Goal: Task Accomplishment & Management: Use online tool/utility

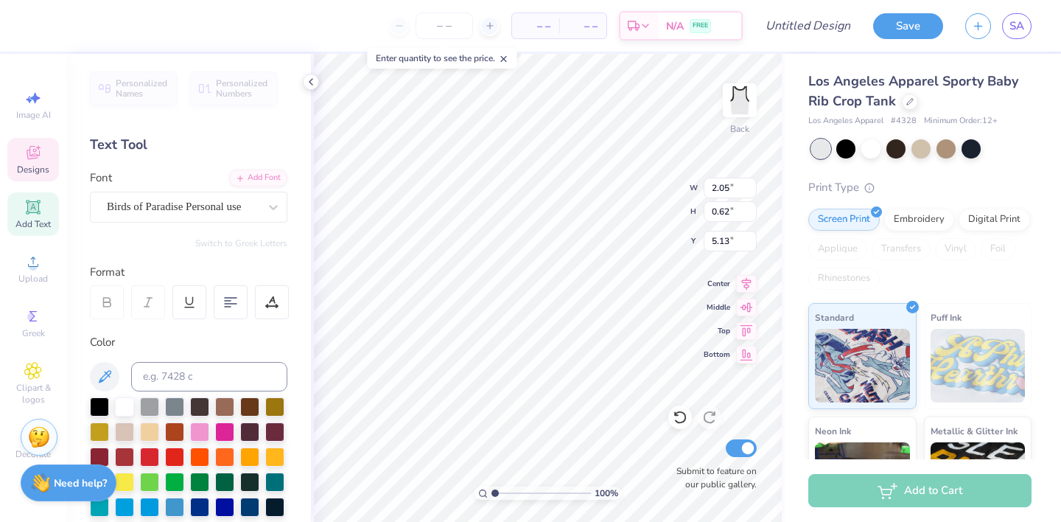
scroll to position [0, 1]
type textarea "Lambda Iota"
type input "2.83"
type input "0.57"
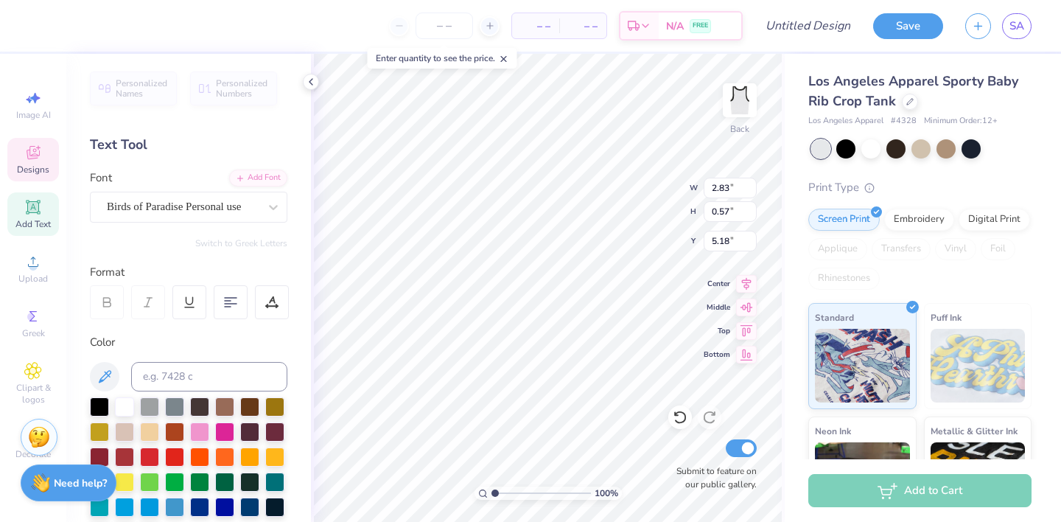
type input "5.18"
type input "2.79"
type input "3.50"
type input "1.80"
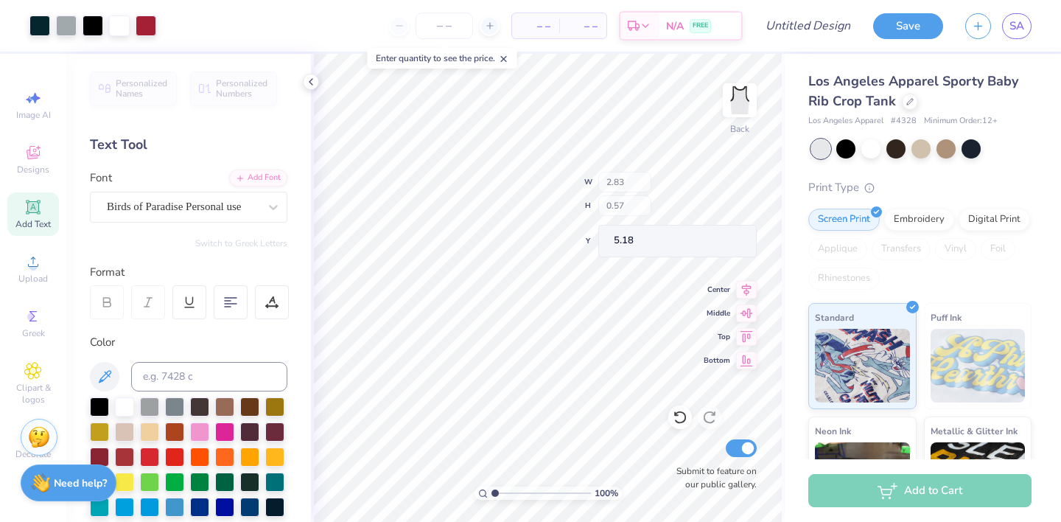
type input "2.79"
type input "3.50"
type input "1.80"
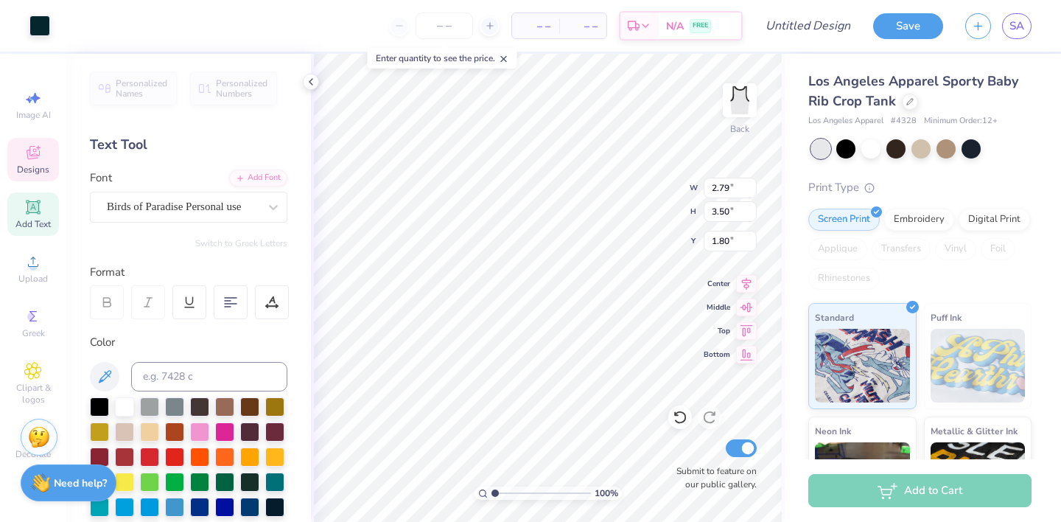
click at [49, 166] on span "Designs" at bounding box center [33, 170] width 32 height 12
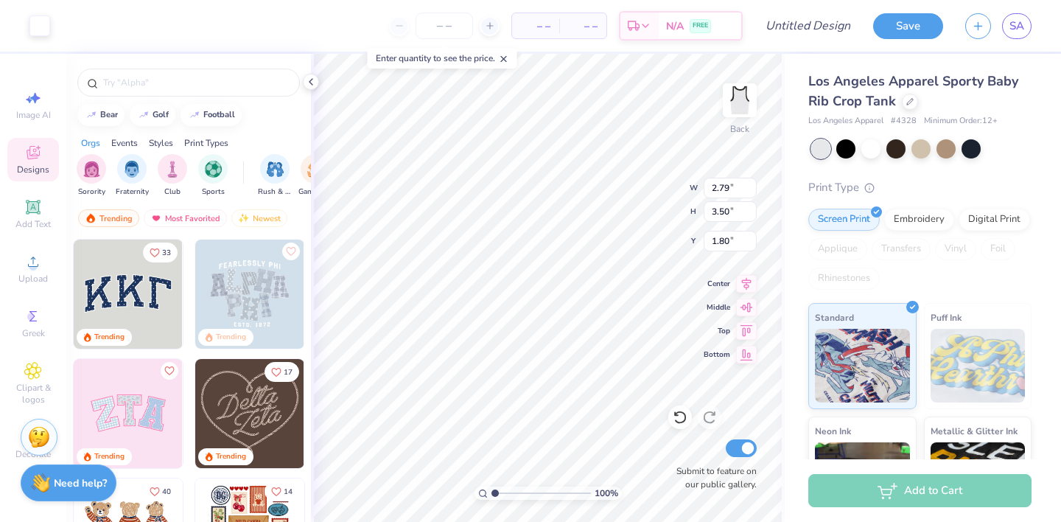
type input "2.34"
type input "3.23"
type input "2.60"
type input "2.51"
type input "3.39"
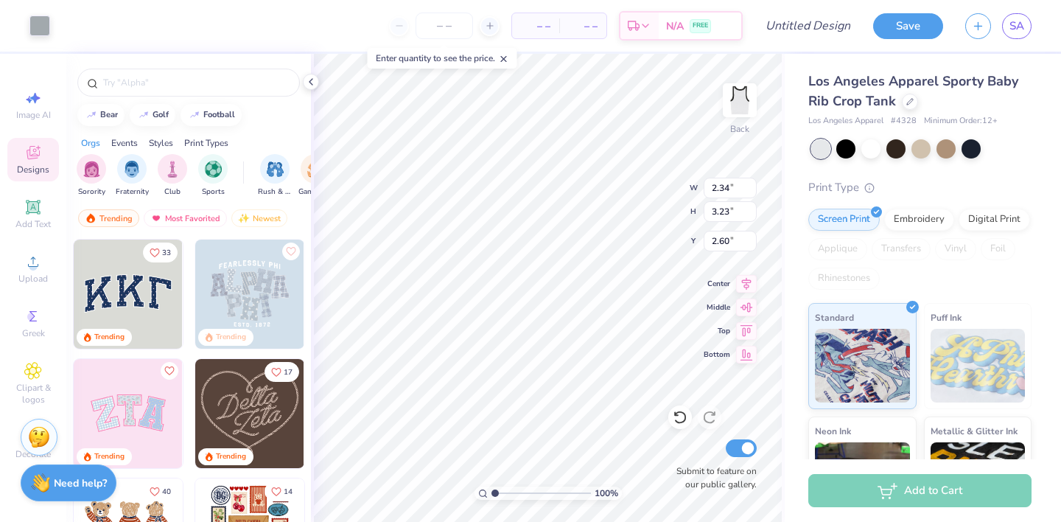
type input "2.52"
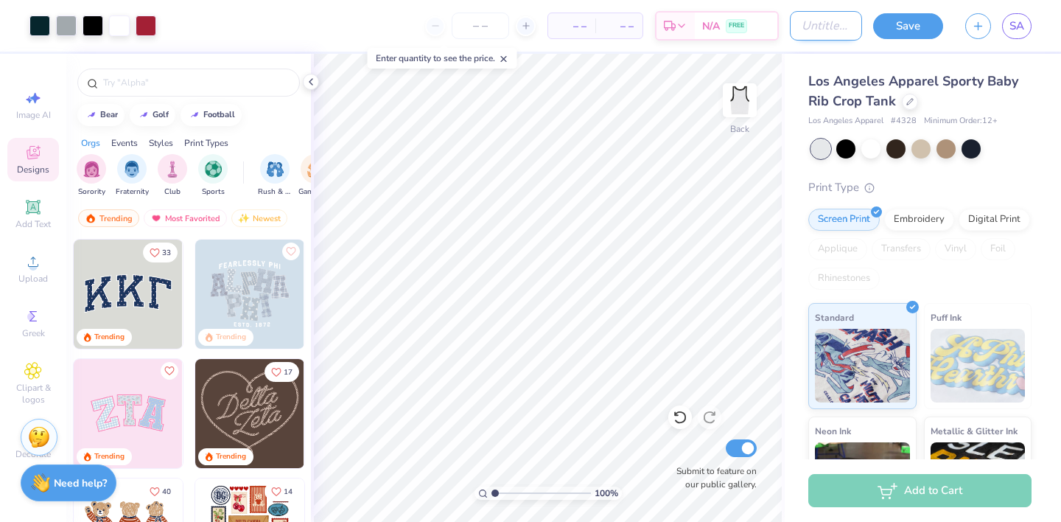
click at [834, 27] on input "Design Title" at bounding box center [826, 25] width 72 height 29
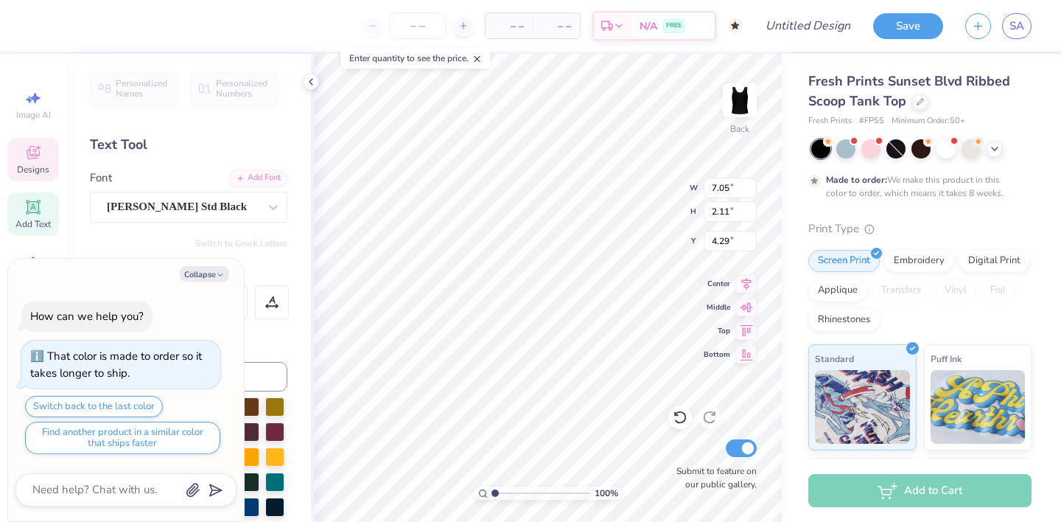
type textarea "x"
type textarea "A"
type textarea "x"
type textarea "AO"
type textarea "x"
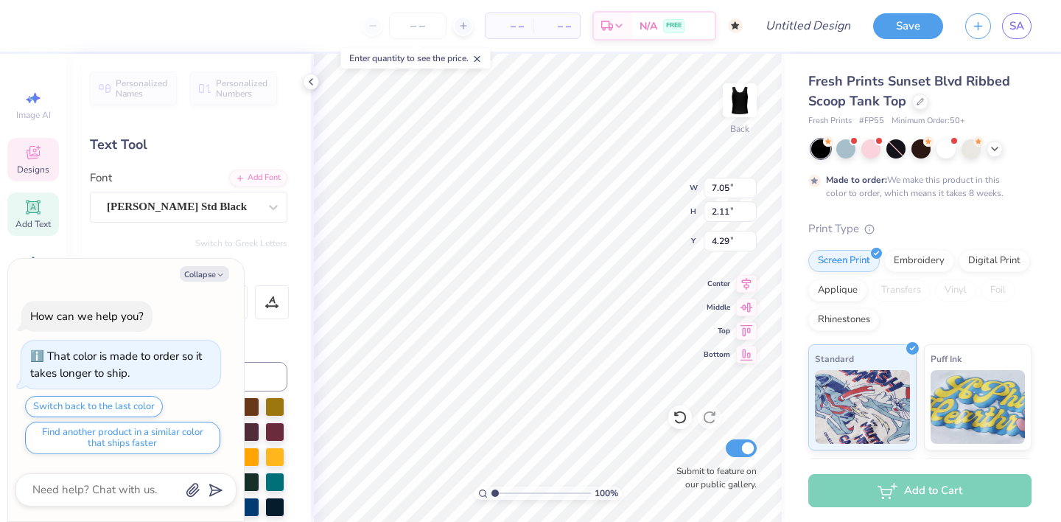
type textarea "AOI"
type textarea "x"
type textarea "AOII"
type textarea "x"
type textarea "AOI"
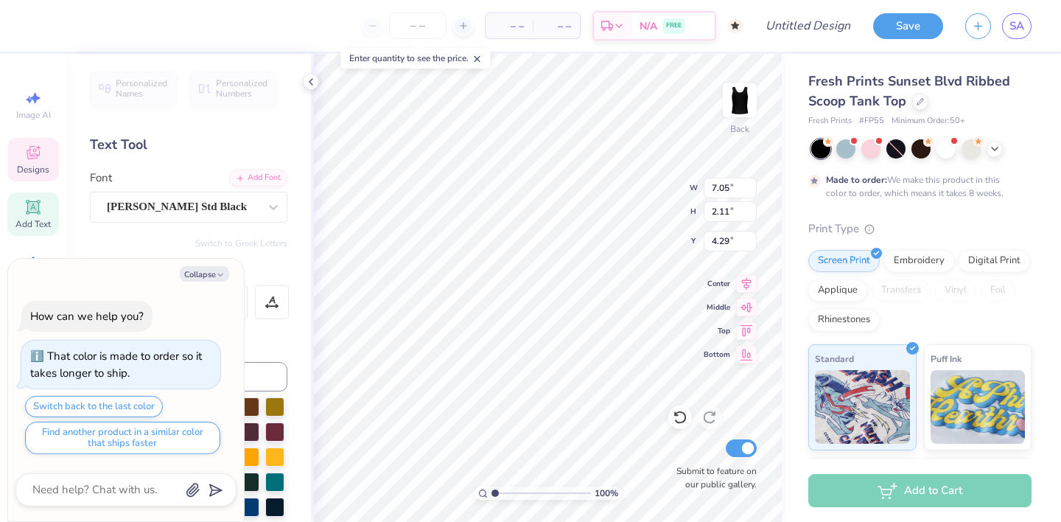
type textarea "x"
type textarea "AO"
type textarea "x"
type textarea "AOP"
type textarea "x"
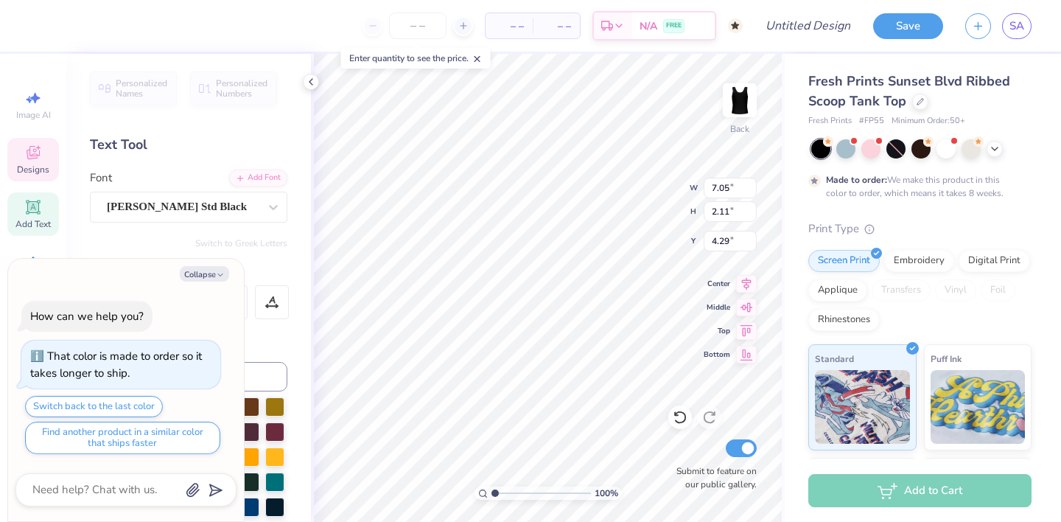
type textarea "AOPI"
type textarea "x"
type textarea "AOP"
type textarea "x"
type textarea "AO"
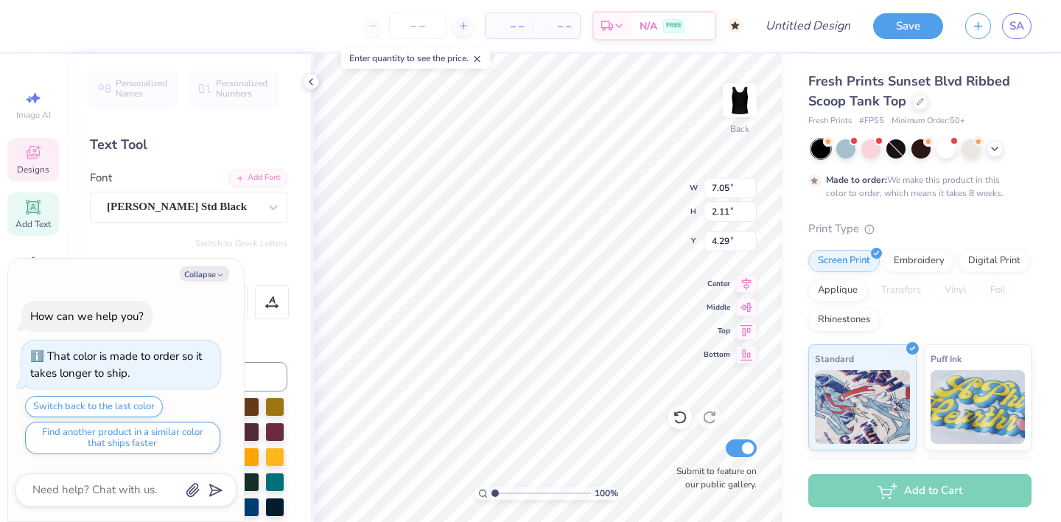
type textarea "x"
type textarea "AOI"
type textarea "x"
type textarea "AOII"
type textarea "x"
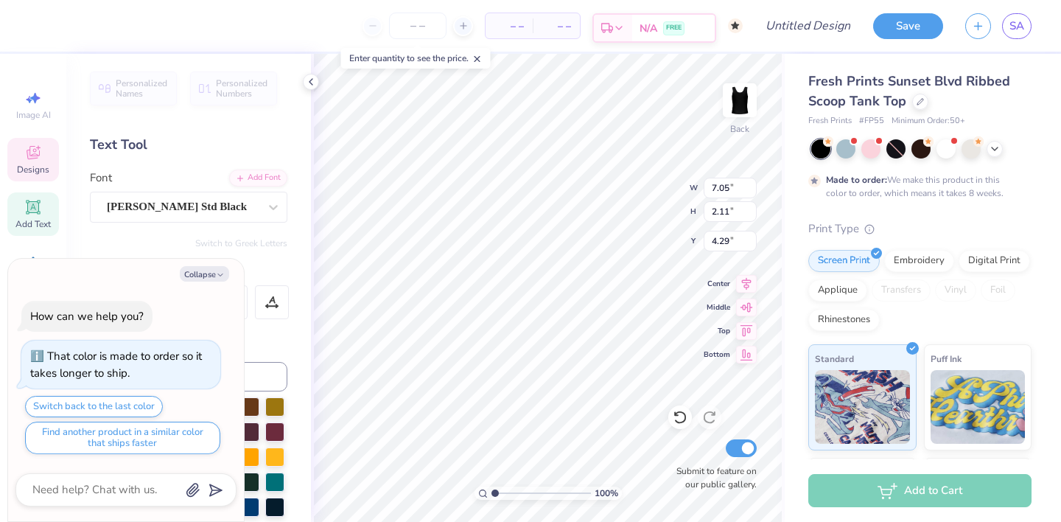
type textarea "AOI"
type textarea "x"
type textarea "AO"
type textarea "x"
paste textarea "π"
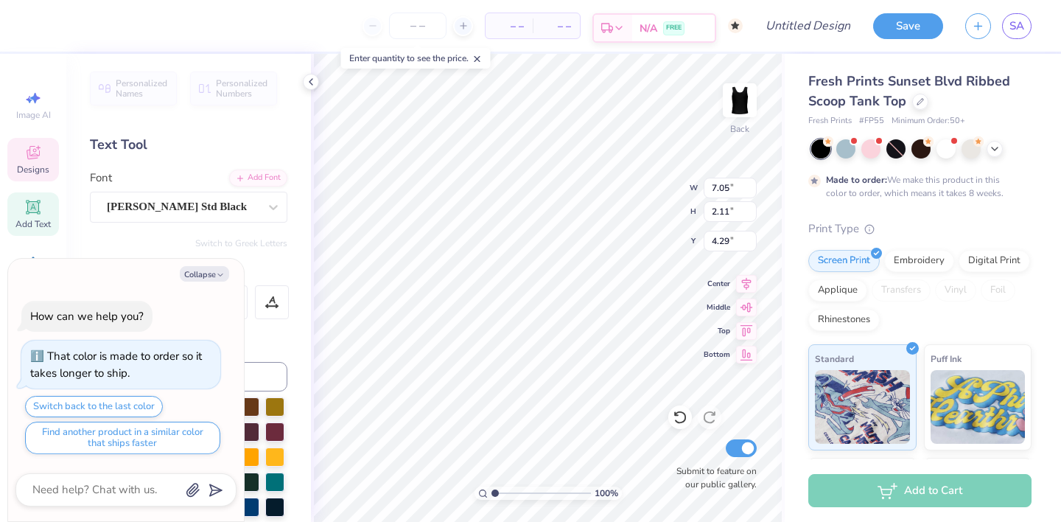
type textarea "AO π"
type textarea "x"
type textarea "AOπ"
type textarea "x"
type textarea "AOπ"
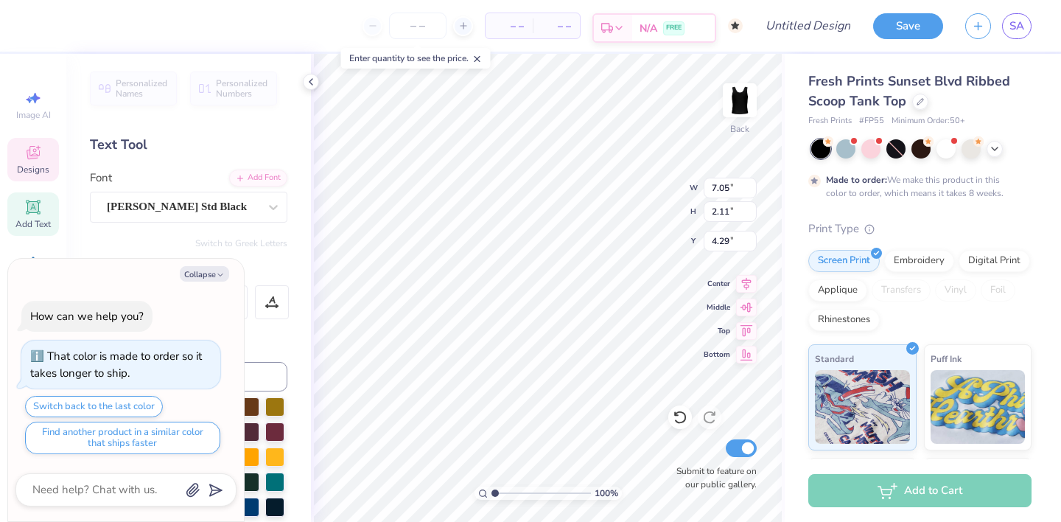
type textarea "x"
type textarea "AO"
type textarea "x"
type textarea "AO"
type textarea "x"
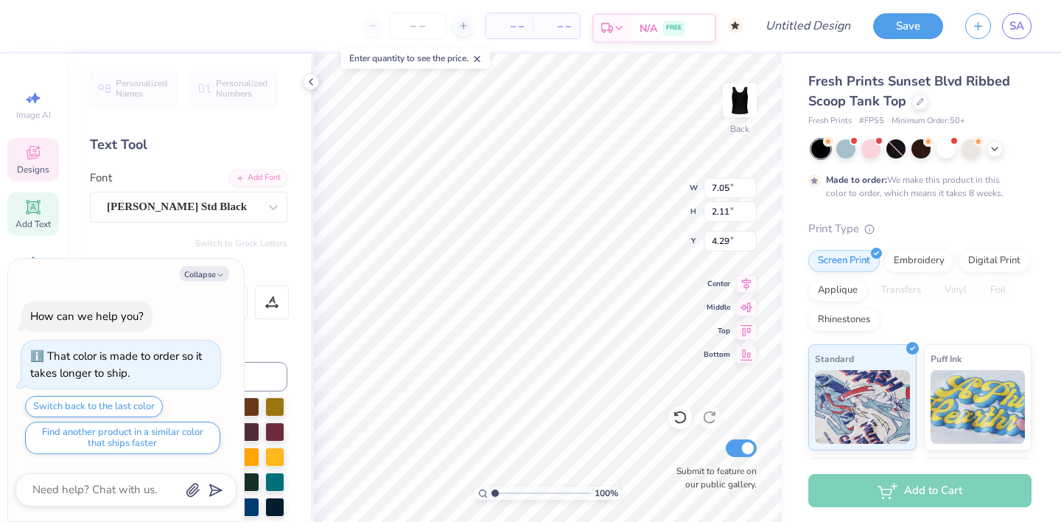
type textarea "AOI"
type textarea "x"
type textarea "AOII"
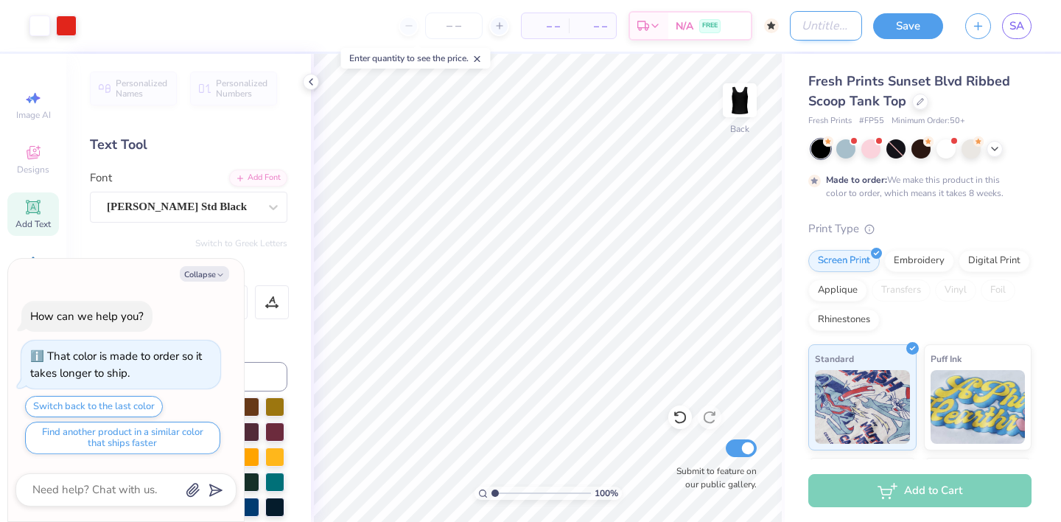
click at [802, 22] on input "Design Title" at bounding box center [826, 25] width 72 height 29
click at [995, 150] on icon at bounding box center [995, 148] width 12 height 12
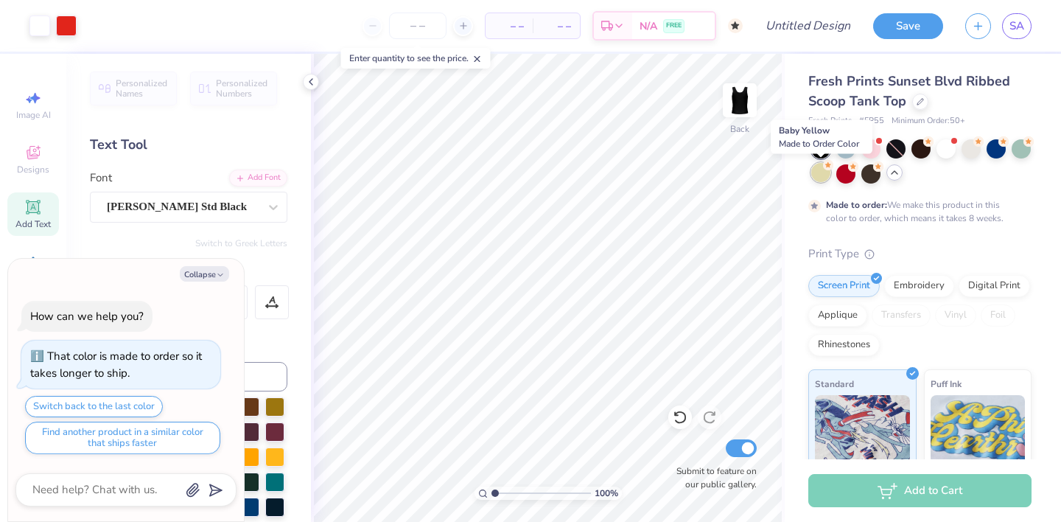
click at [816, 173] on div at bounding box center [821, 172] width 19 height 19
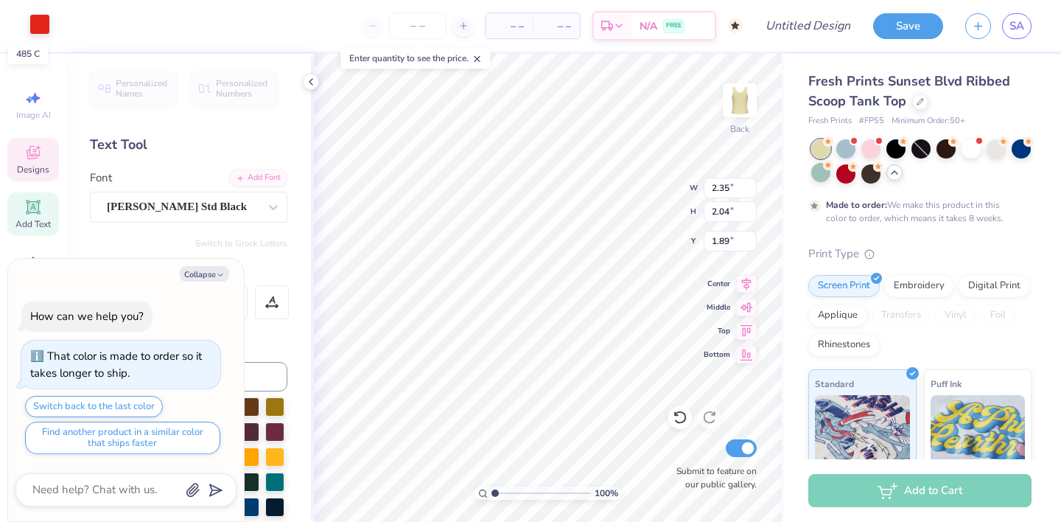
click at [42, 23] on div at bounding box center [39, 24] width 21 height 21
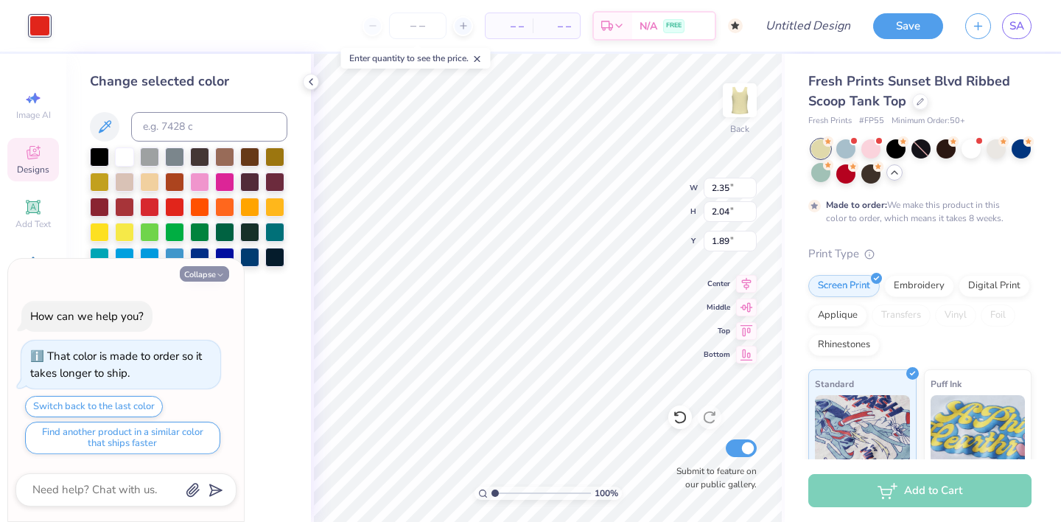
click at [212, 277] on button "Collapse" at bounding box center [204, 273] width 49 height 15
type textarea "x"
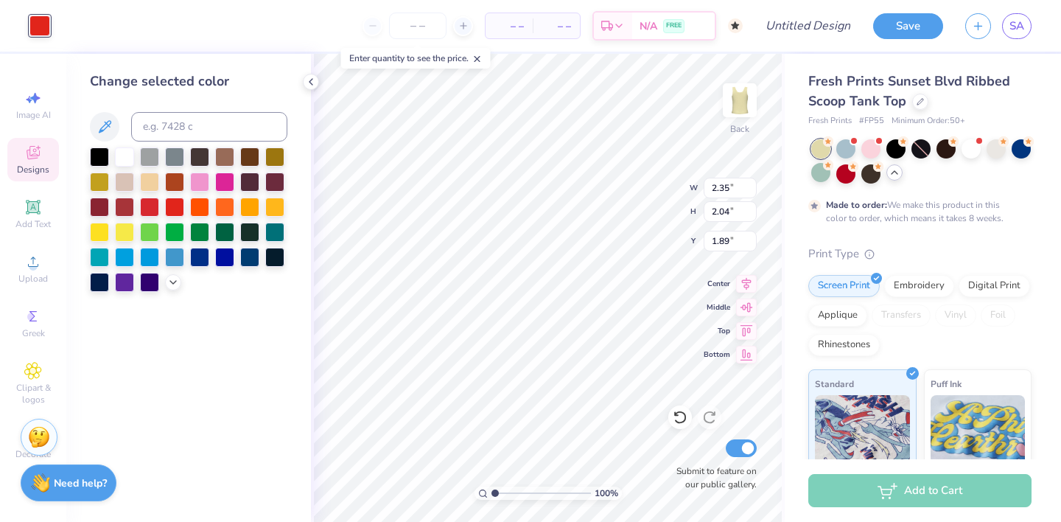
type input "1.16"
type input "2.03"
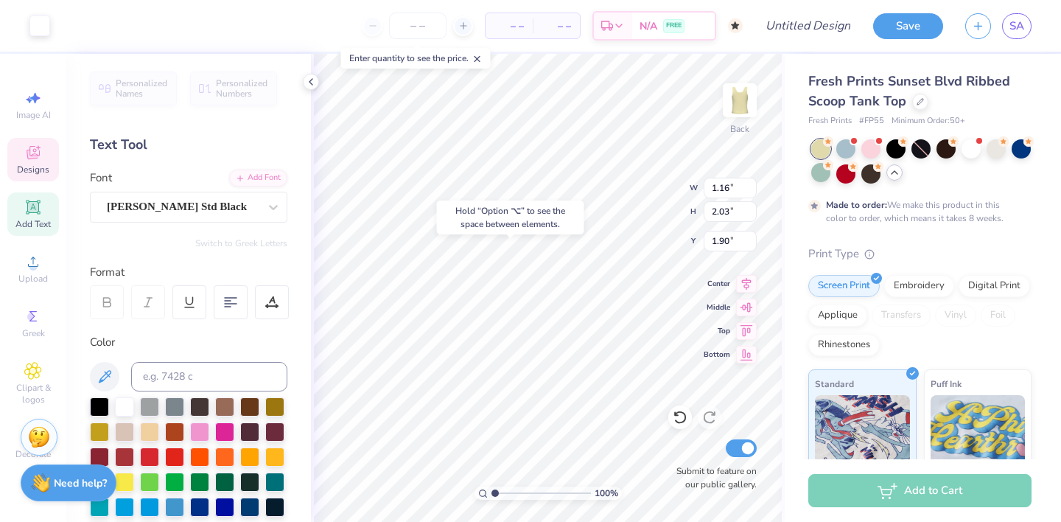
type input "1.90"
click at [100, 404] on div at bounding box center [99, 405] width 19 height 19
type input "1.12"
type input "2.00"
type input "2.10"
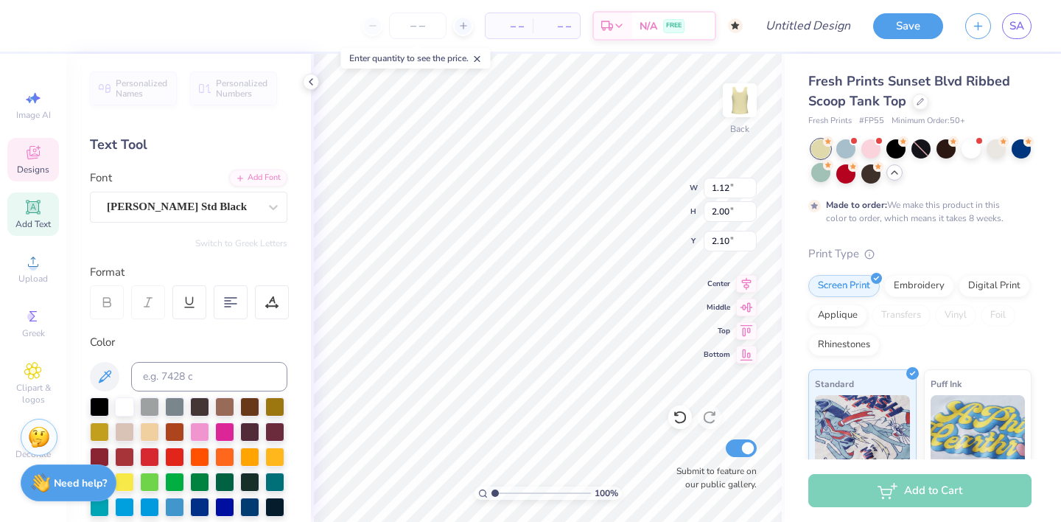
type input "7.02"
type input "2.02"
type input "4.52"
click at [100, 405] on div at bounding box center [99, 405] width 19 height 19
type input "2.35"
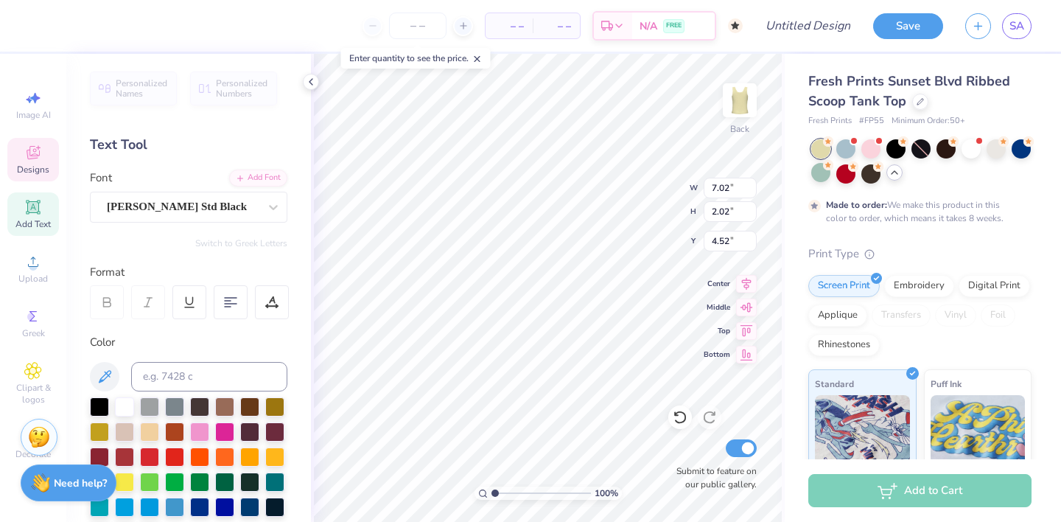
type input "2.04"
type input "2.05"
click at [153, 405] on div at bounding box center [149, 405] width 19 height 19
click at [102, 407] on div at bounding box center [99, 405] width 19 height 19
click at [123, 404] on div at bounding box center [124, 405] width 19 height 19
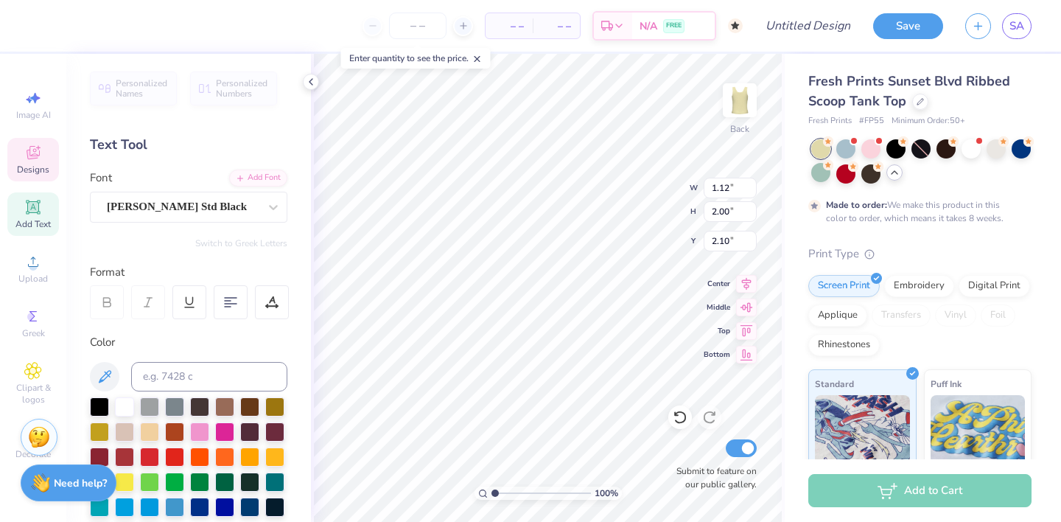
type input "7.02"
type input "2.02"
type input "4.53"
click at [127, 405] on div at bounding box center [124, 405] width 19 height 19
type input "2.35"
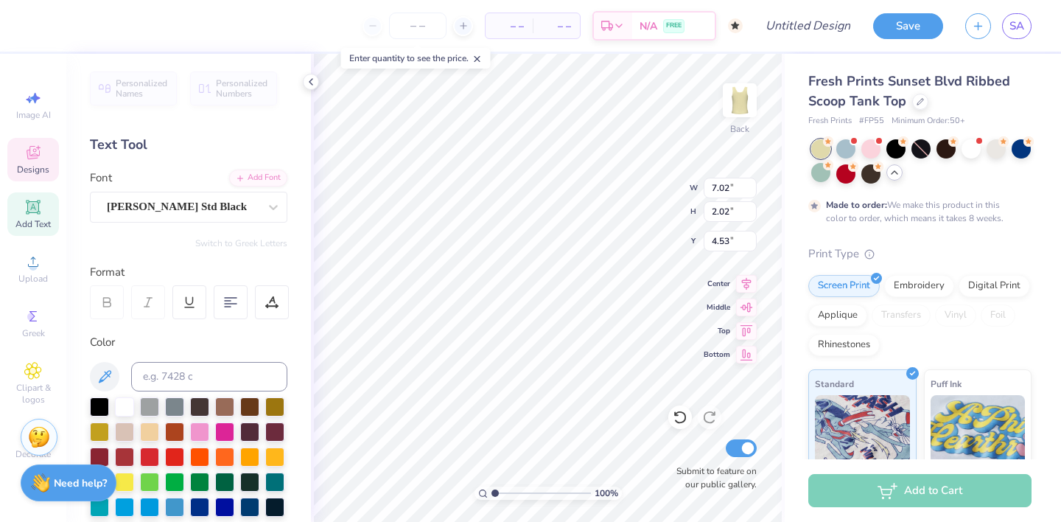
type input "2.04"
type input "2.05"
click at [33, 21] on div at bounding box center [39, 24] width 21 height 21
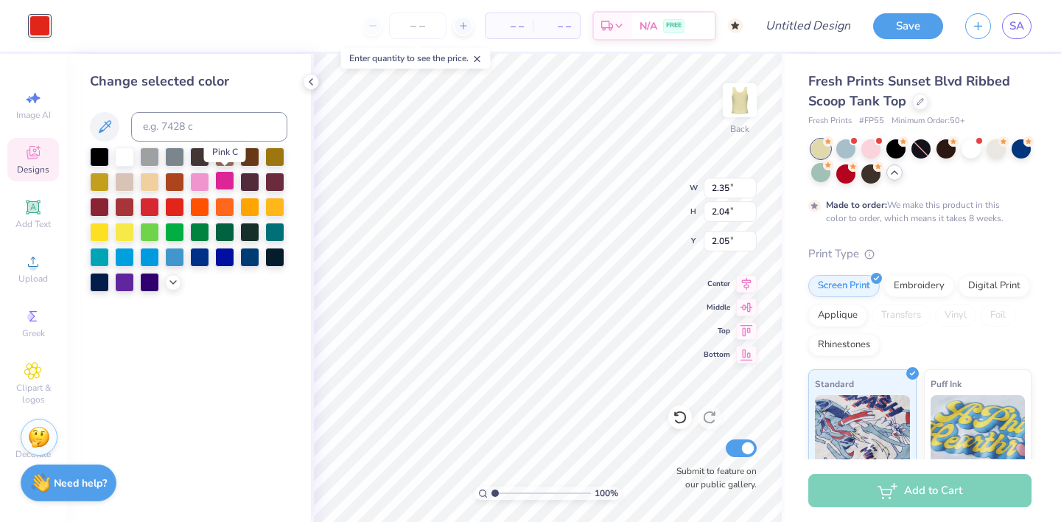
click at [226, 179] on div at bounding box center [224, 180] width 19 height 19
click at [198, 184] on div at bounding box center [199, 180] width 19 height 19
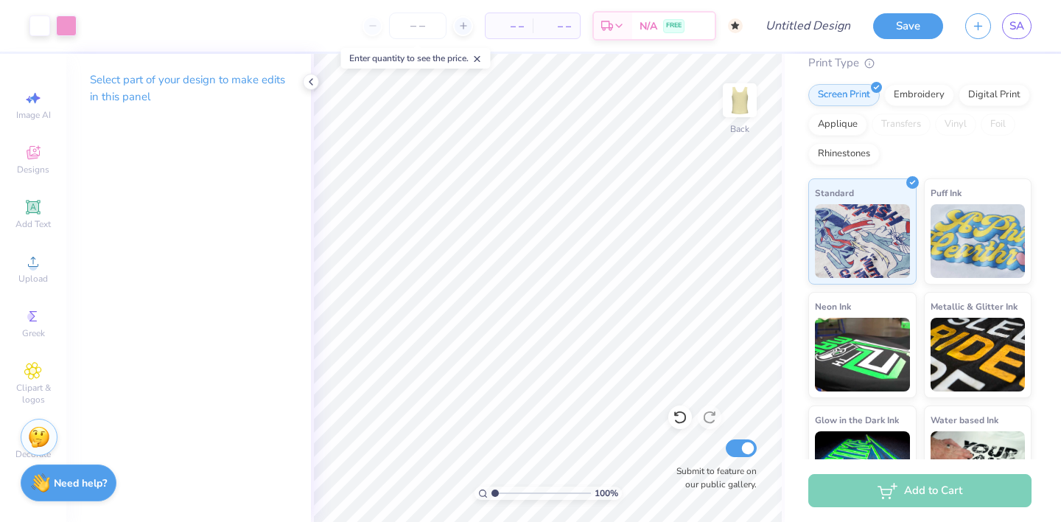
scroll to position [186, 0]
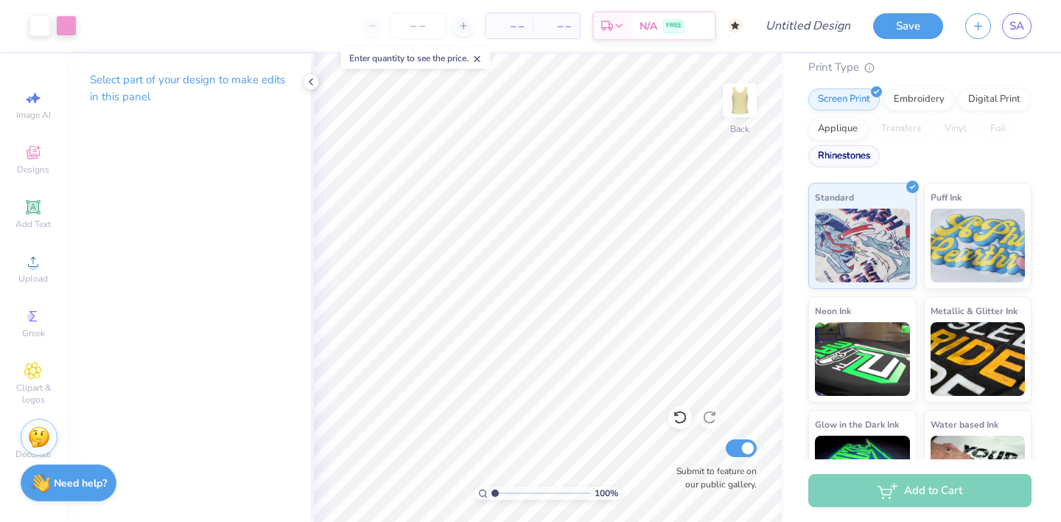
click at [865, 155] on div "Rhinestones" at bounding box center [844, 156] width 71 height 22
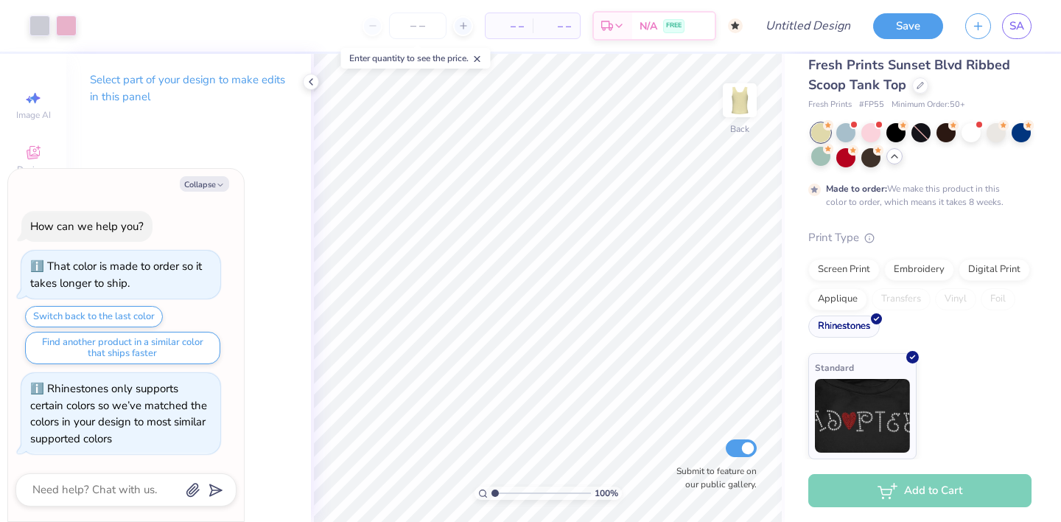
scroll to position [16, 0]
click at [896, 400] on img at bounding box center [862, 414] width 95 height 74
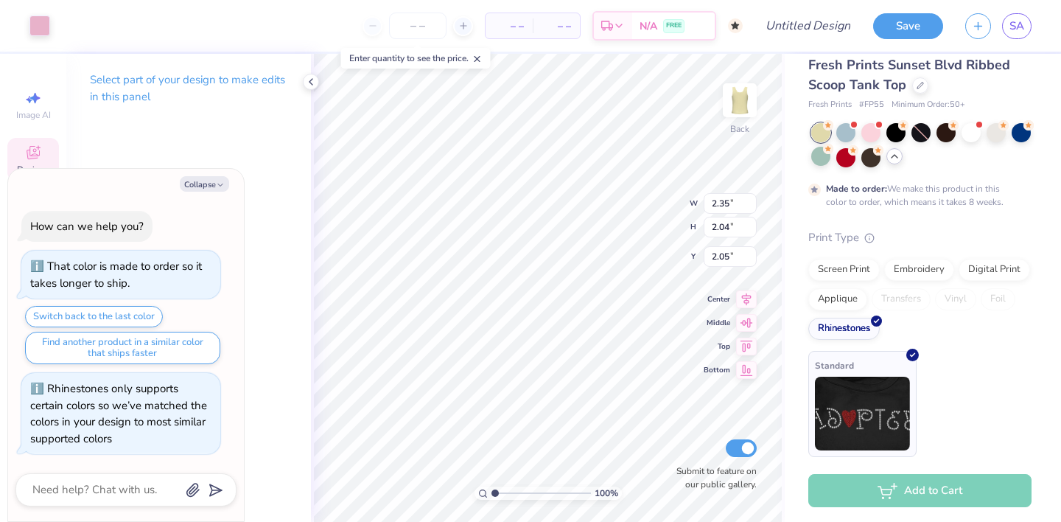
click at [893, 377] on img at bounding box center [862, 414] width 95 height 74
type textarea "x"
type input "7.02"
type input "2.02"
type input "4.53"
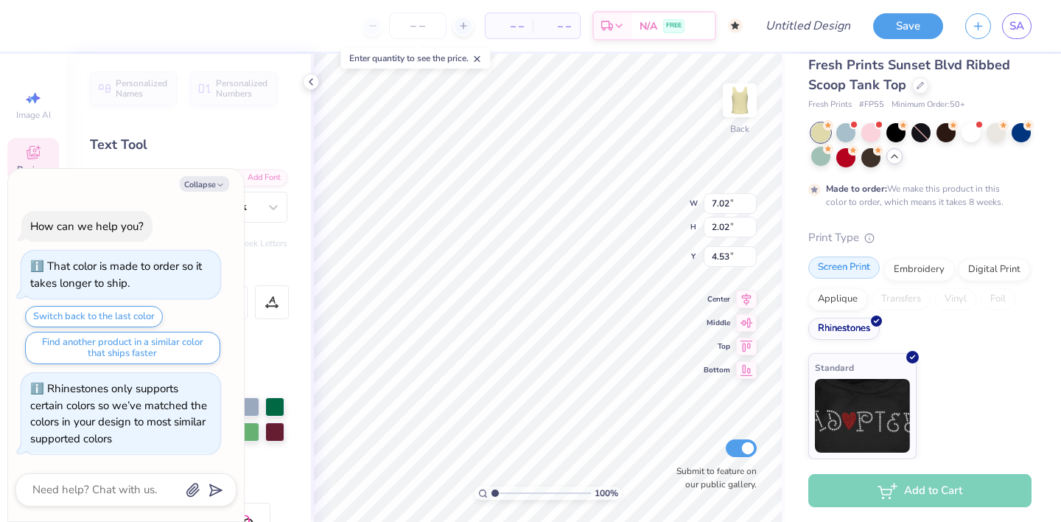
click at [848, 267] on div "Screen Print" at bounding box center [844, 268] width 71 height 22
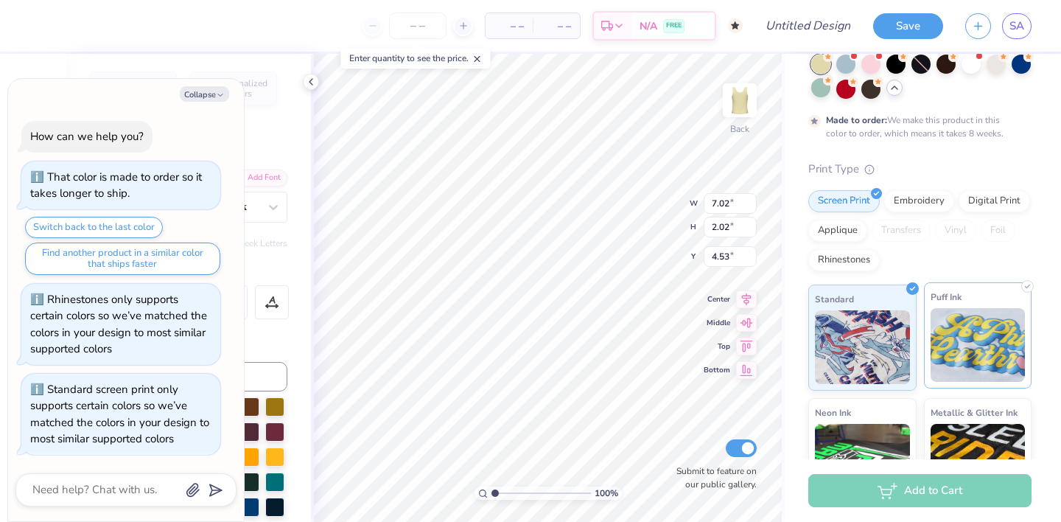
scroll to position [86, 0]
click at [965, 345] on img at bounding box center [978, 344] width 95 height 74
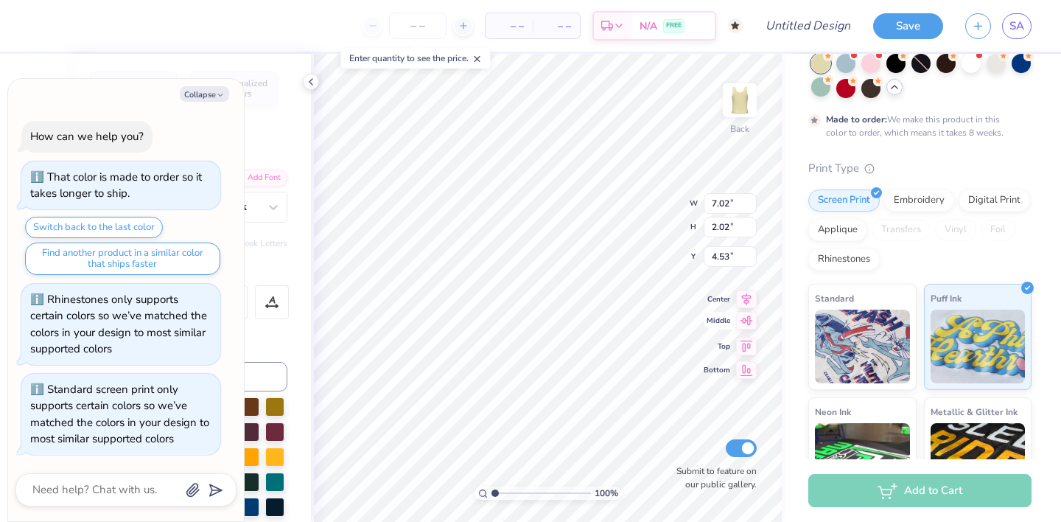
type textarea "x"
type input "1.12"
type input "2.00"
type input "2.10"
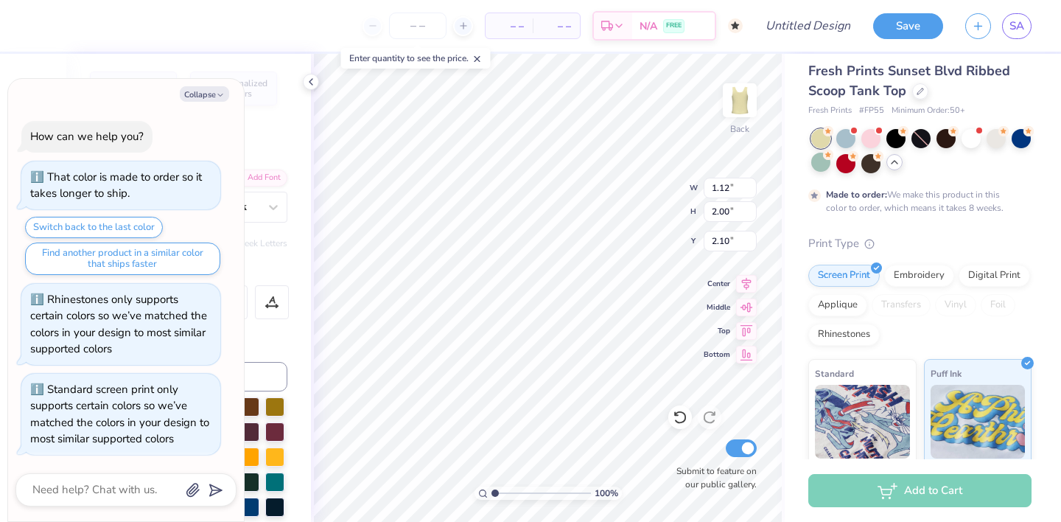
scroll to position [6, 0]
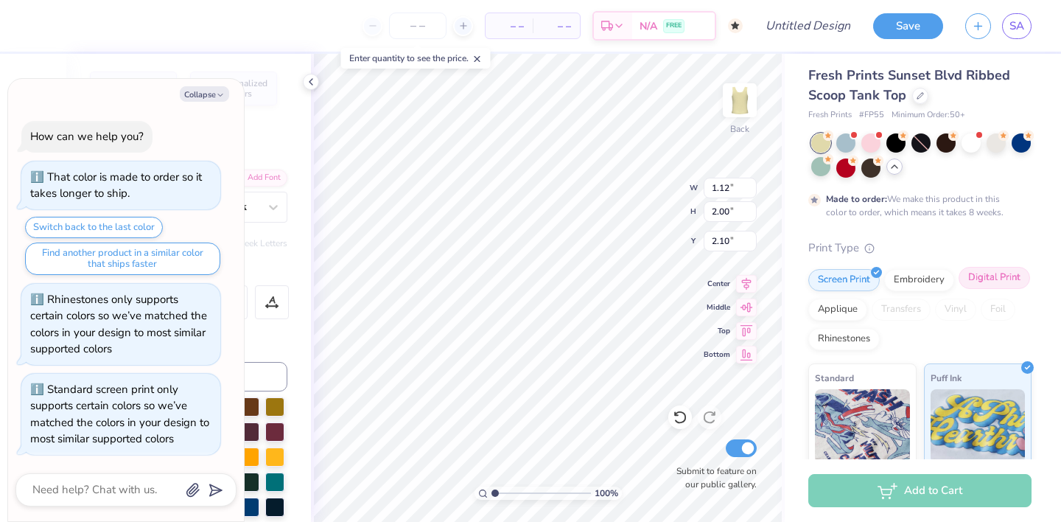
click at [979, 285] on div "Digital Print" at bounding box center [994, 278] width 71 height 22
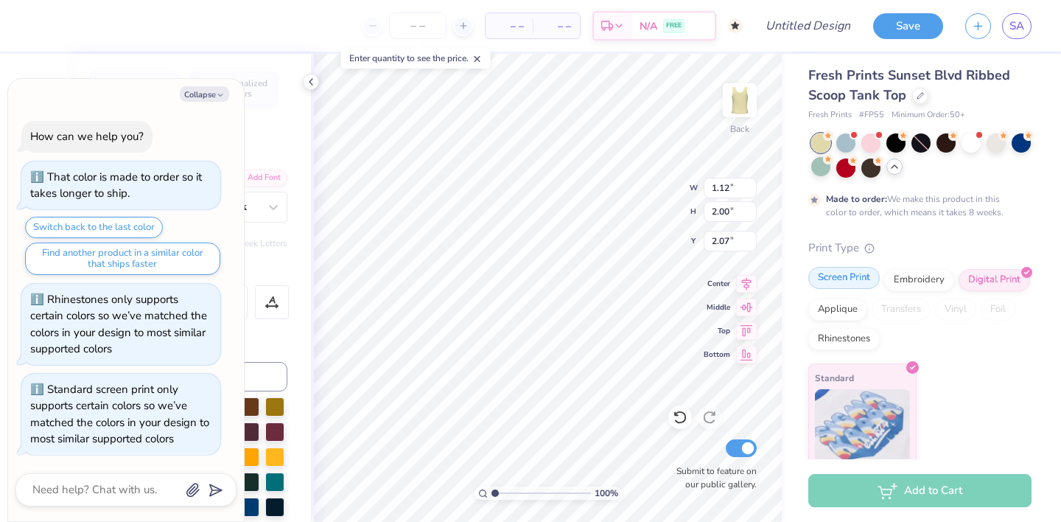
click at [840, 280] on div "Screen Print" at bounding box center [844, 278] width 71 height 22
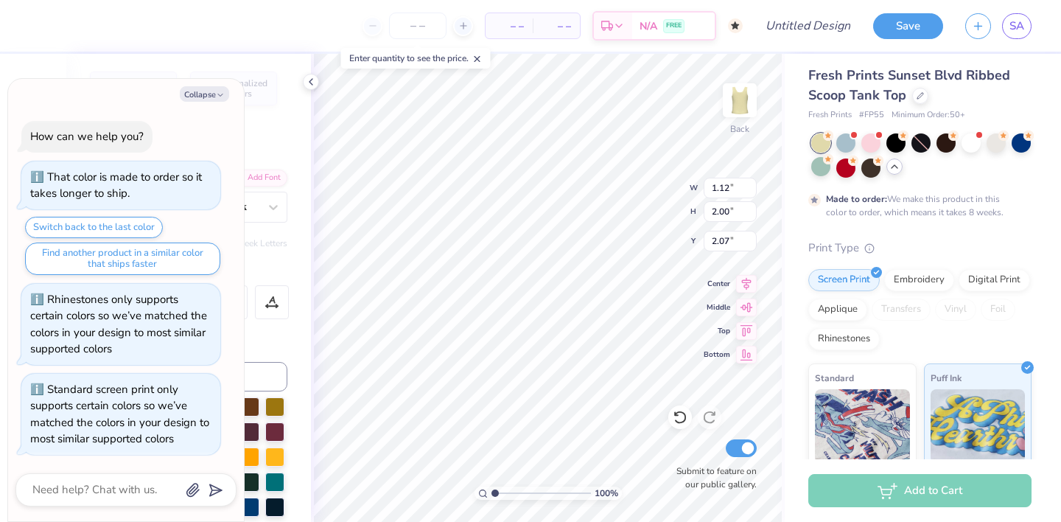
type textarea "x"
type input "7.02"
type input "2.02"
type input "4.53"
type textarea "x"
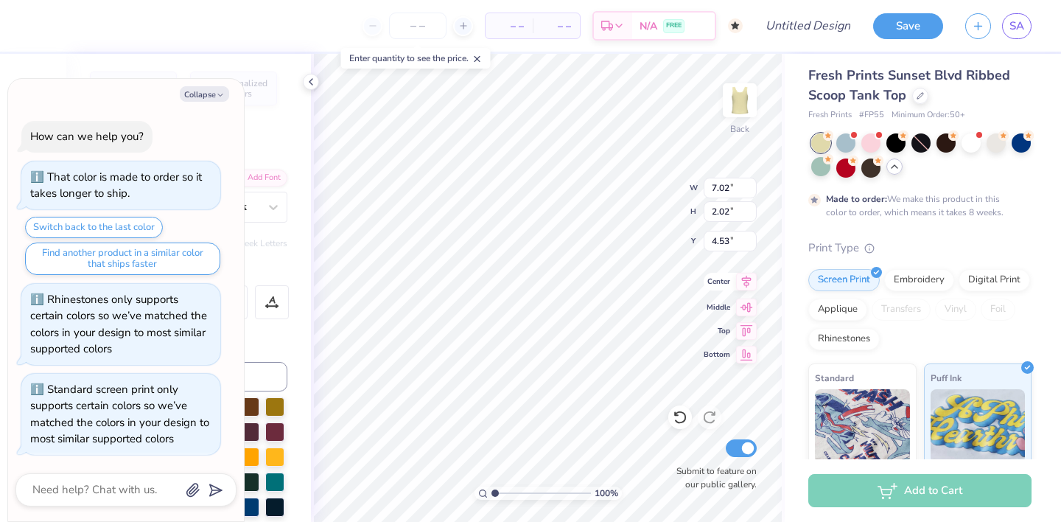
type input "2.35"
type input "2.04"
type input "2.05"
click at [847, 343] on div "Rhinestones" at bounding box center [844, 337] width 71 height 22
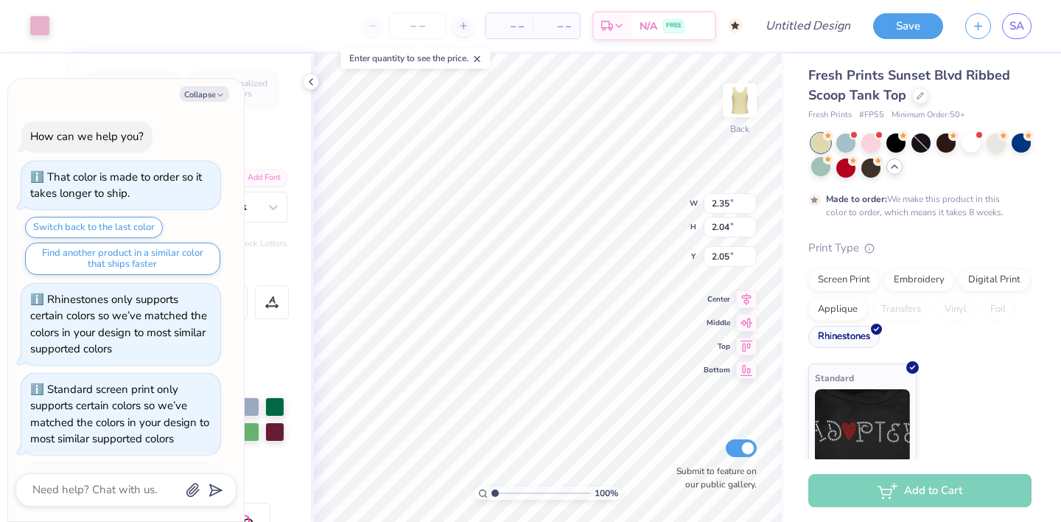
scroll to position [90, 0]
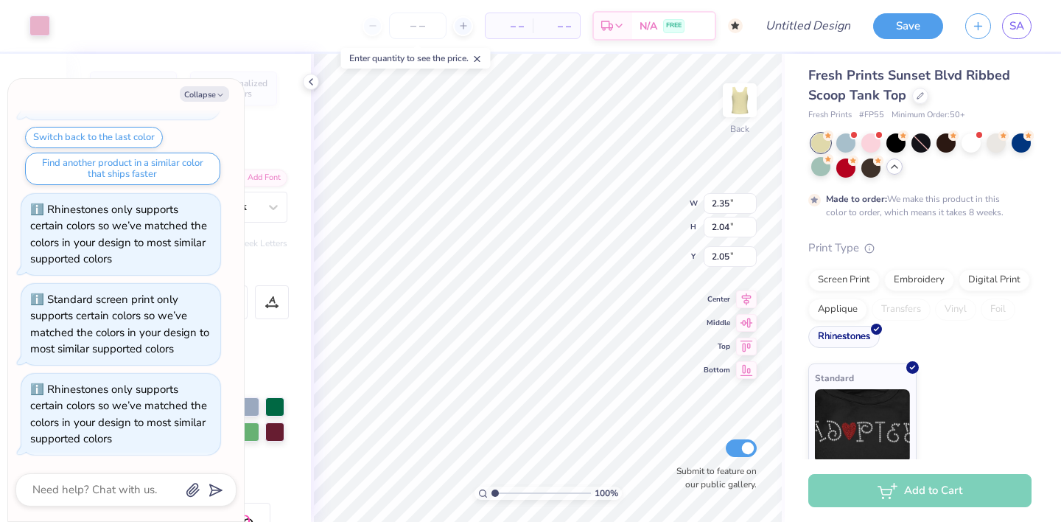
type textarea "x"
click at [813, 27] on input "Design Title" at bounding box center [826, 25] width 72 height 29
type input "I"
type textarea "x"
type input "I"
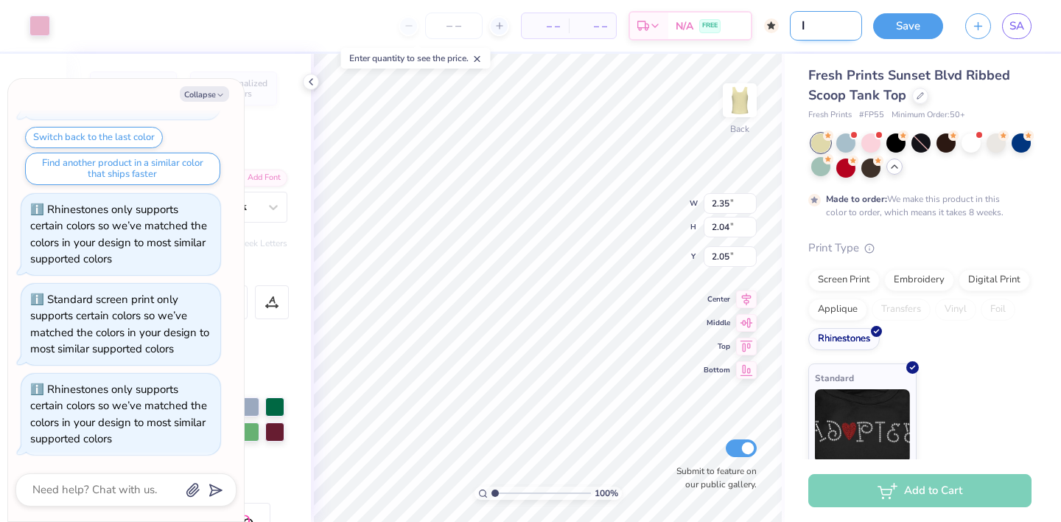
type textarea "x"
type input "I L"
type textarea "x"
type input "I LO"
type textarea "x"
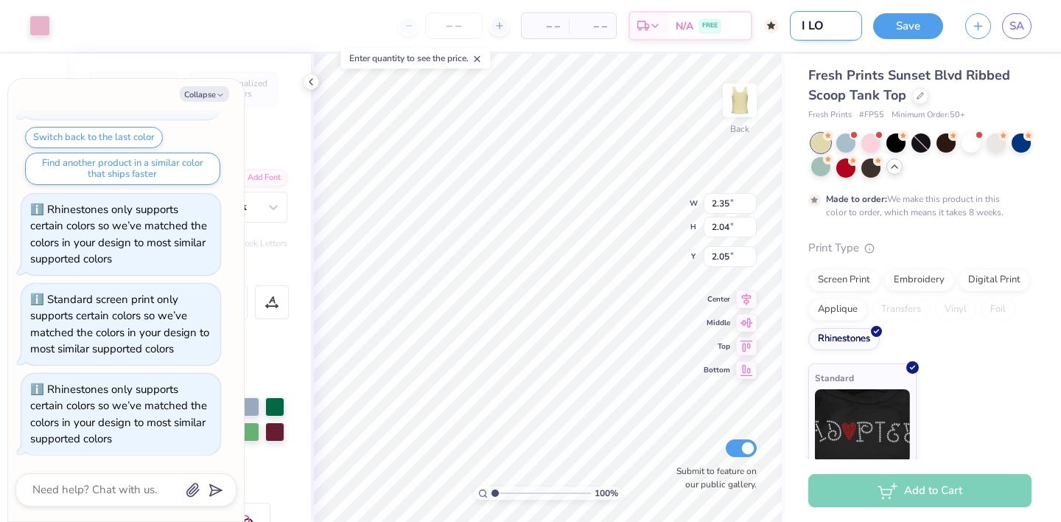
type input "I LOV"
type textarea "x"
type input "I LOVE"
type textarea "x"
type input "I LOVE"
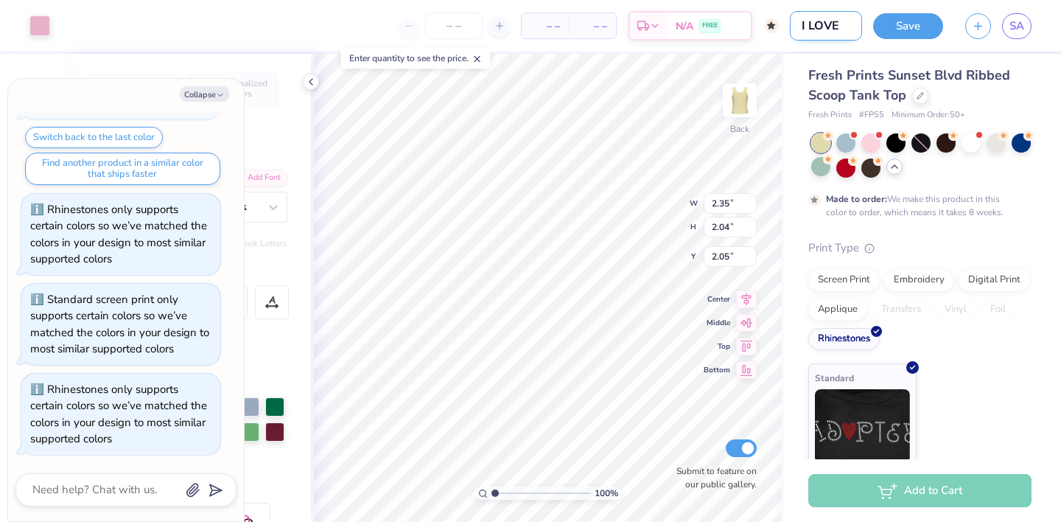
type textarea "x"
type input "I LOVE A"
type textarea "x"
type input "I LOVE AO"
type textarea "x"
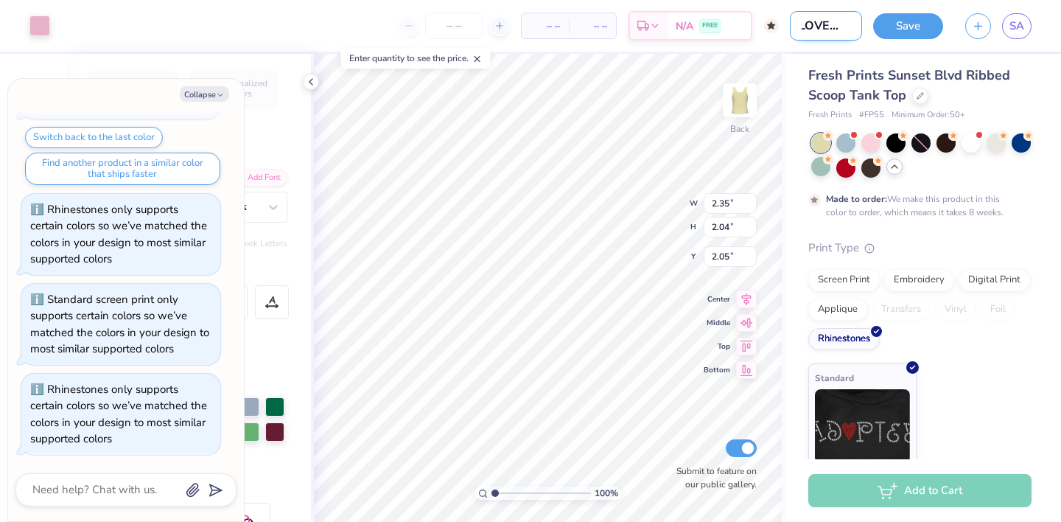
type input "I LOVE AOI"
type textarea "x"
type input "I LOVE AOII"
type textarea "x"
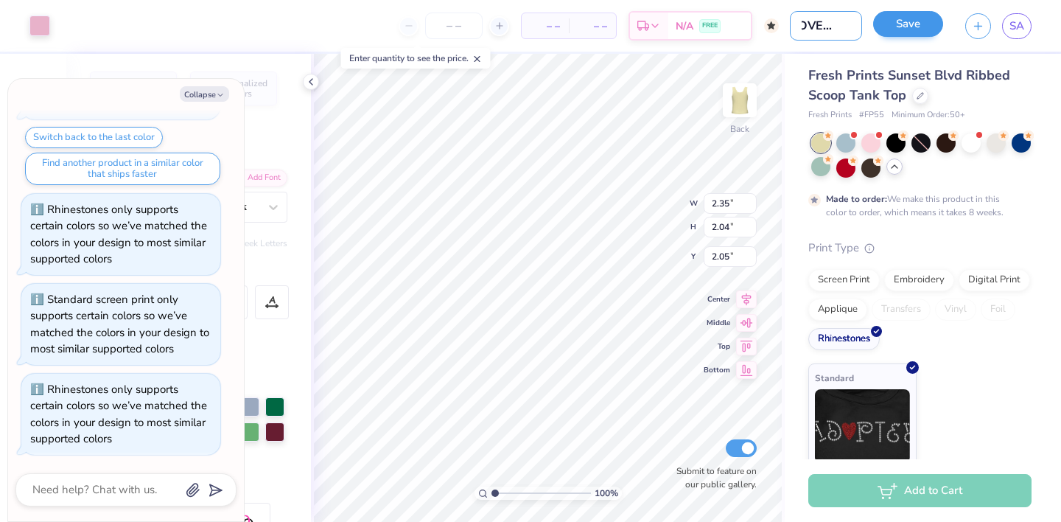
type input "I LOVE AOII"
click at [910, 16] on button "Save" at bounding box center [908, 24] width 70 height 26
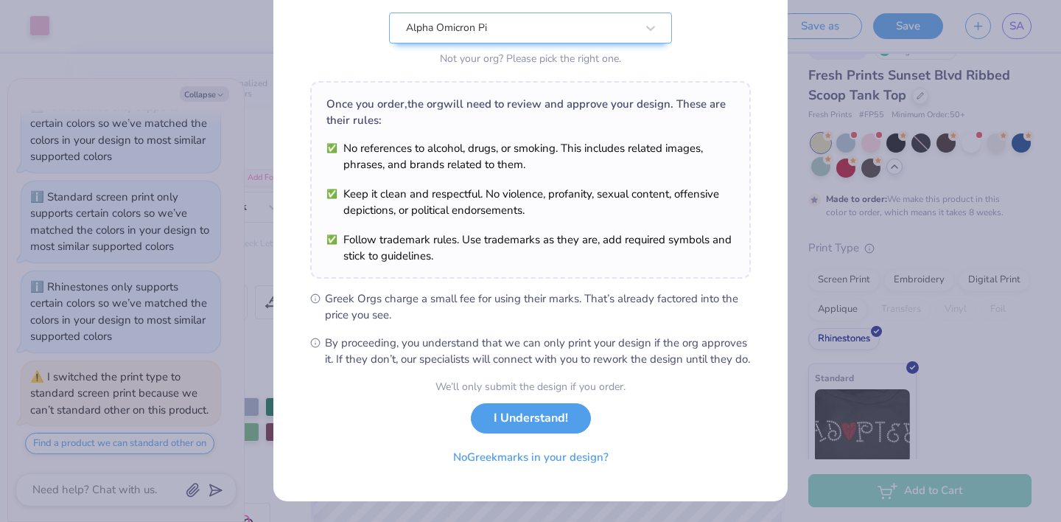
scroll to position [168, 0]
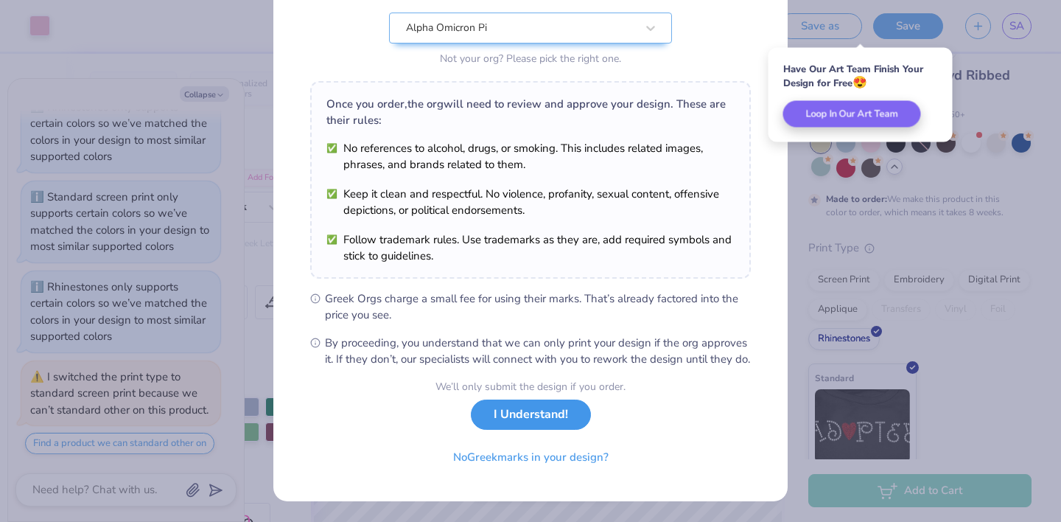
click at [517, 417] on button "I Understand!" at bounding box center [531, 414] width 120 height 30
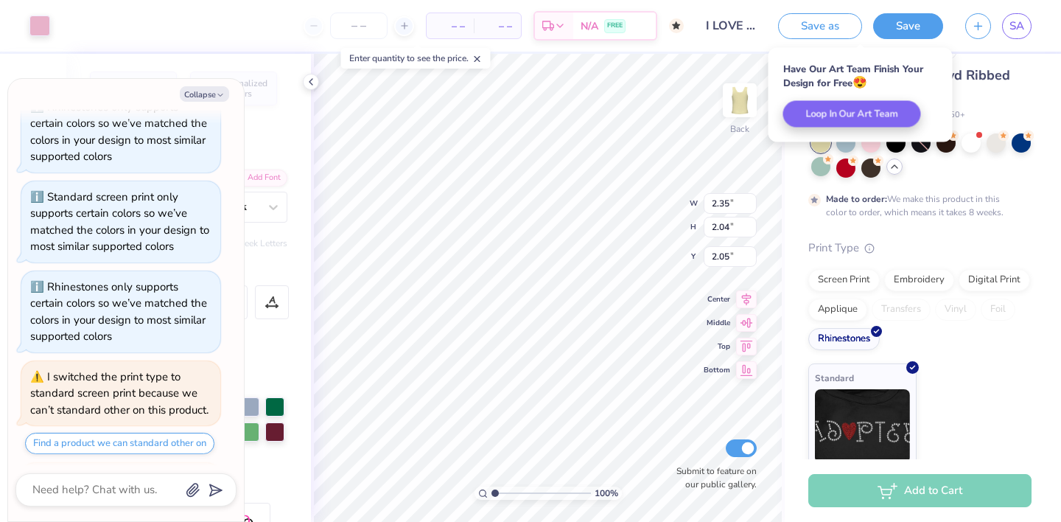
scroll to position [294, 0]
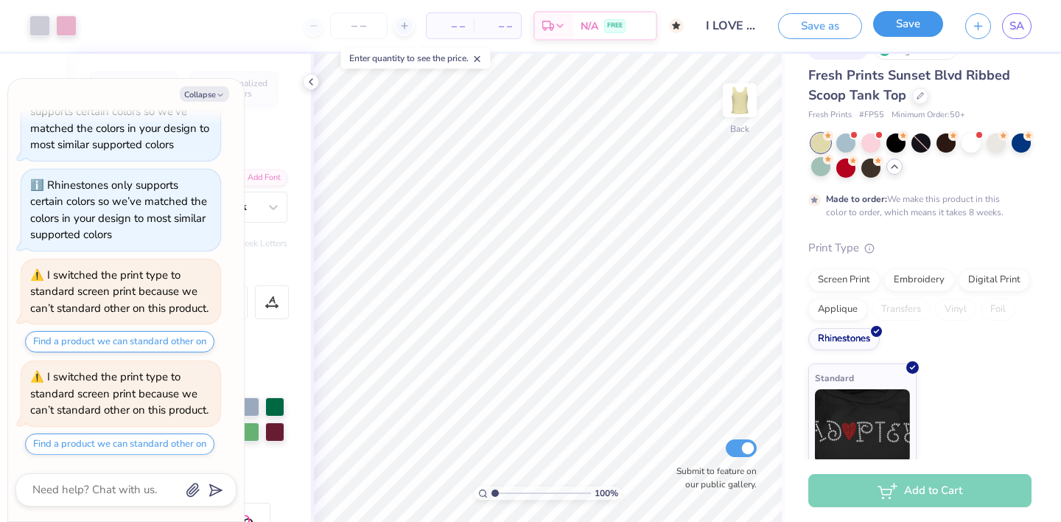
click at [899, 26] on button "Save" at bounding box center [908, 24] width 70 height 26
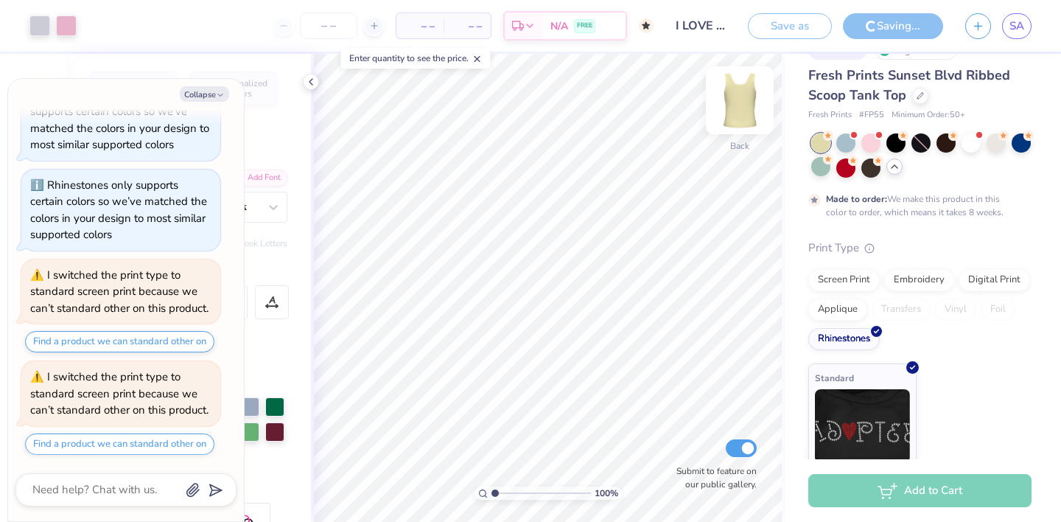
type textarea "x"
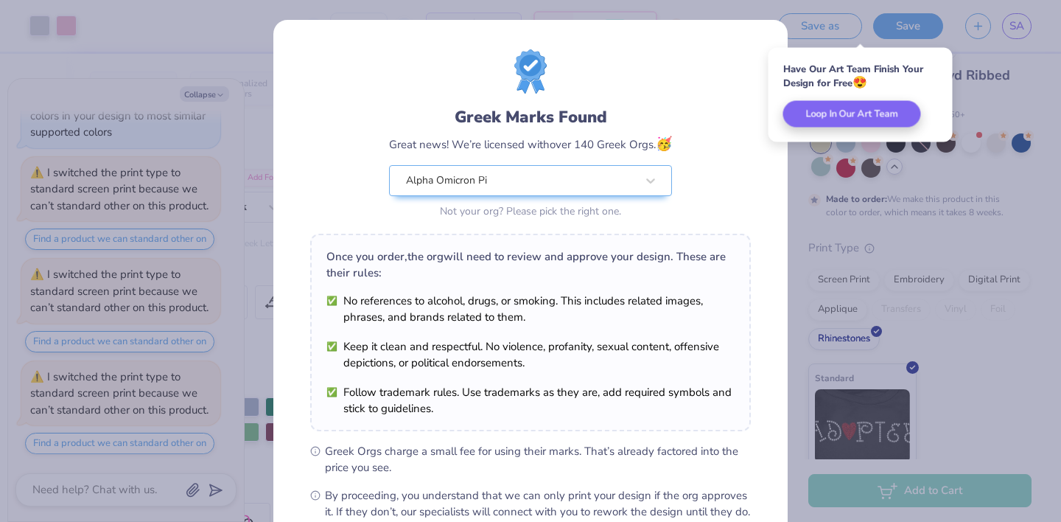
click at [875, 4] on div "Greek Marks Found Great news! We’re licensed with over 140 Greek Orgs. 🥳 Alpha …" at bounding box center [530, 261] width 1061 height 522
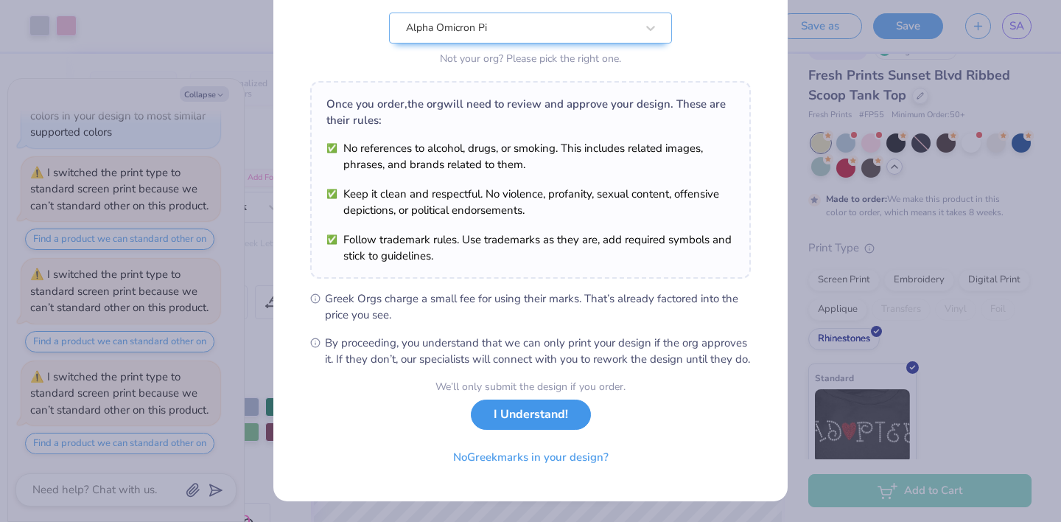
click at [521, 416] on button "I Understand!" at bounding box center [531, 414] width 120 height 30
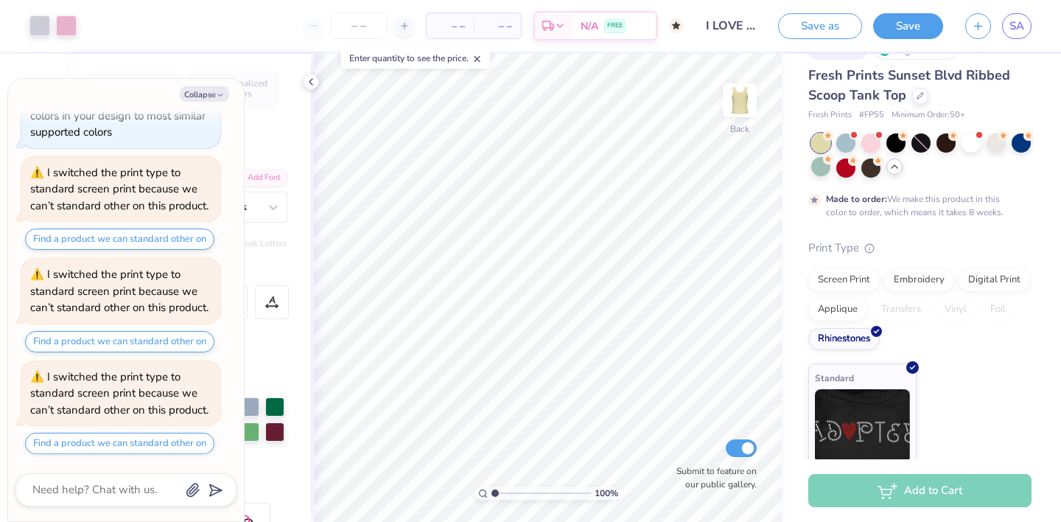
scroll to position [0, 0]
click at [1017, 24] on span "SA" at bounding box center [1017, 26] width 15 height 17
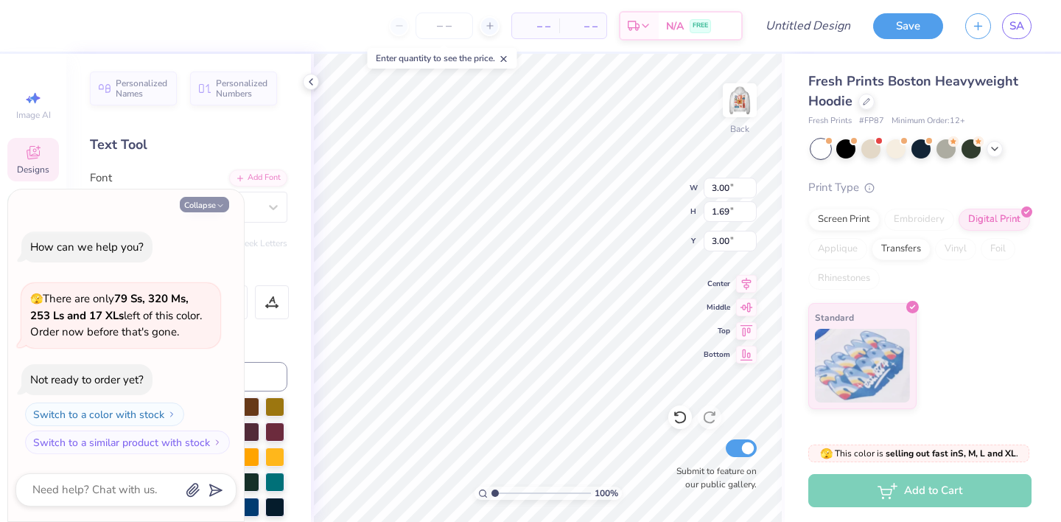
click at [212, 209] on button "Collapse" at bounding box center [204, 204] width 49 height 15
type textarea "x"
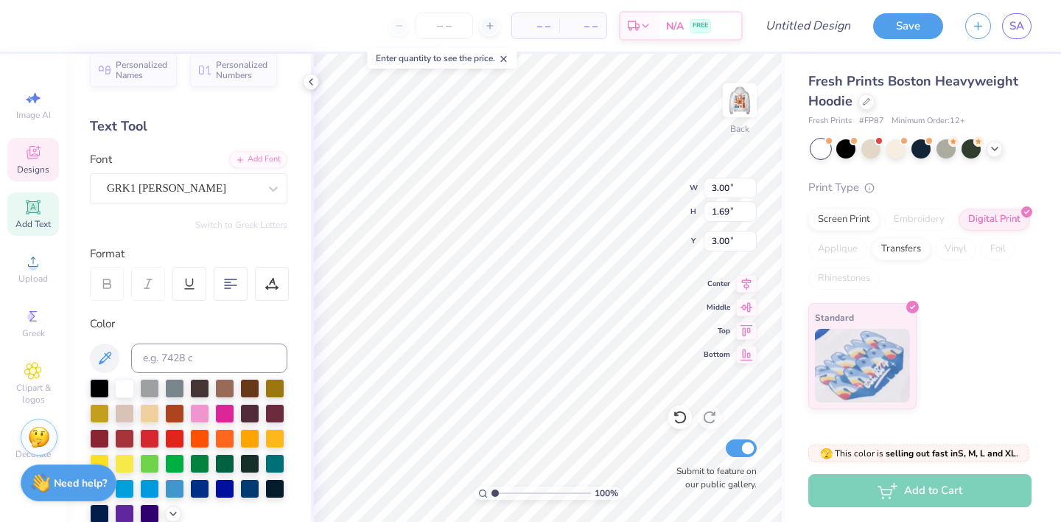
type textarea "AO"
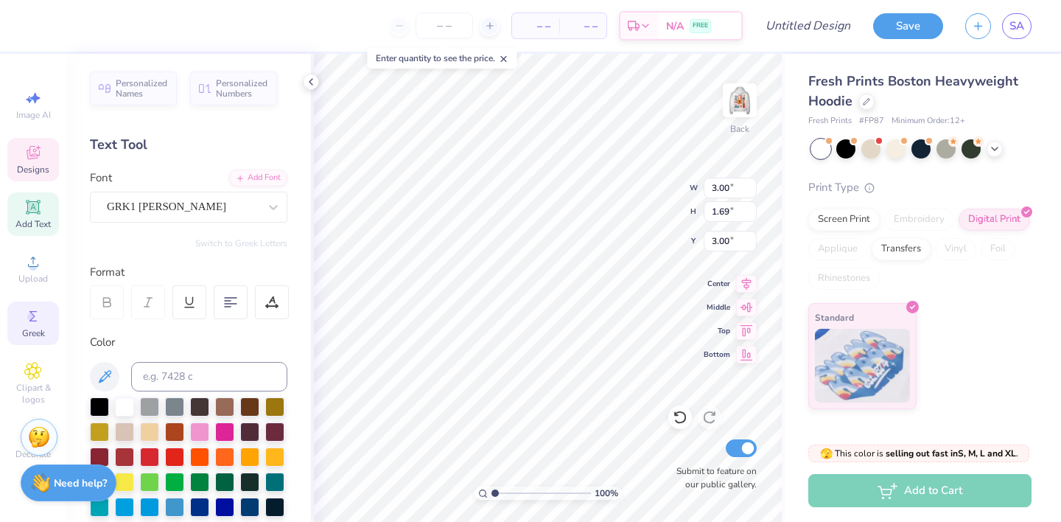
click at [33, 318] on circle at bounding box center [31, 317] width 8 height 8
type input "3.49"
type input "1.73"
type input "2.98"
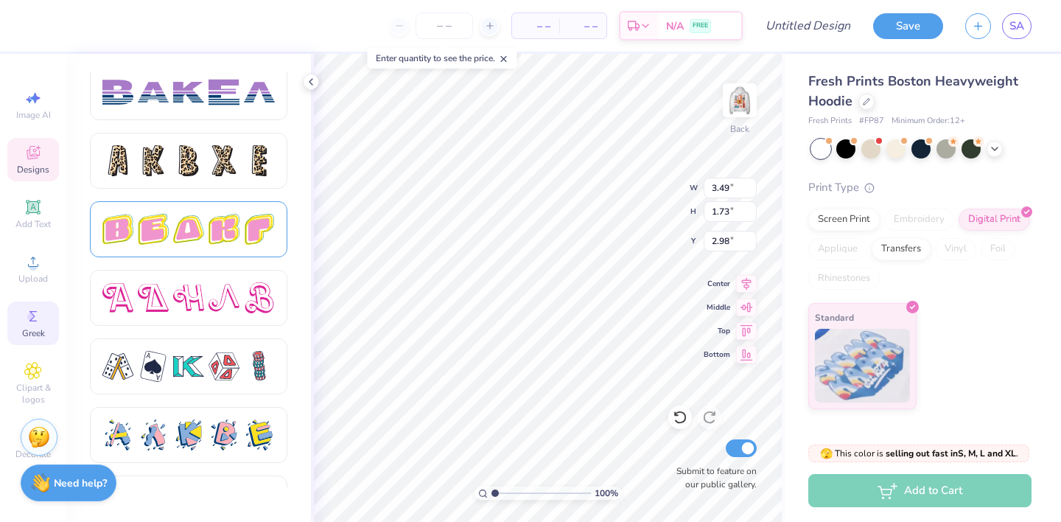
scroll to position [2418, 0]
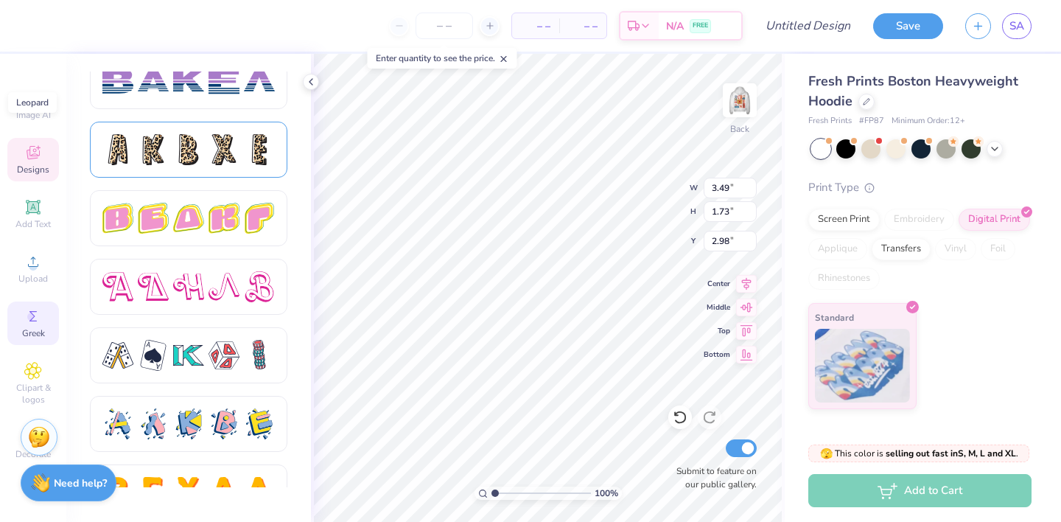
click at [249, 152] on div at bounding box center [259, 149] width 31 height 31
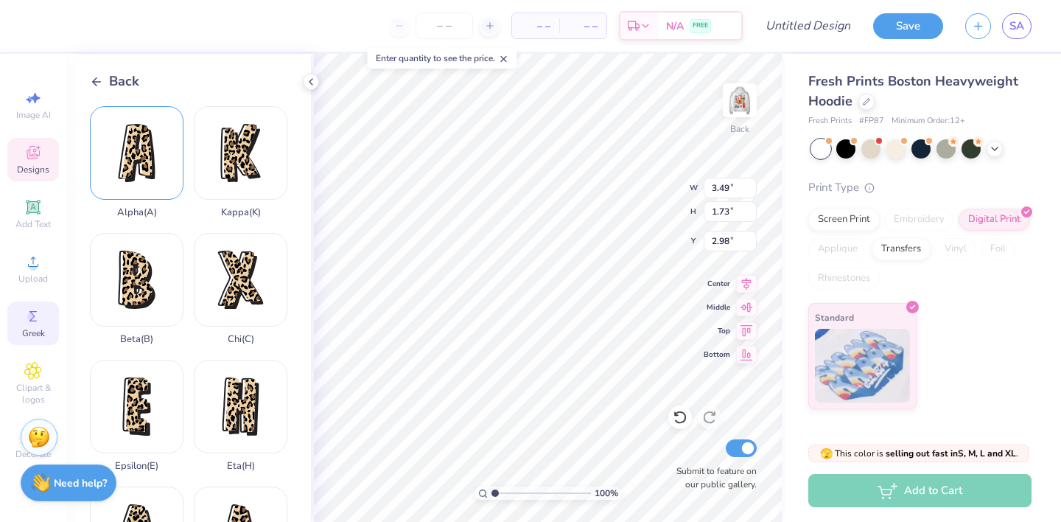
click at [152, 187] on div "Alpha ( A )" at bounding box center [137, 162] width 94 height 112
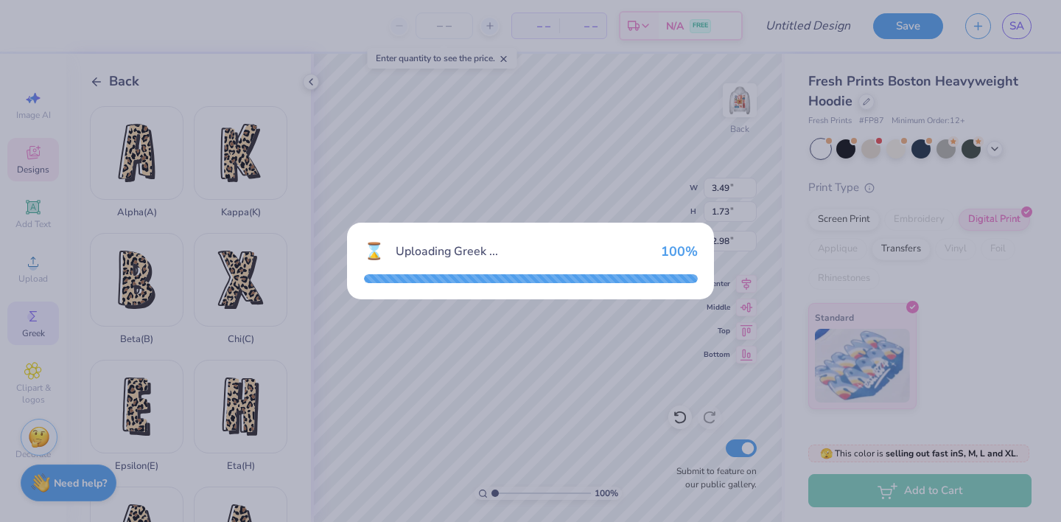
type input "3.76"
type input "5.96"
type input "3.77"
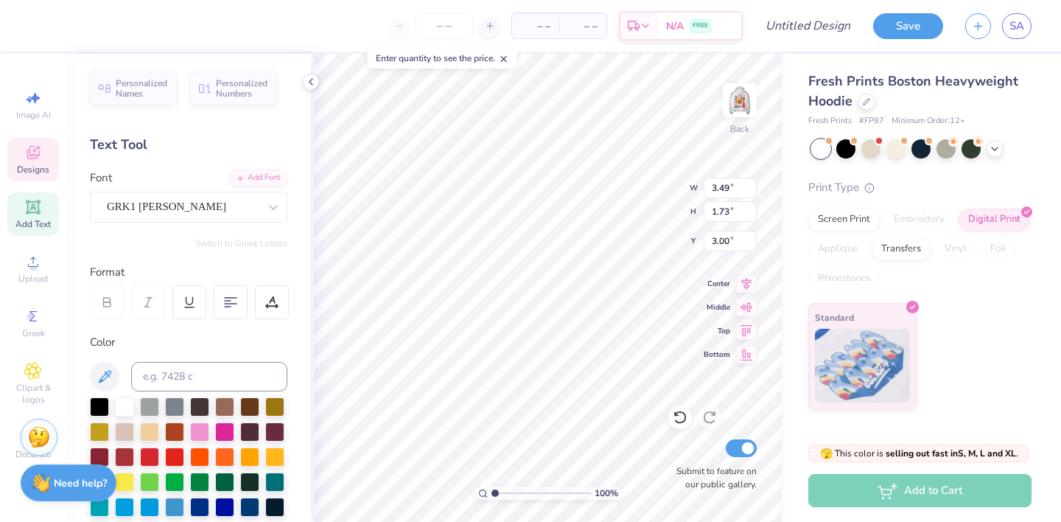
type textarea "AOii"
click at [901, 153] on div at bounding box center [896, 147] width 19 height 19
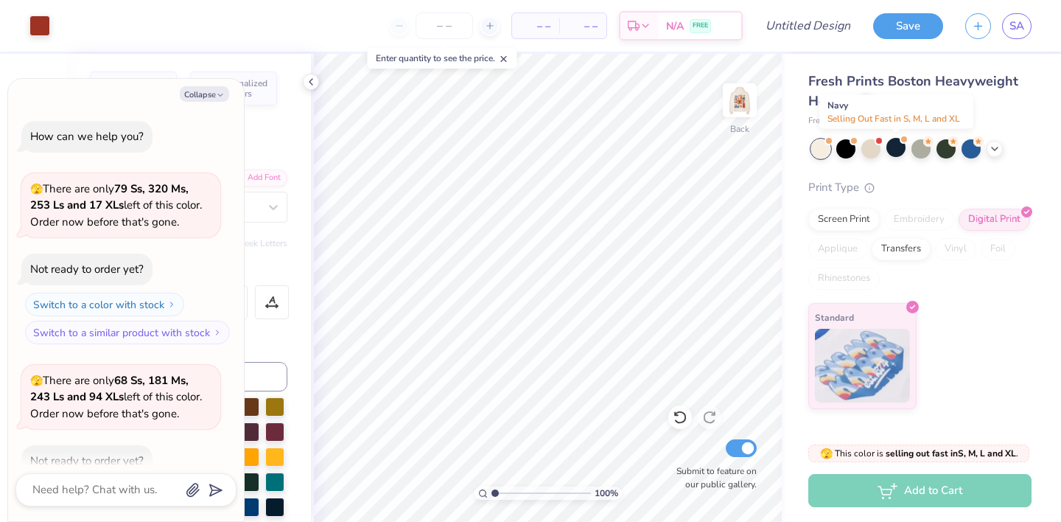
scroll to position [81, 0]
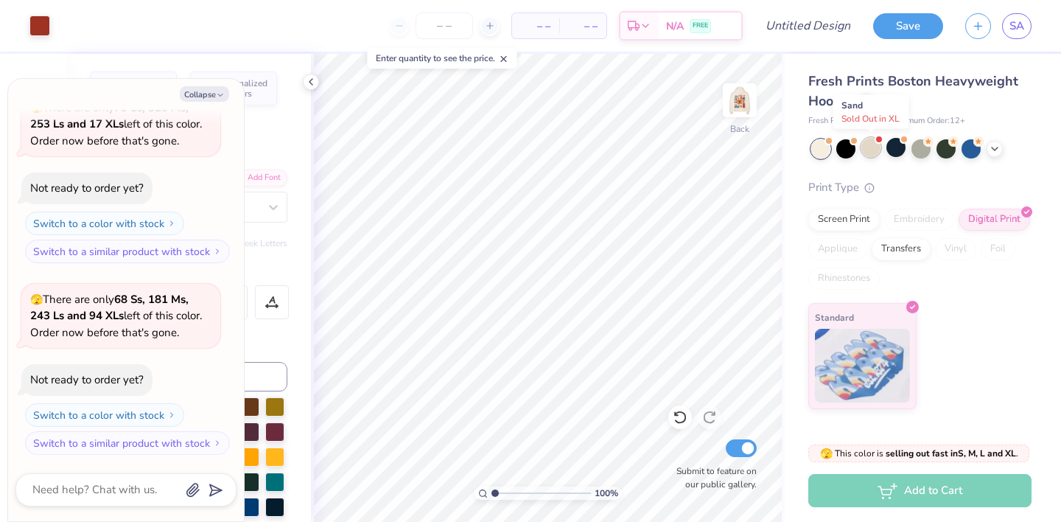
click at [865, 151] on div at bounding box center [871, 147] width 19 height 19
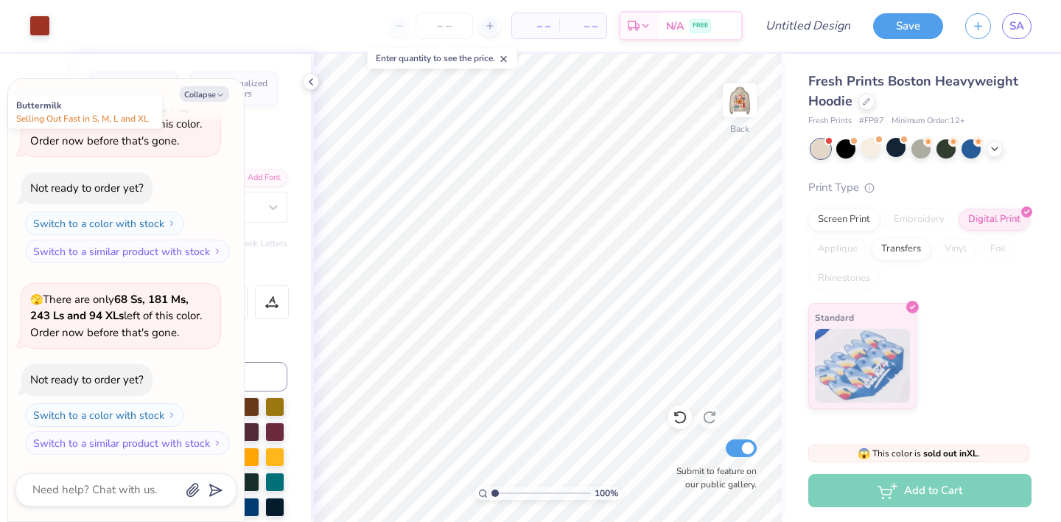
scroll to position [290, 0]
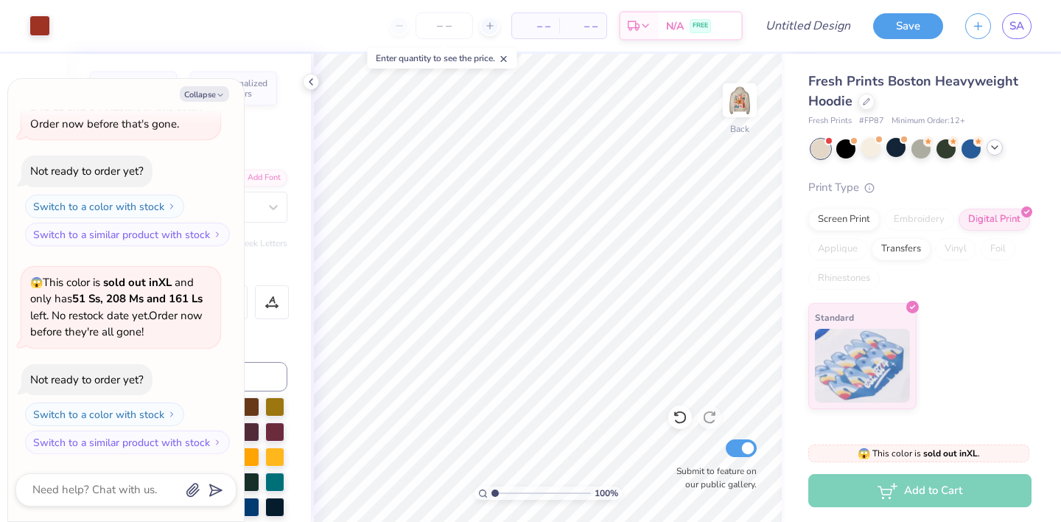
click at [997, 153] on div at bounding box center [995, 147] width 16 height 16
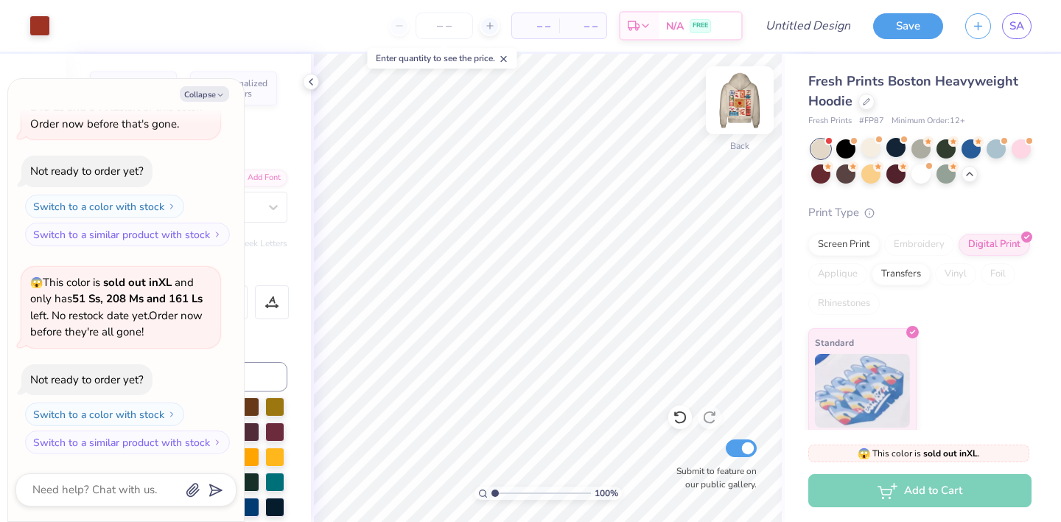
click at [738, 109] on img at bounding box center [740, 100] width 59 height 59
type textarea "x"
type input "5.00"
type textarea "x"
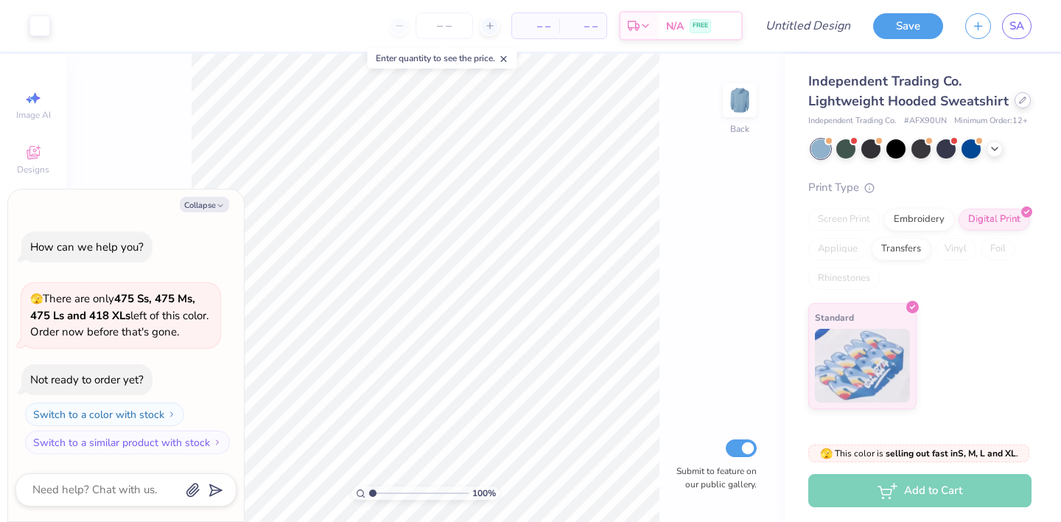
click at [1021, 102] on icon at bounding box center [1022, 100] width 7 height 7
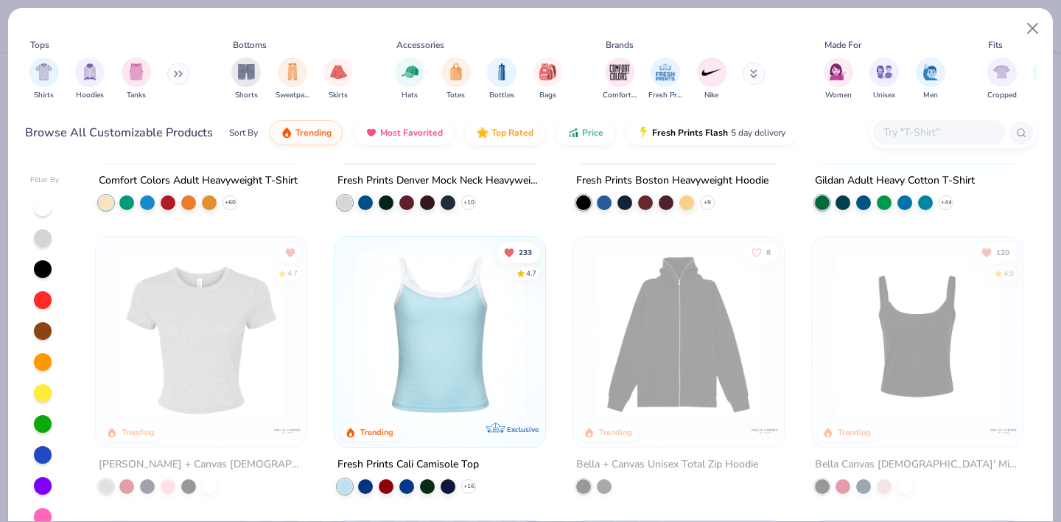
scroll to position [83, 0]
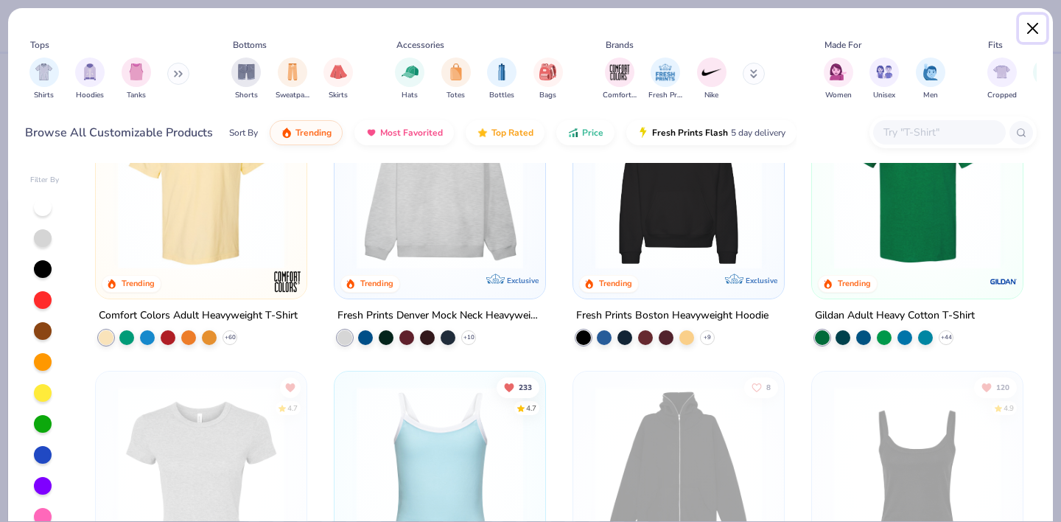
click at [1037, 24] on button "Close" at bounding box center [1033, 29] width 28 height 28
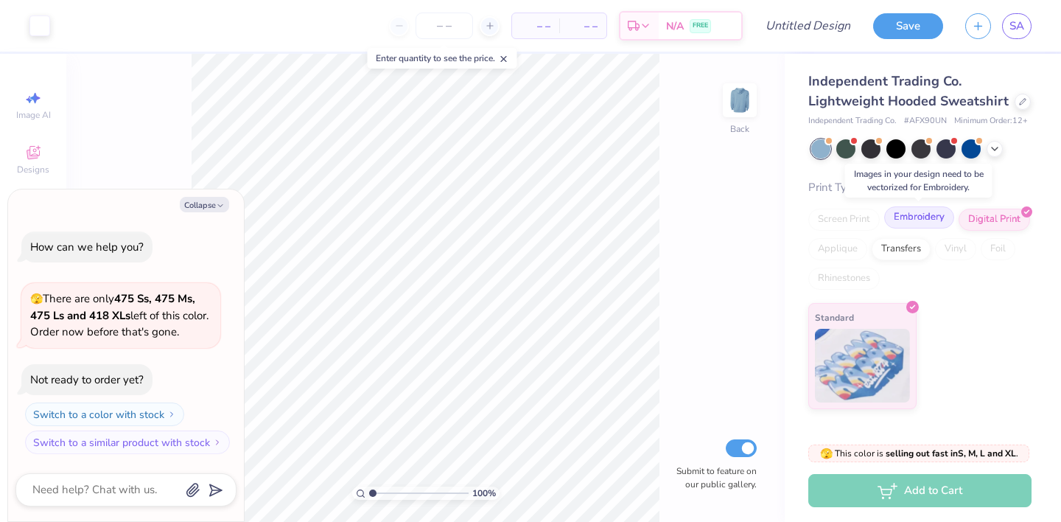
click at [908, 220] on div "Embroidery" at bounding box center [919, 217] width 70 height 22
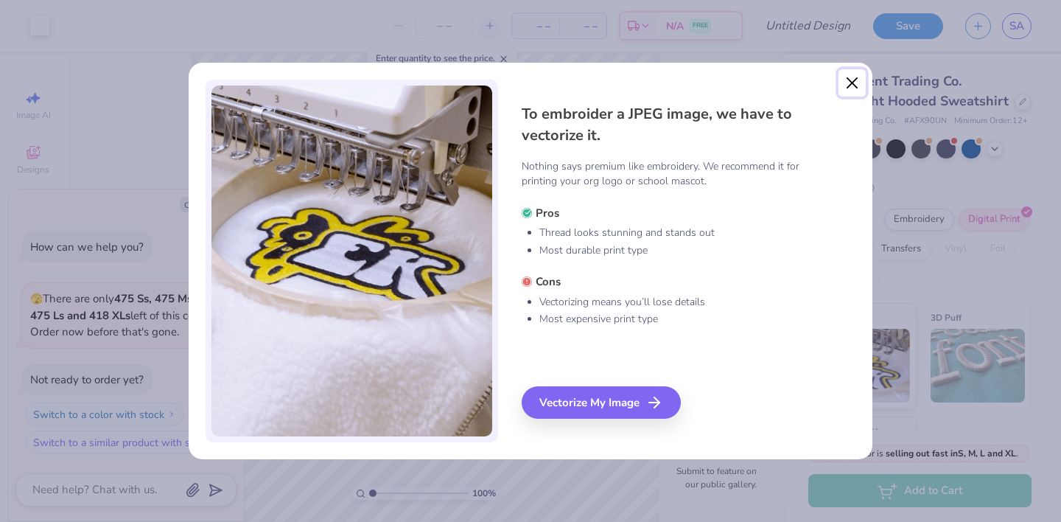
click at [851, 77] on button "Close" at bounding box center [853, 83] width 28 height 28
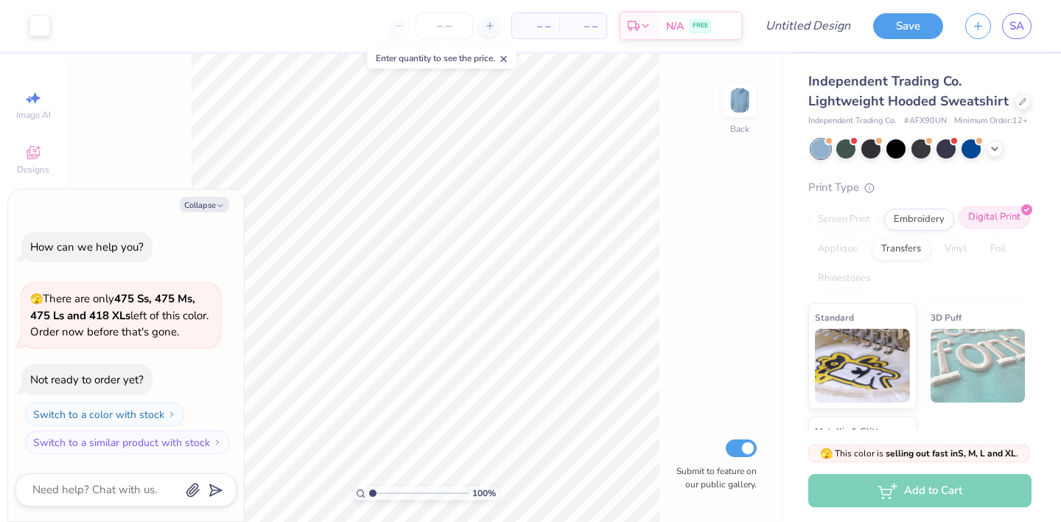
click at [989, 214] on div "Digital Print" at bounding box center [994, 217] width 71 height 22
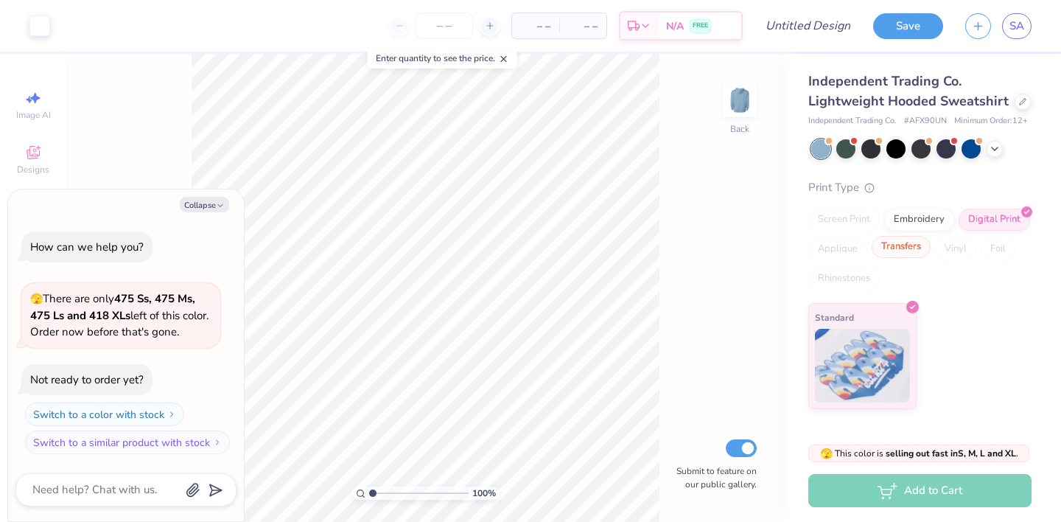
click at [911, 245] on div "Transfers" at bounding box center [901, 247] width 59 height 22
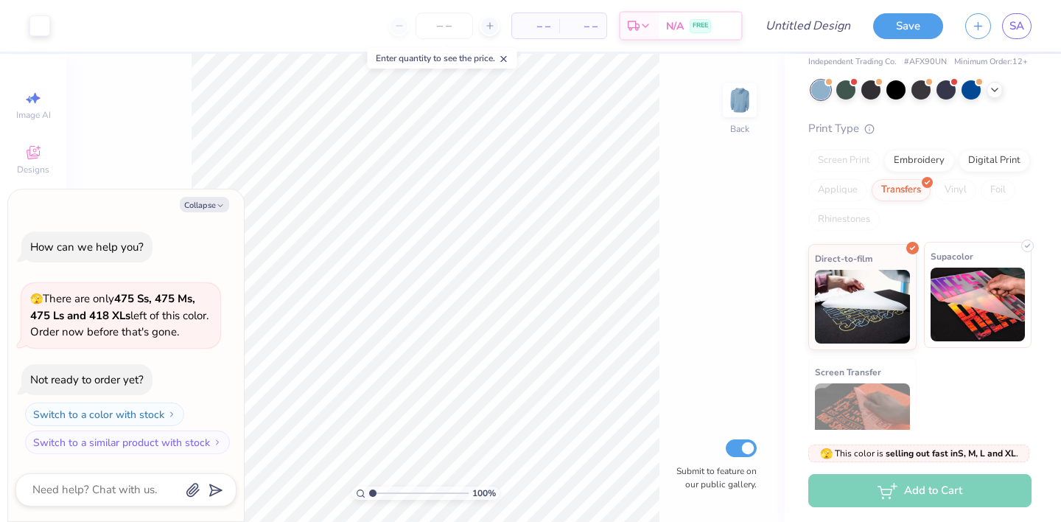
scroll to position [93, 0]
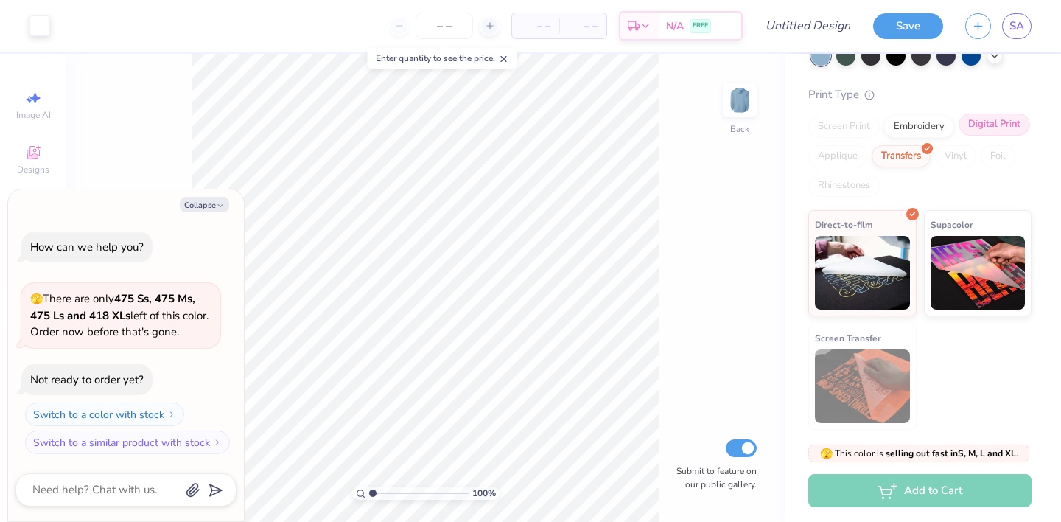
click at [989, 122] on div "Digital Print" at bounding box center [994, 125] width 71 height 22
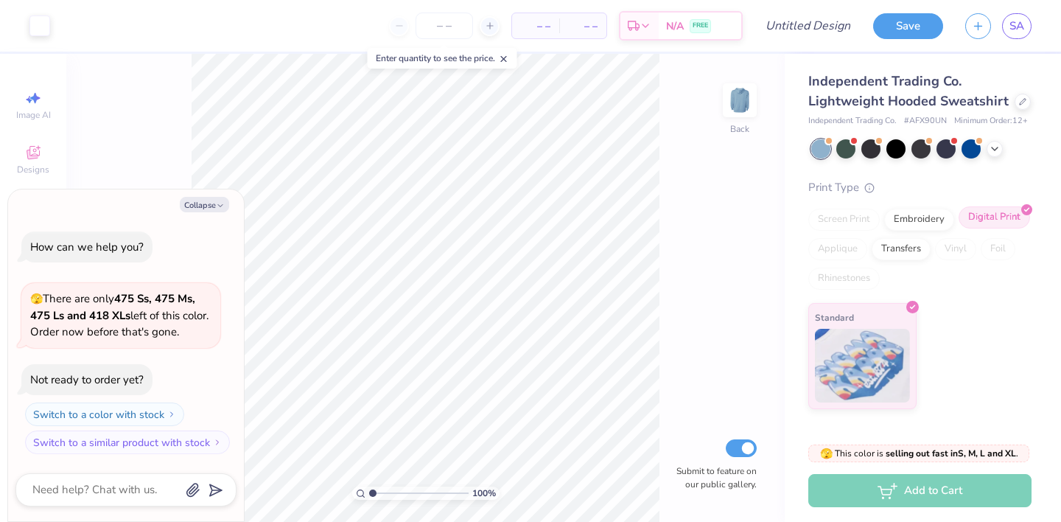
scroll to position [0, 0]
click at [1022, 102] on icon at bounding box center [1022, 100] width 7 height 7
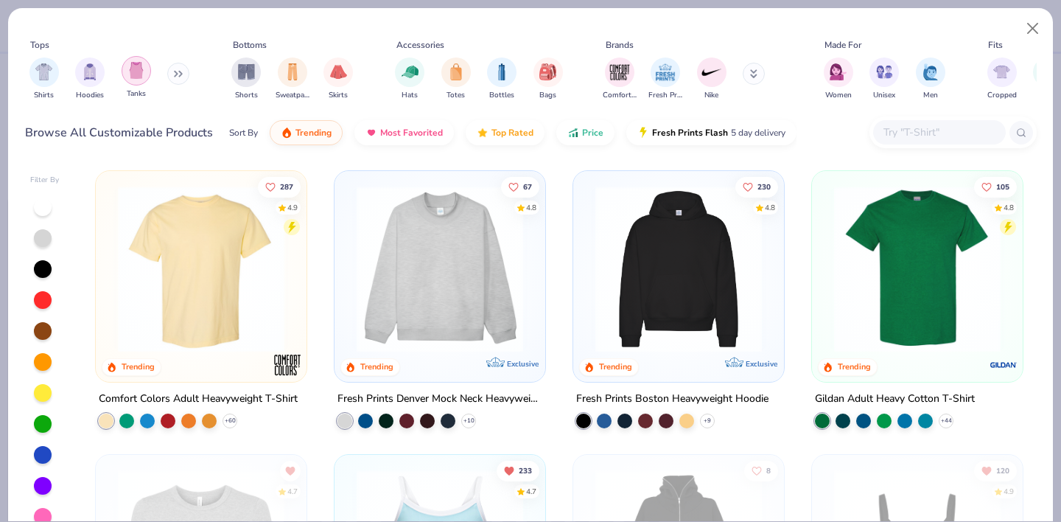
click at [142, 77] on img "filter for Tanks" at bounding box center [136, 70] width 16 height 17
type textarea "x"
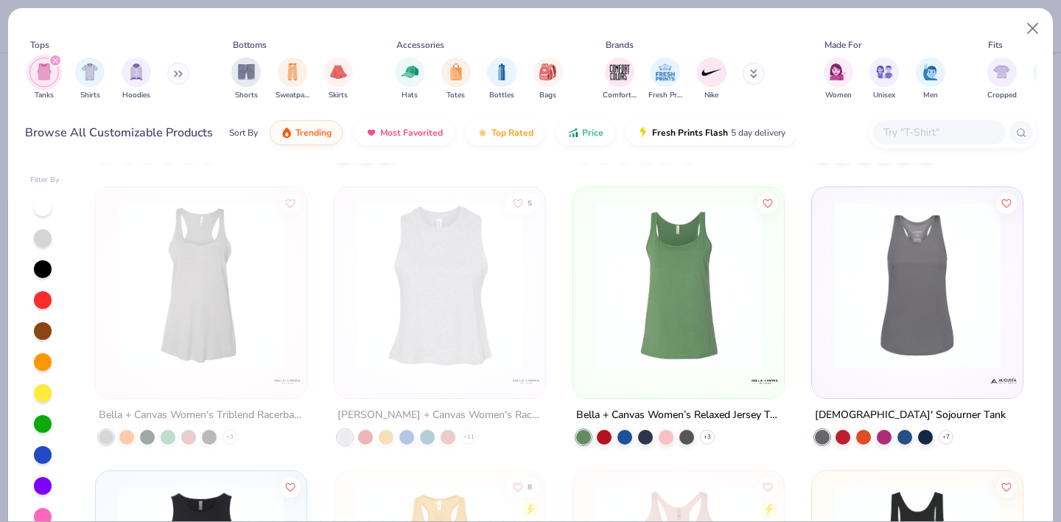
scroll to position [2006, 0]
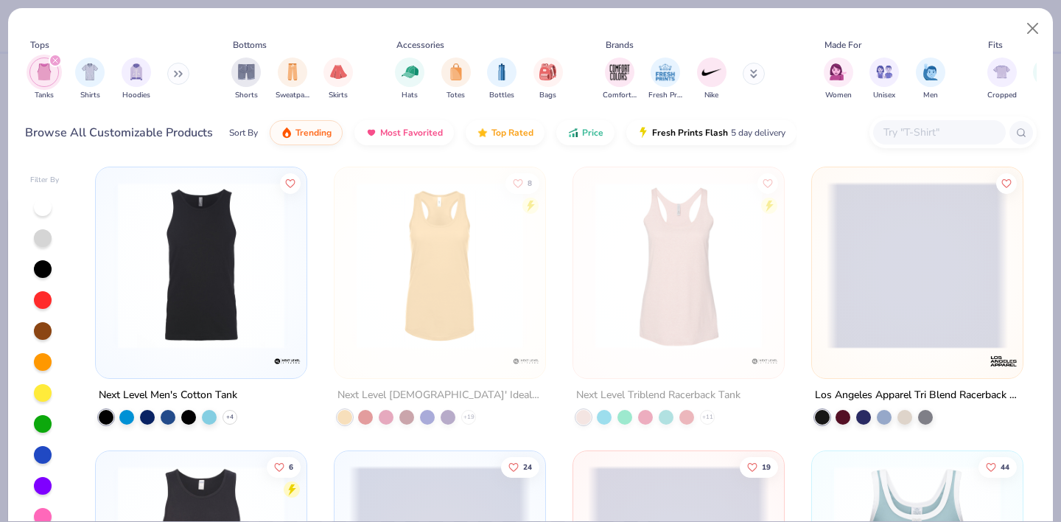
scroll to position [2273, 0]
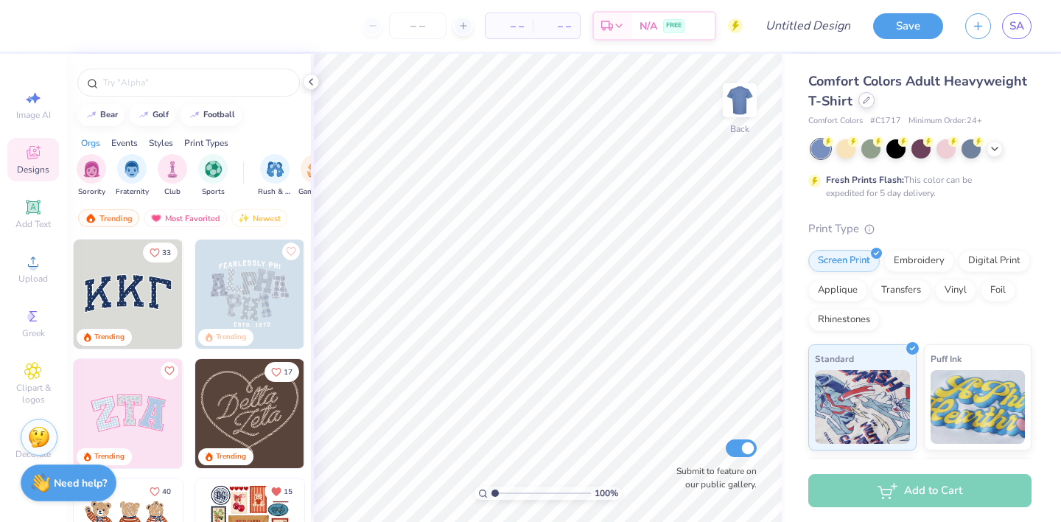
click at [864, 105] on div at bounding box center [867, 100] width 16 height 16
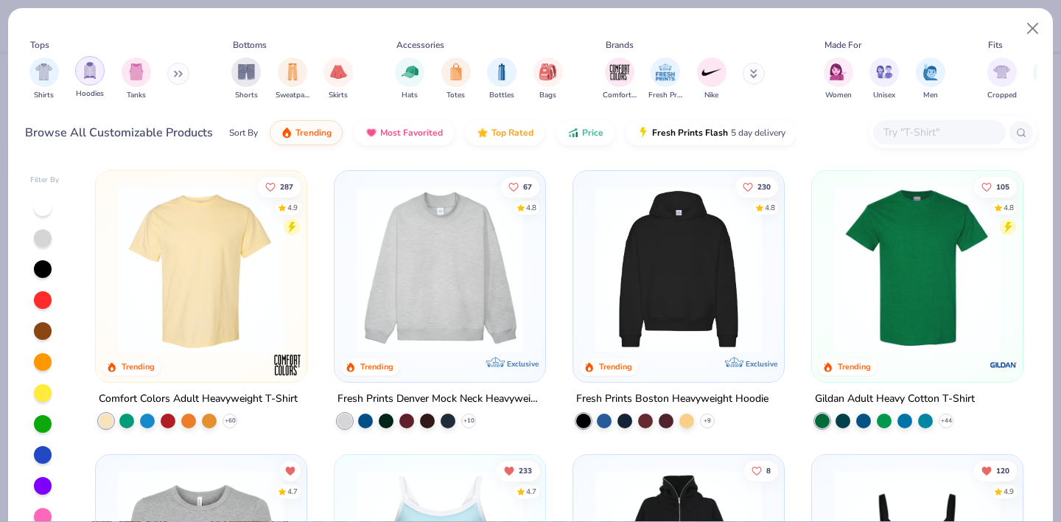
click at [100, 81] on div "Hoodies" at bounding box center [89, 77] width 29 height 43
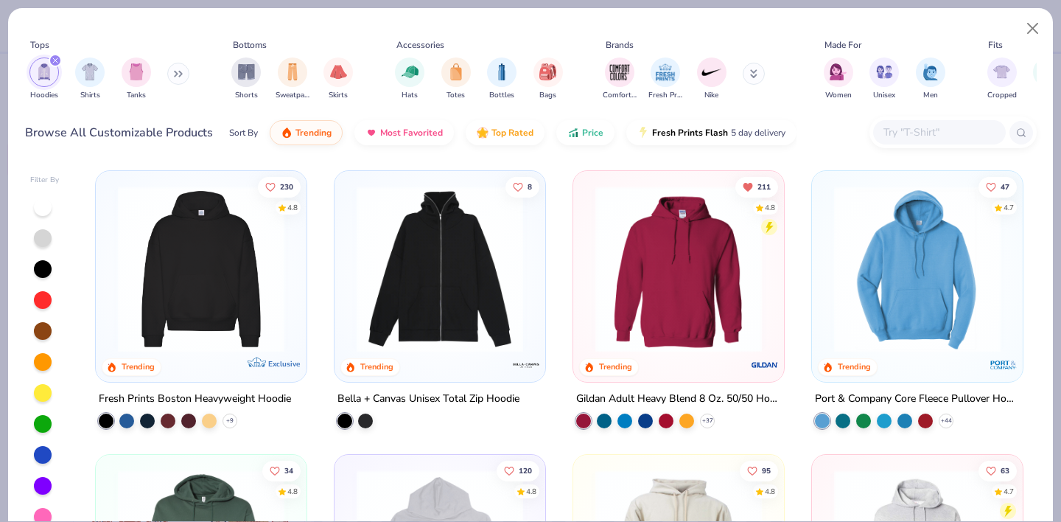
click at [248, 307] on img at bounding box center [201, 269] width 181 height 167
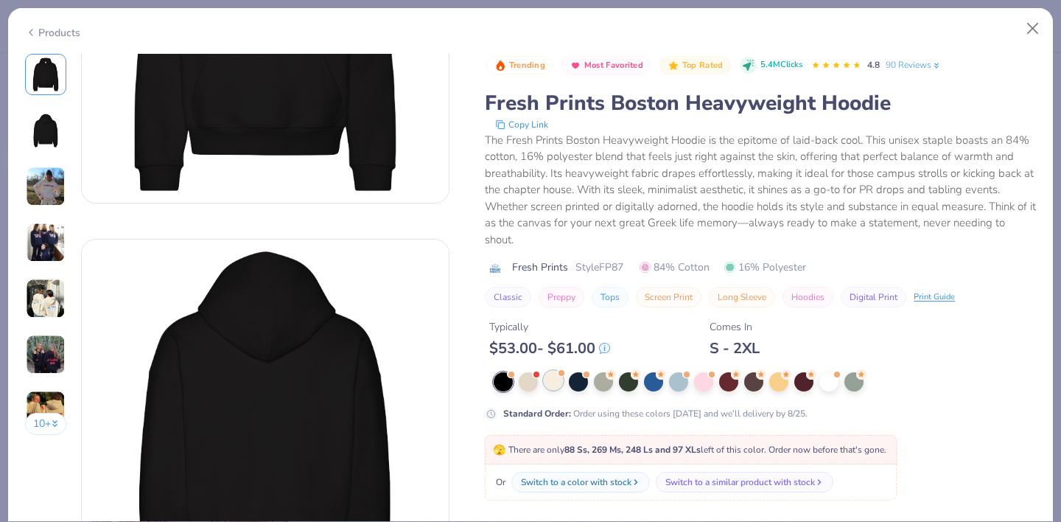
scroll to position [223, 0]
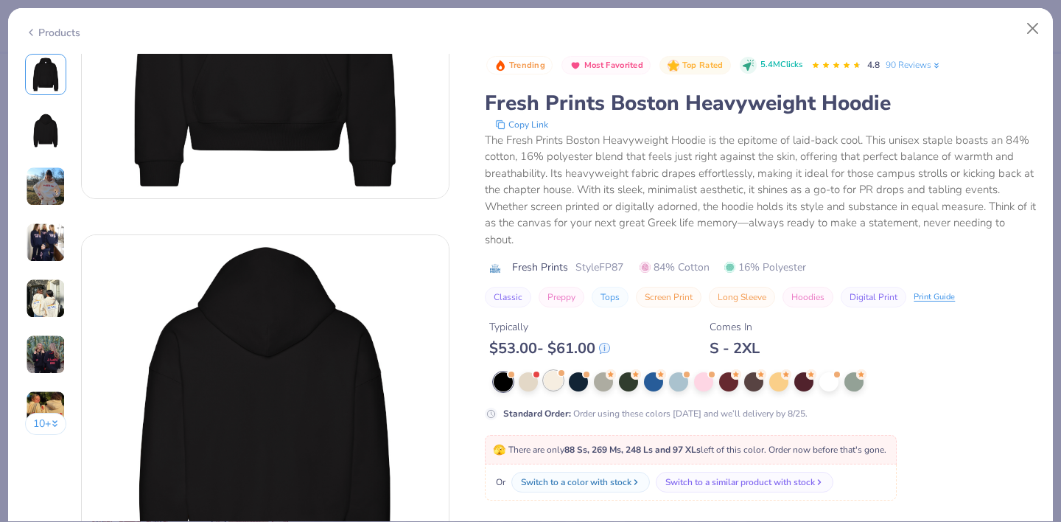
click at [551, 379] on div at bounding box center [553, 380] width 19 height 19
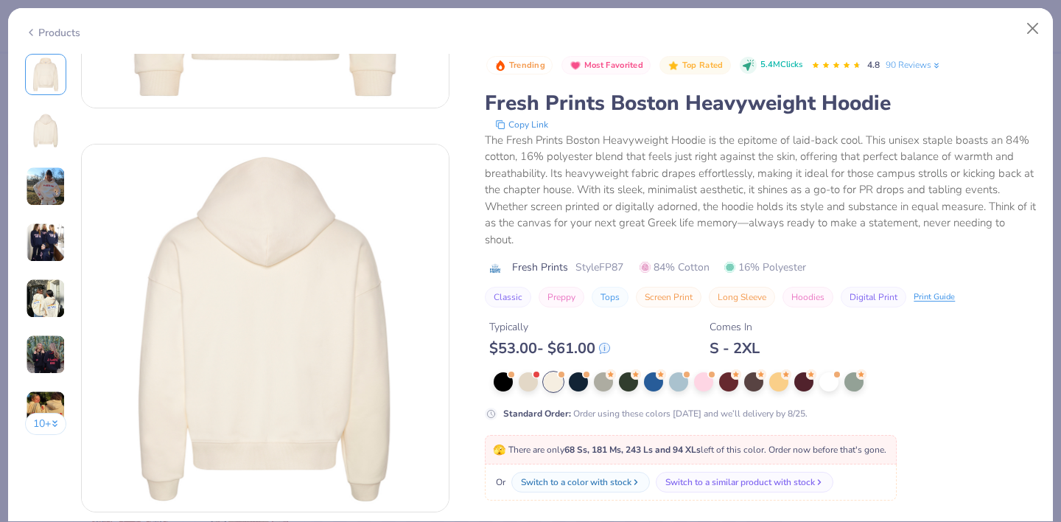
scroll to position [378, 0]
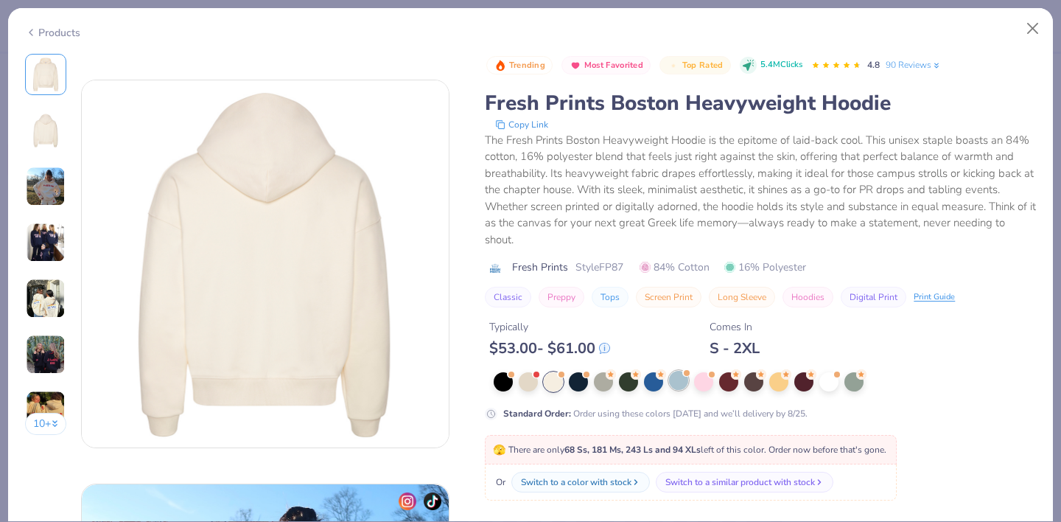
click at [685, 378] on div at bounding box center [678, 380] width 19 height 19
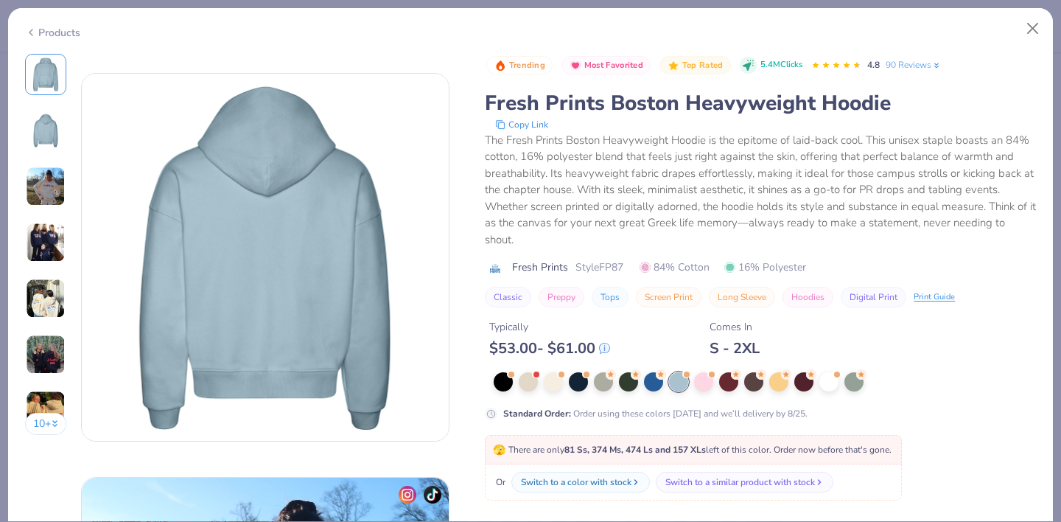
scroll to position [387, 0]
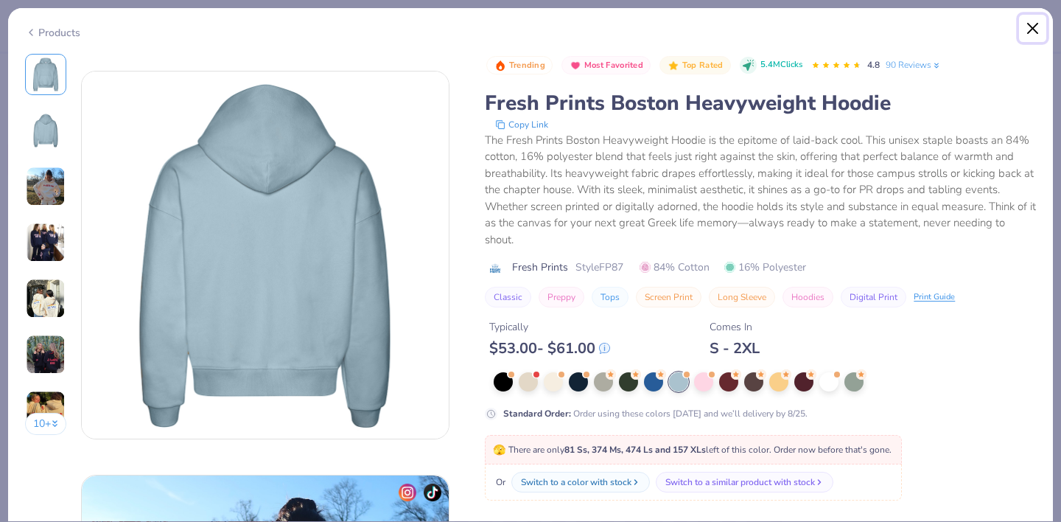
click at [1039, 29] on button "Close" at bounding box center [1033, 29] width 28 height 28
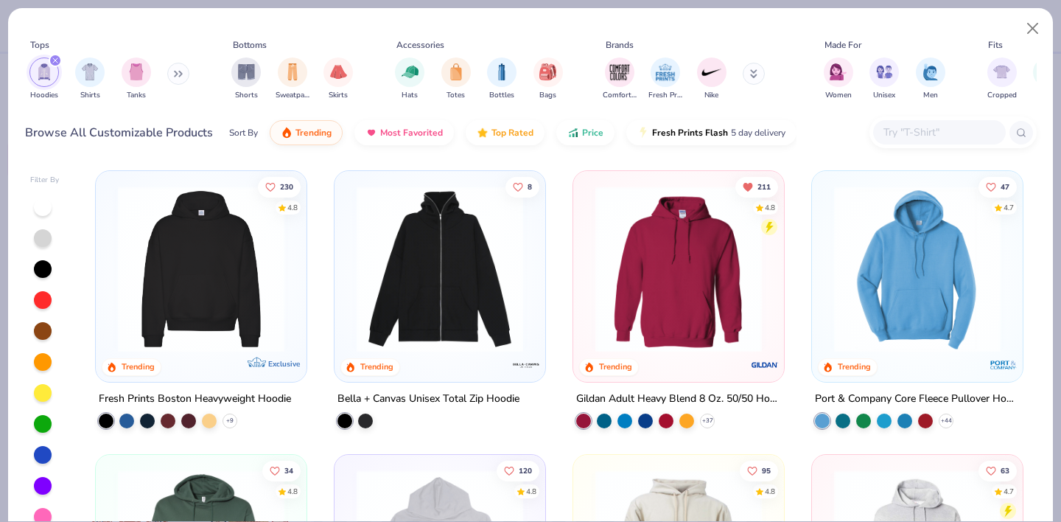
click at [280, 268] on img at bounding box center [201, 269] width 181 height 167
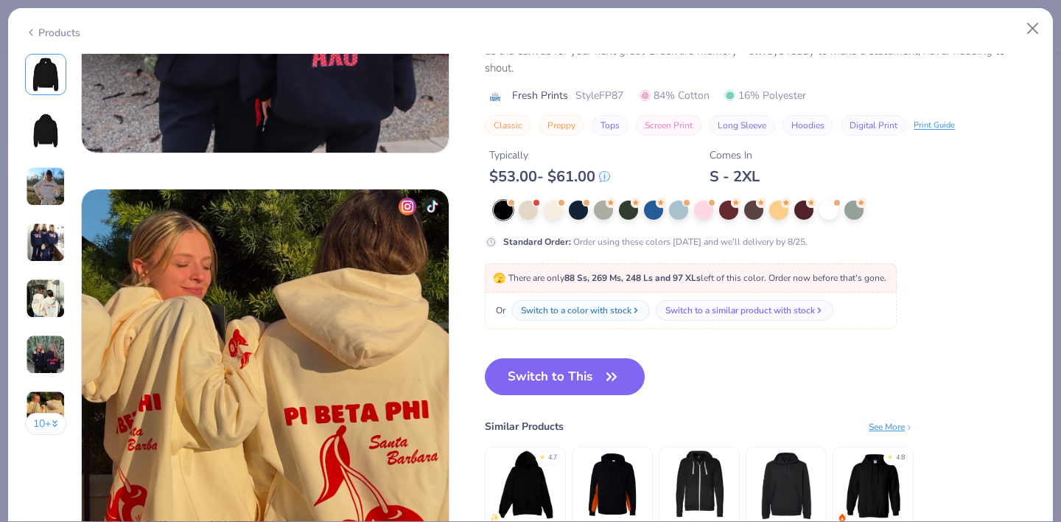
scroll to position [2225, 0]
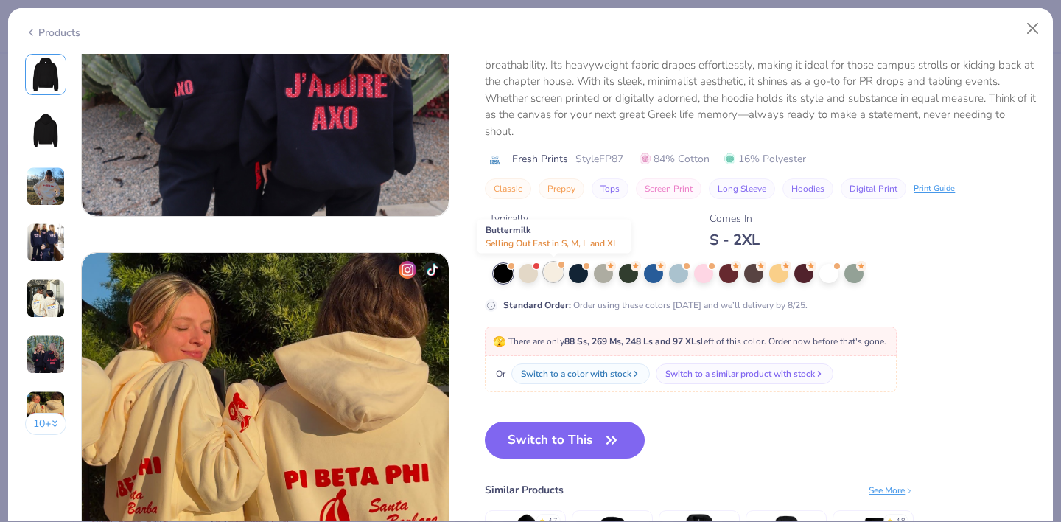
click at [551, 271] on div at bounding box center [553, 271] width 19 height 19
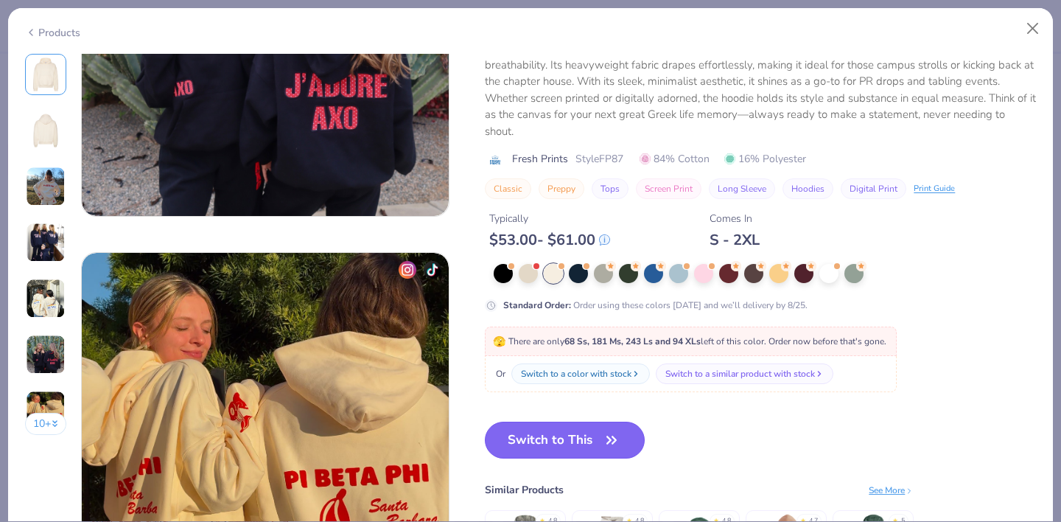
click at [543, 432] on button "Switch to This" at bounding box center [565, 440] width 160 height 37
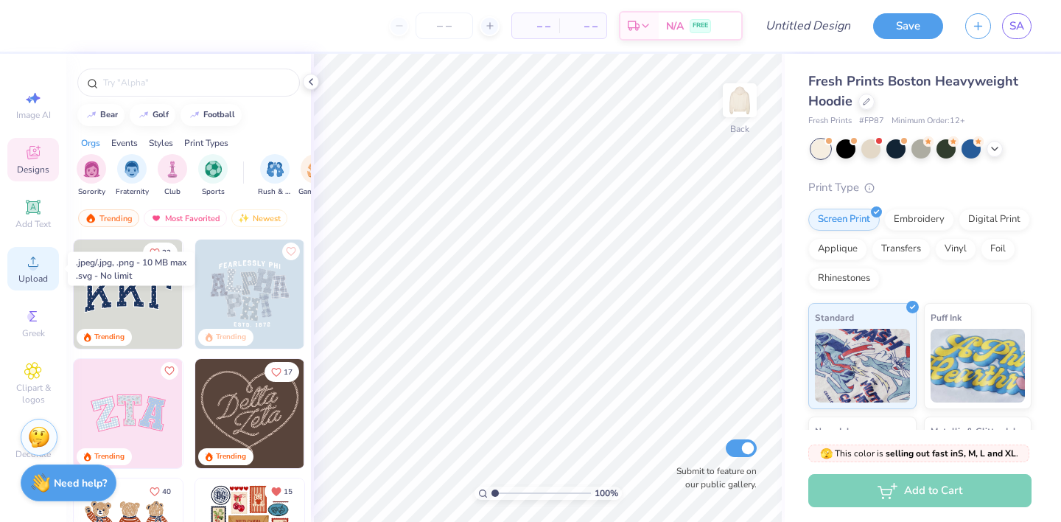
click at [25, 273] on span "Upload" at bounding box center [32, 279] width 29 height 12
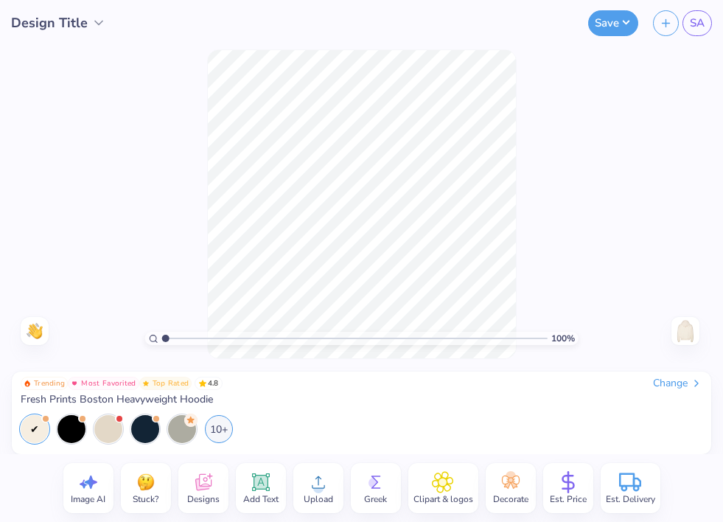
click at [321, 488] on icon at bounding box center [318, 482] width 13 height 13
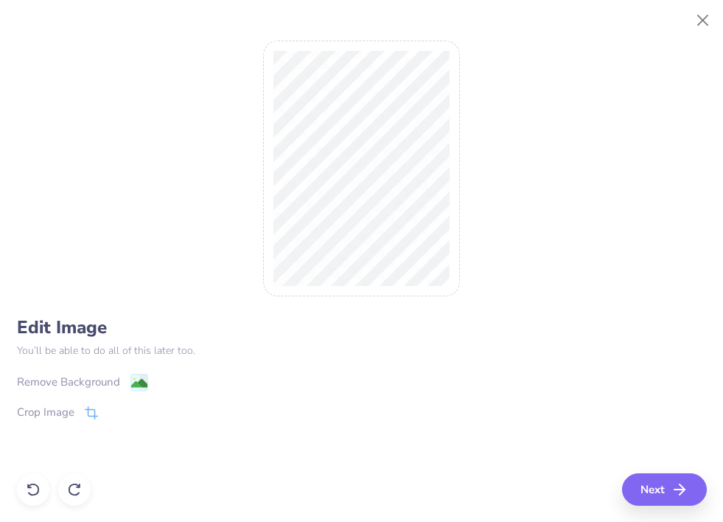
click at [105, 380] on div "Remove Background" at bounding box center [68, 382] width 103 height 17
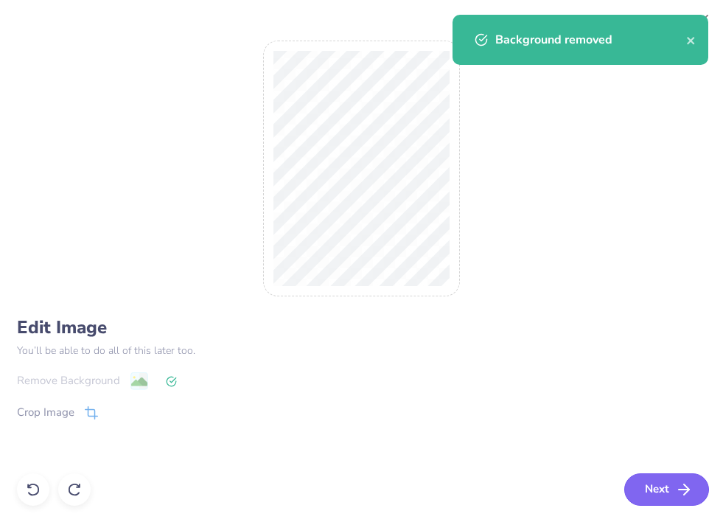
click at [656, 494] on button "Next" at bounding box center [666, 489] width 85 height 32
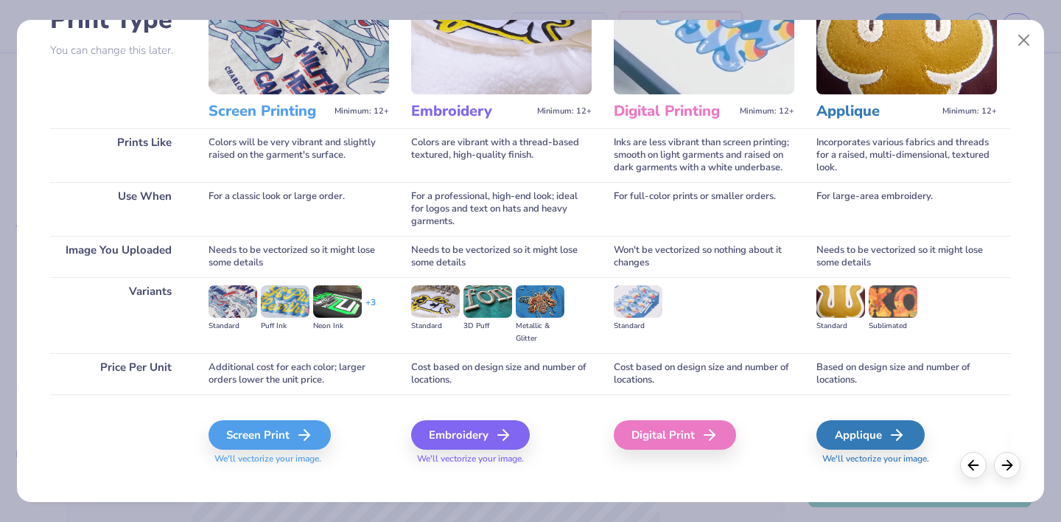
scroll to position [128, 0]
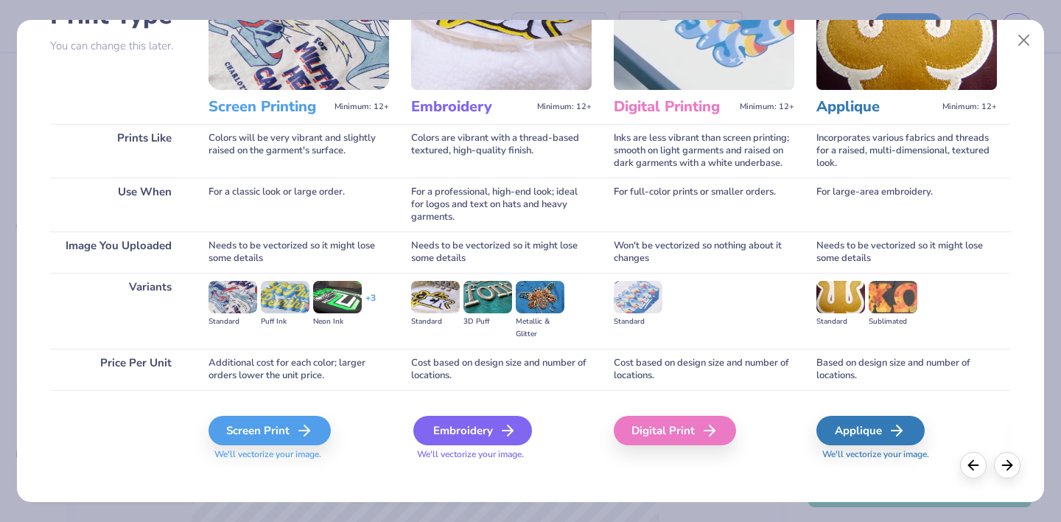
click at [505, 427] on icon at bounding box center [508, 431] width 18 height 18
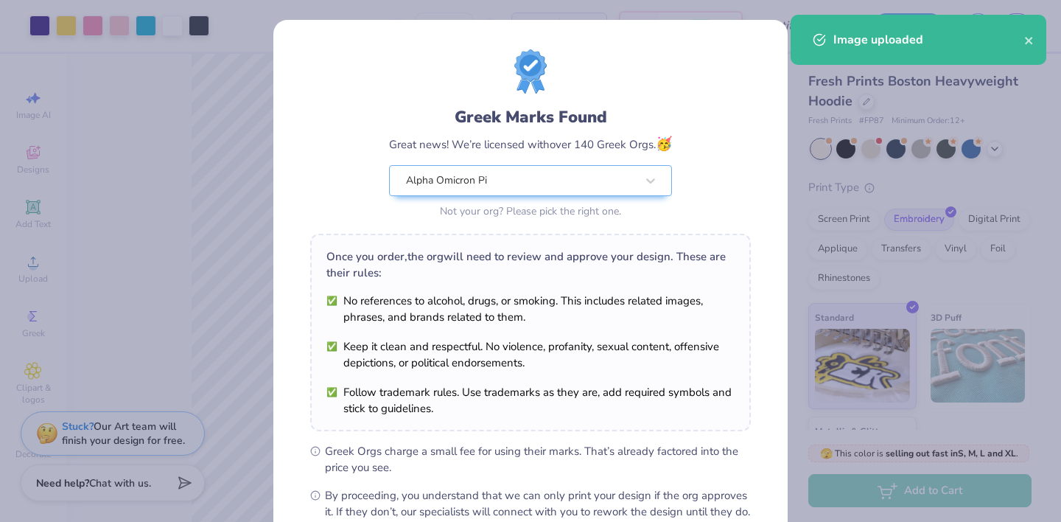
scroll to position [168, 0]
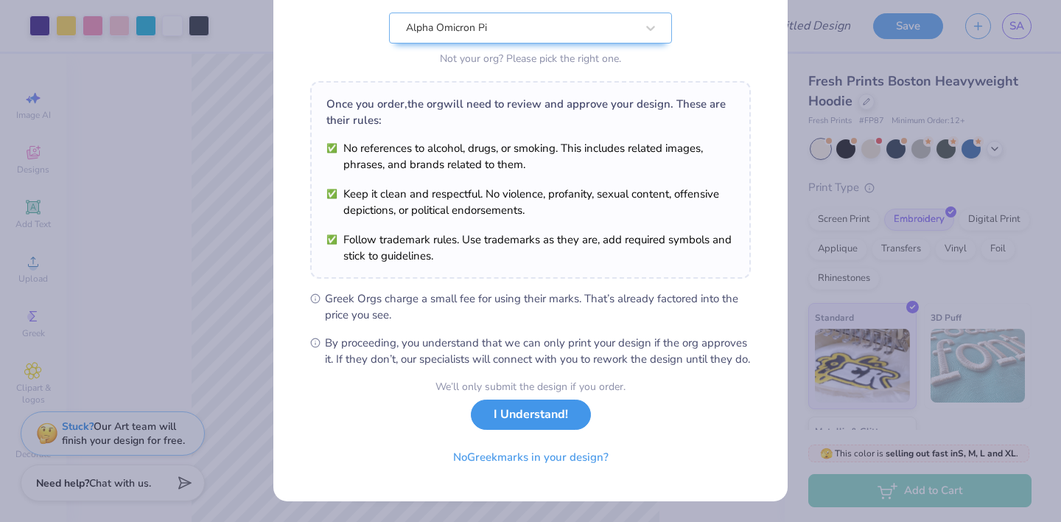
click at [519, 427] on button "I Understand!" at bounding box center [531, 414] width 120 height 30
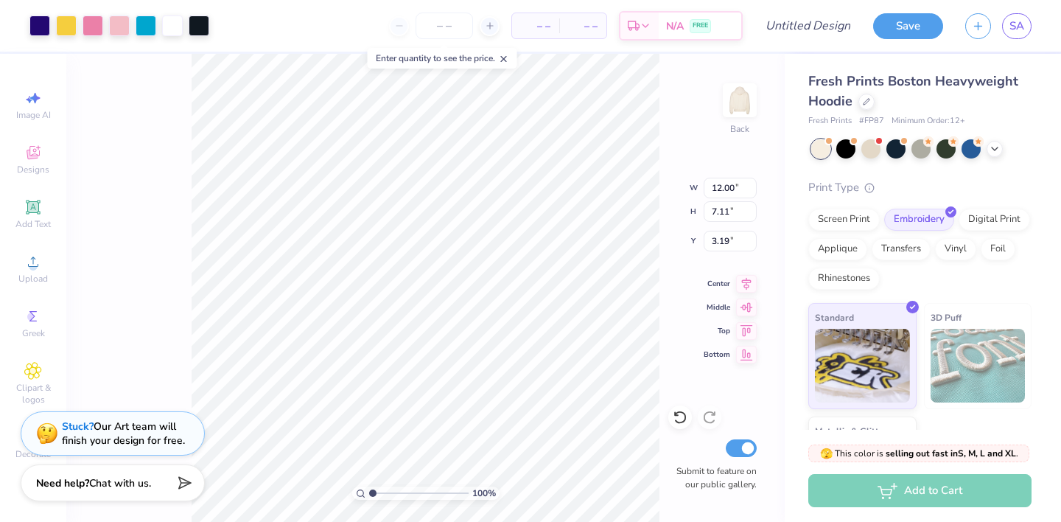
scroll to position [0, 0]
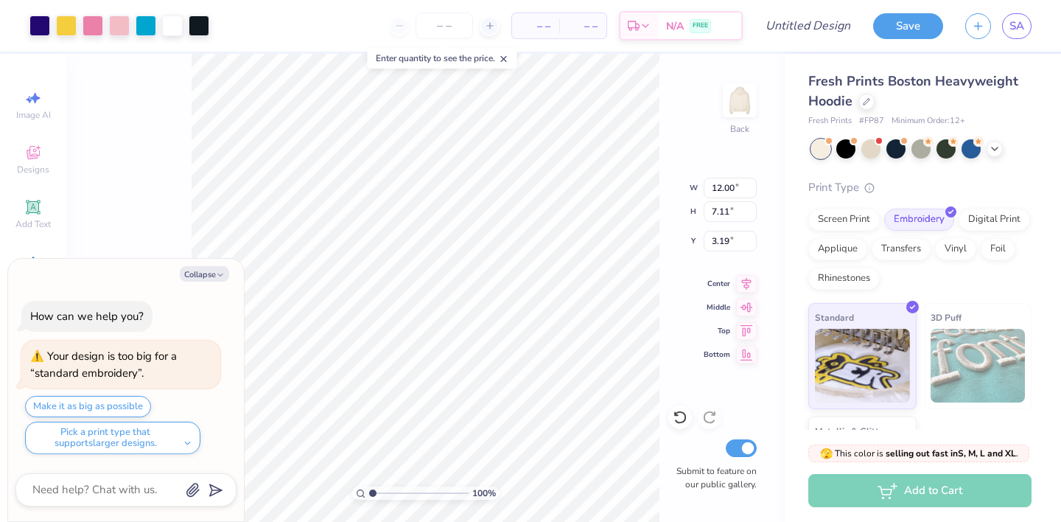
click at [699, 233] on div "100 % Back W 12.00 12.00 " H 7.11 7.11 " Y 3.19 3.19 " Center Middle Top Bottom…" at bounding box center [425, 288] width 719 height 468
click at [206, 271] on button "Collapse" at bounding box center [204, 273] width 49 height 15
type textarea "x"
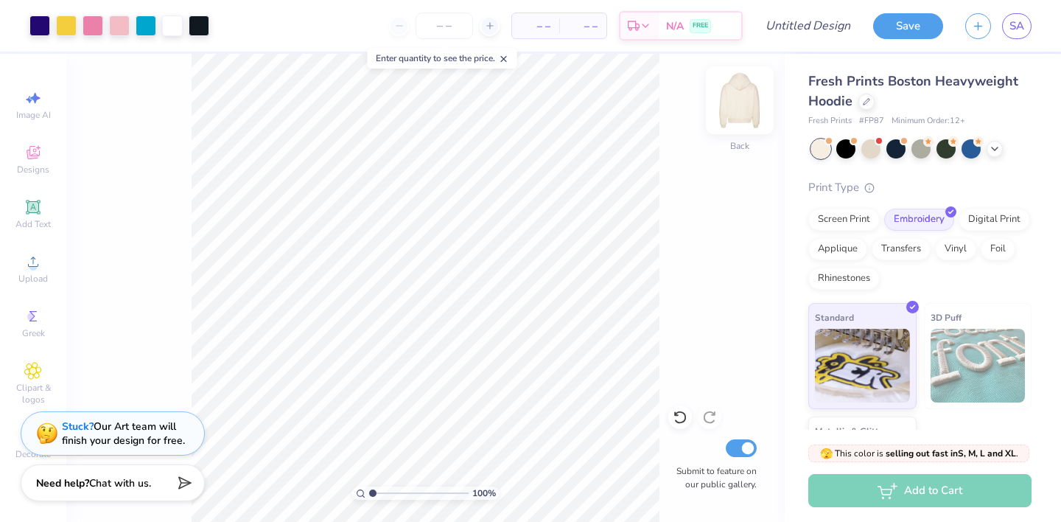
click at [746, 111] on img at bounding box center [740, 100] width 59 height 59
click at [741, 110] on img at bounding box center [740, 100] width 59 height 59
click at [446, 25] on input "number" at bounding box center [444, 26] width 57 height 27
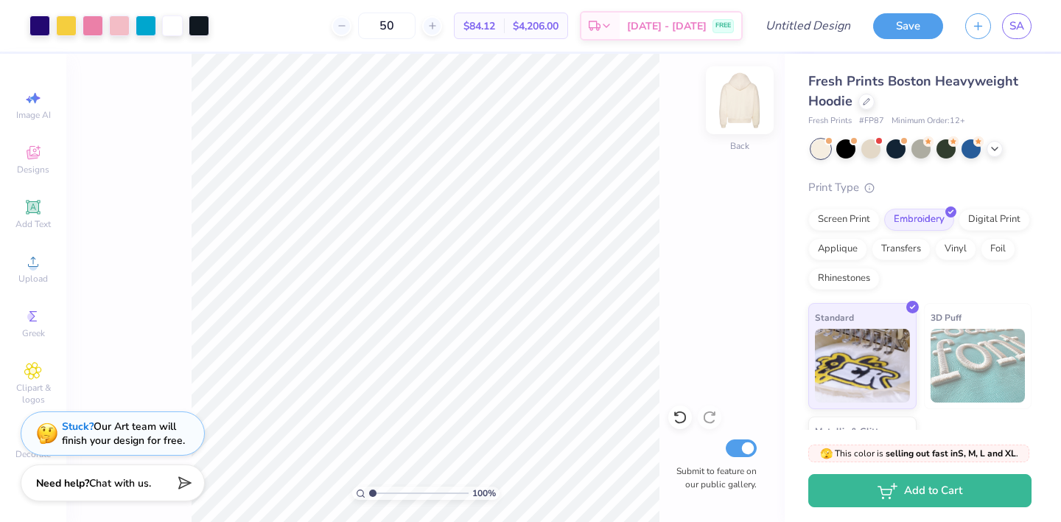
click at [737, 100] on img at bounding box center [740, 100] width 59 height 59
click at [739, 121] on img at bounding box center [740, 100] width 59 height 59
click at [416, 27] on input "50" at bounding box center [386, 26] width 57 height 27
type input "5"
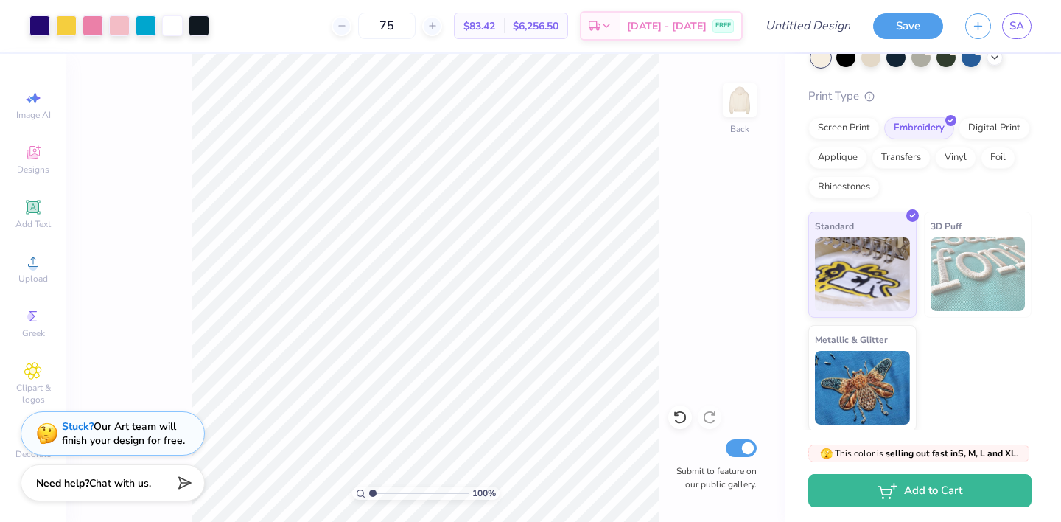
scroll to position [93, 0]
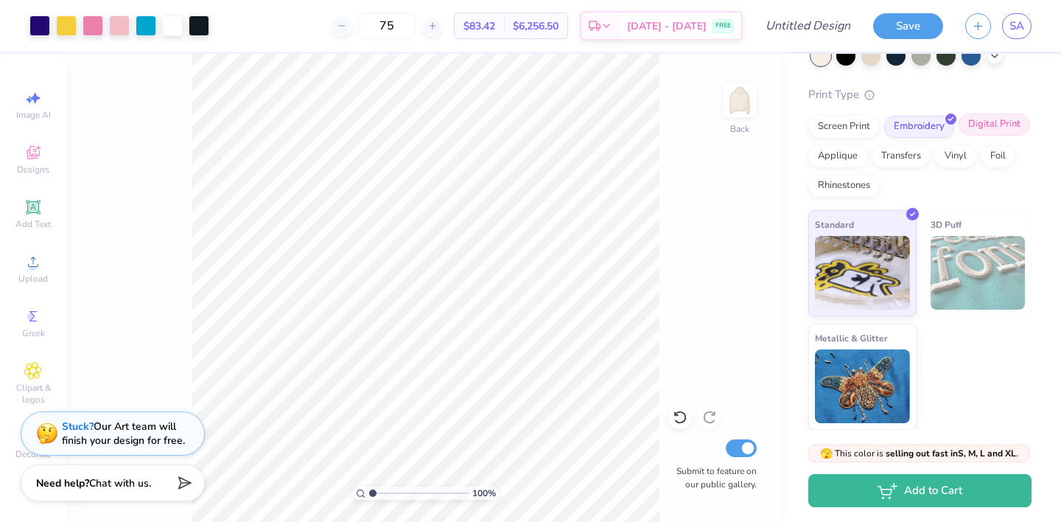
type input "75"
click at [997, 123] on div "Digital Print" at bounding box center [994, 125] width 71 height 22
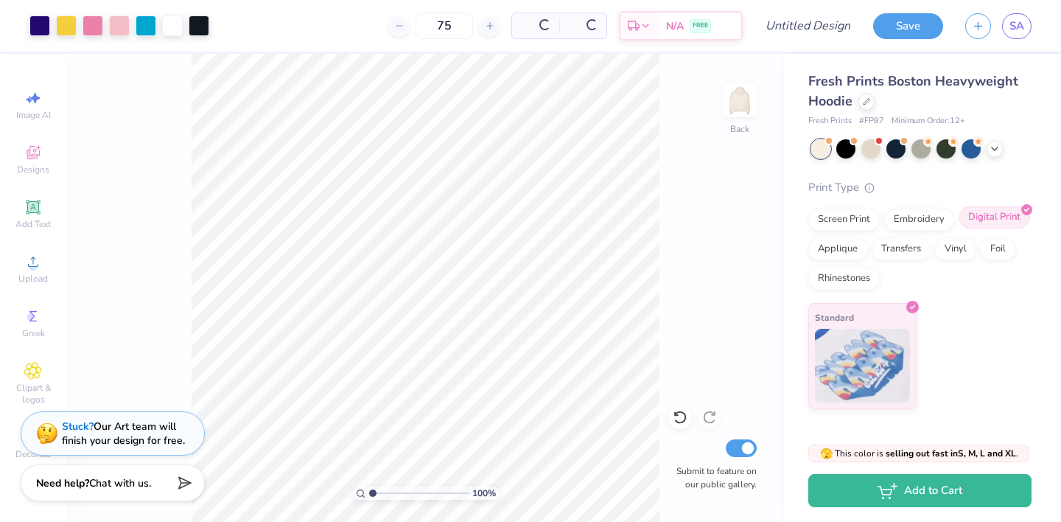
scroll to position [0, 0]
click at [854, 221] on div "Screen Print" at bounding box center [844, 217] width 71 height 22
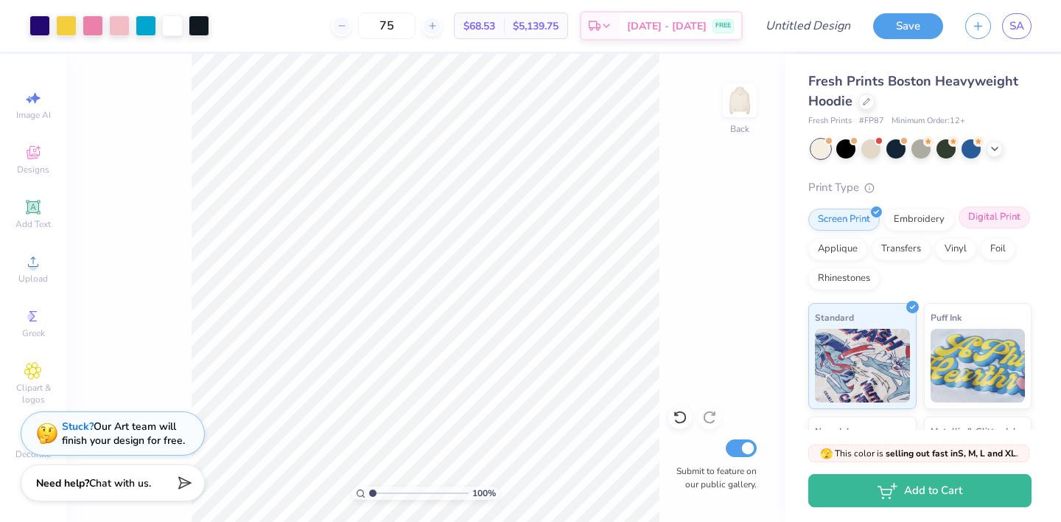
click at [983, 218] on div "Digital Print" at bounding box center [994, 217] width 71 height 22
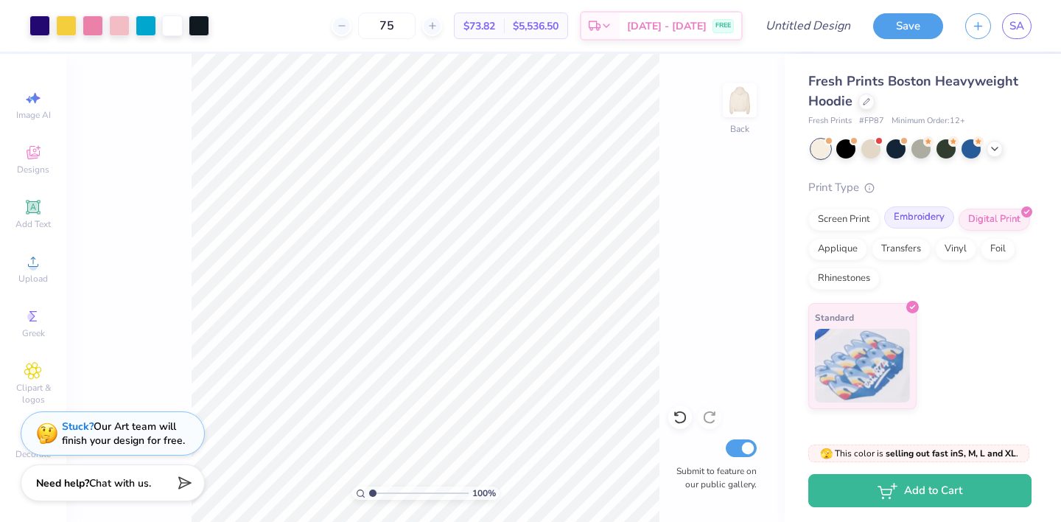
click at [898, 222] on div "Embroidery" at bounding box center [919, 217] width 70 height 22
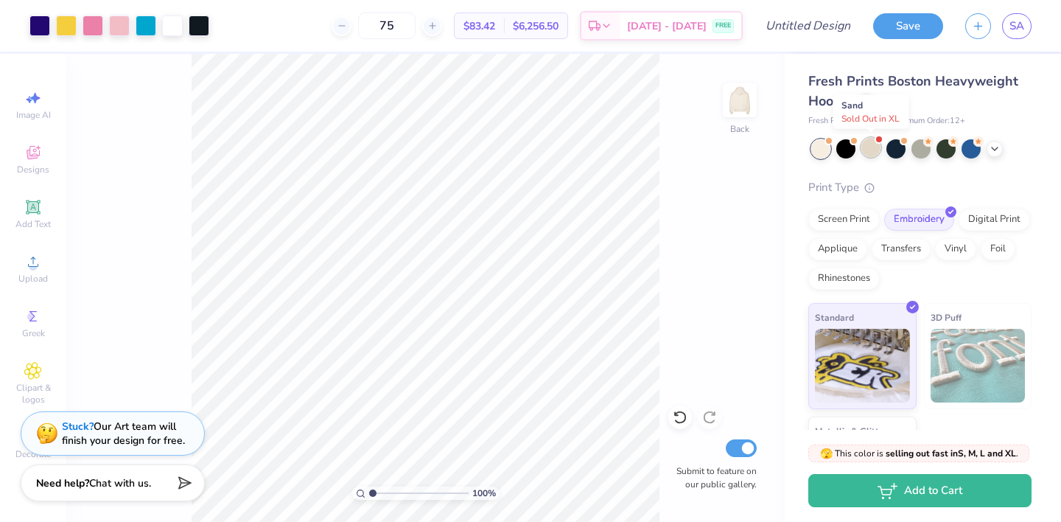
click at [878, 146] on div at bounding box center [871, 147] width 19 height 19
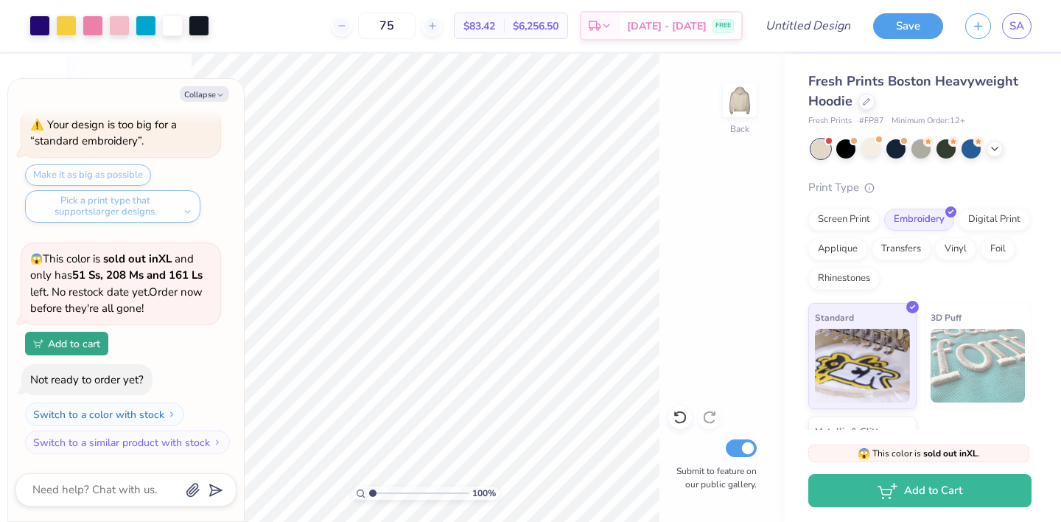
click at [826, 149] on div at bounding box center [821, 148] width 19 height 19
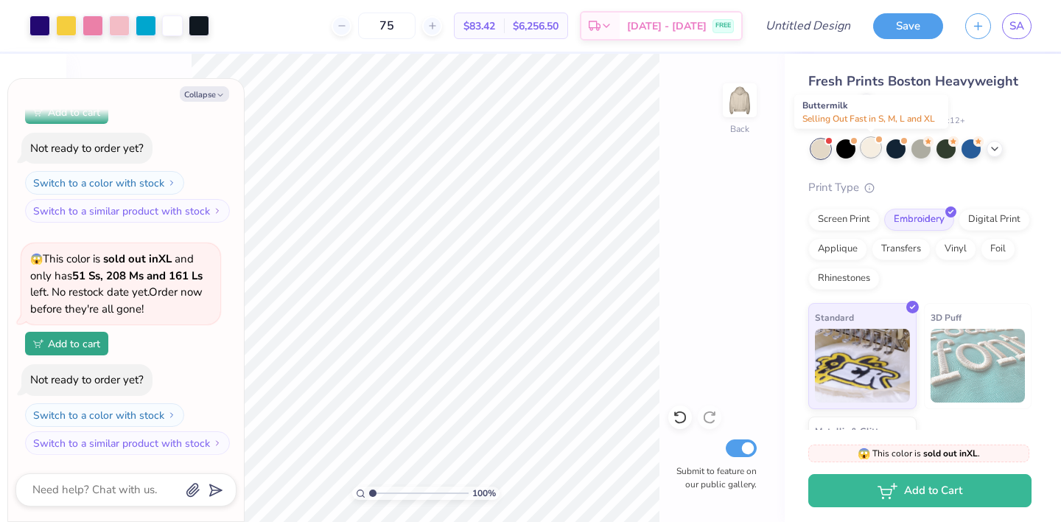
click at [868, 147] on div at bounding box center [871, 147] width 19 height 19
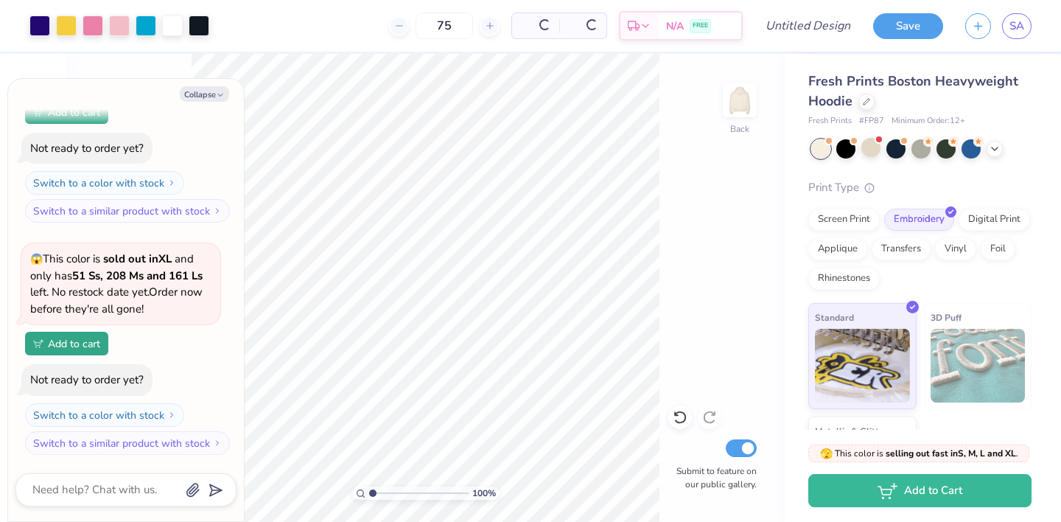
scroll to position [499, 0]
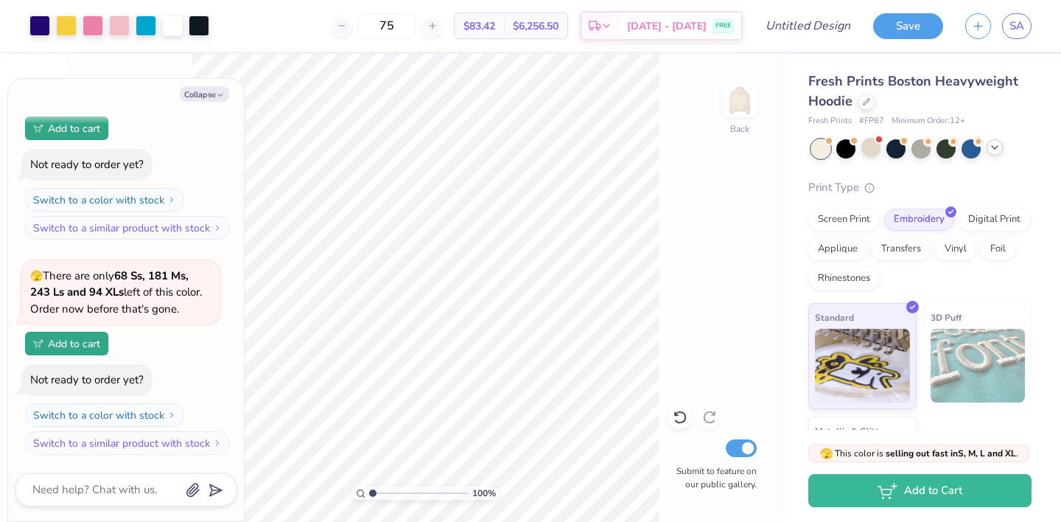
click at [997, 148] on icon at bounding box center [995, 148] width 12 height 12
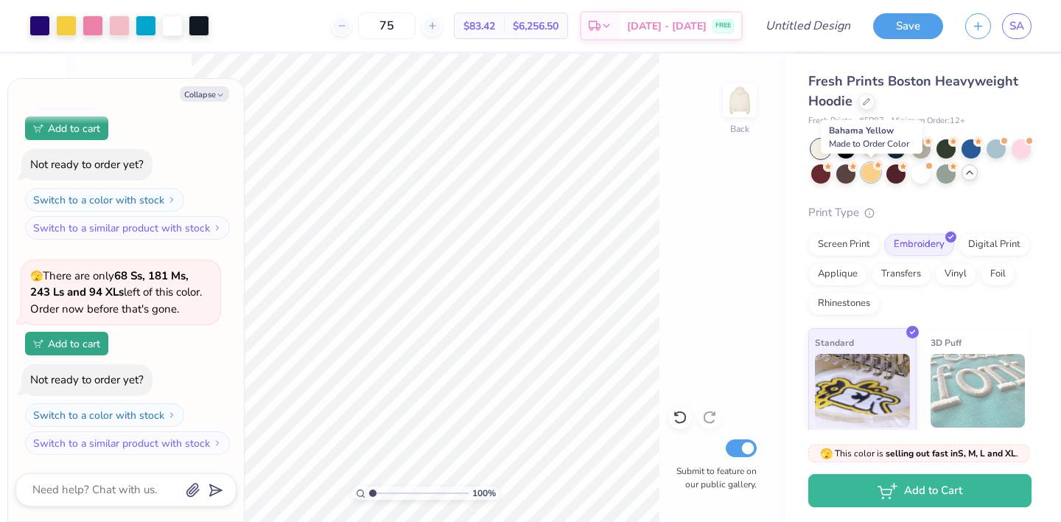
click at [871, 176] on div at bounding box center [871, 172] width 19 height 19
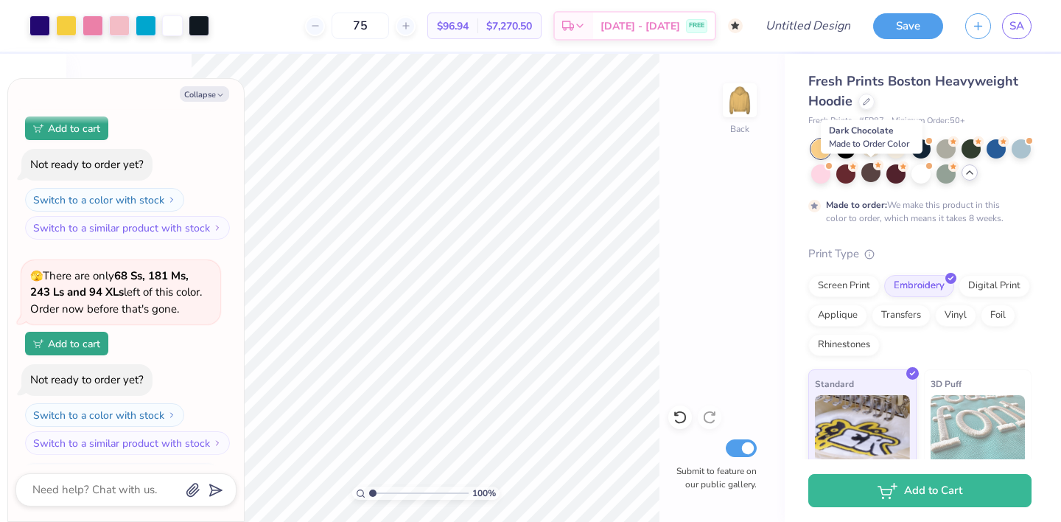
scroll to position [638, 0]
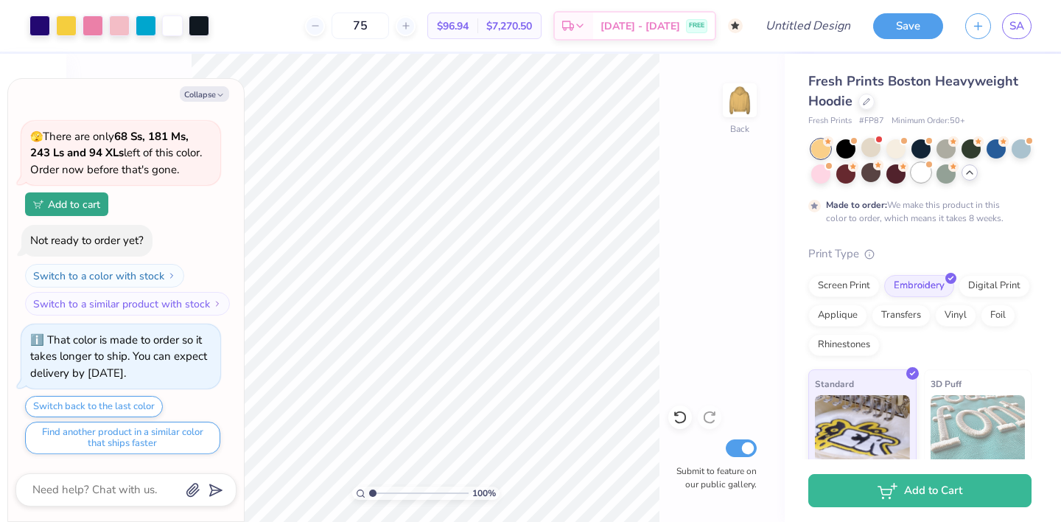
click at [924, 180] on div at bounding box center [921, 172] width 19 height 19
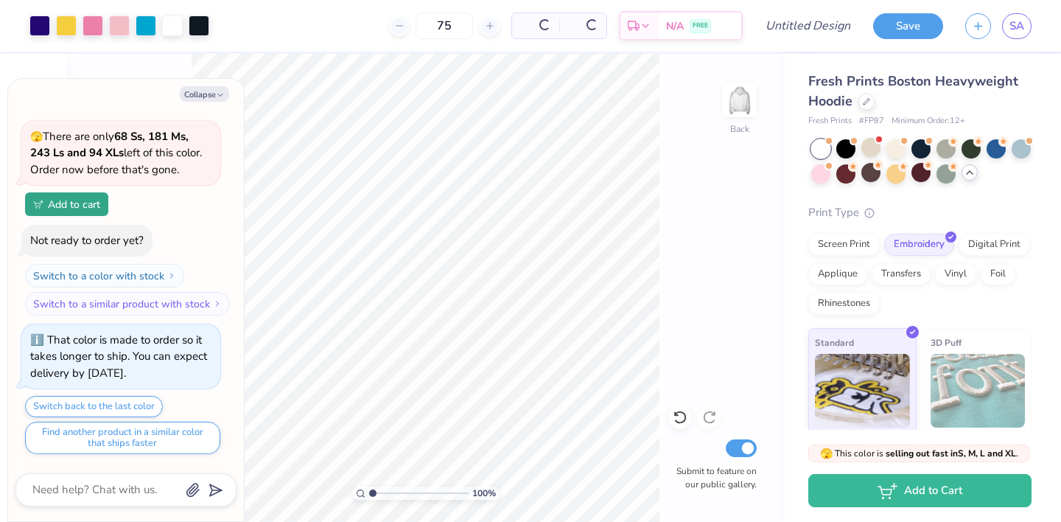
scroll to position [943, 0]
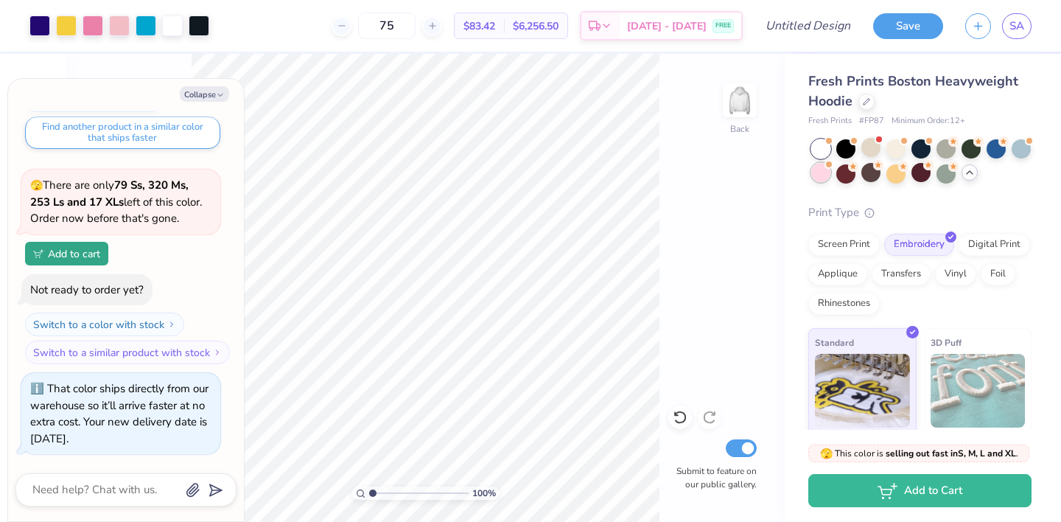
click at [822, 172] on div at bounding box center [821, 172] width 19 height 19
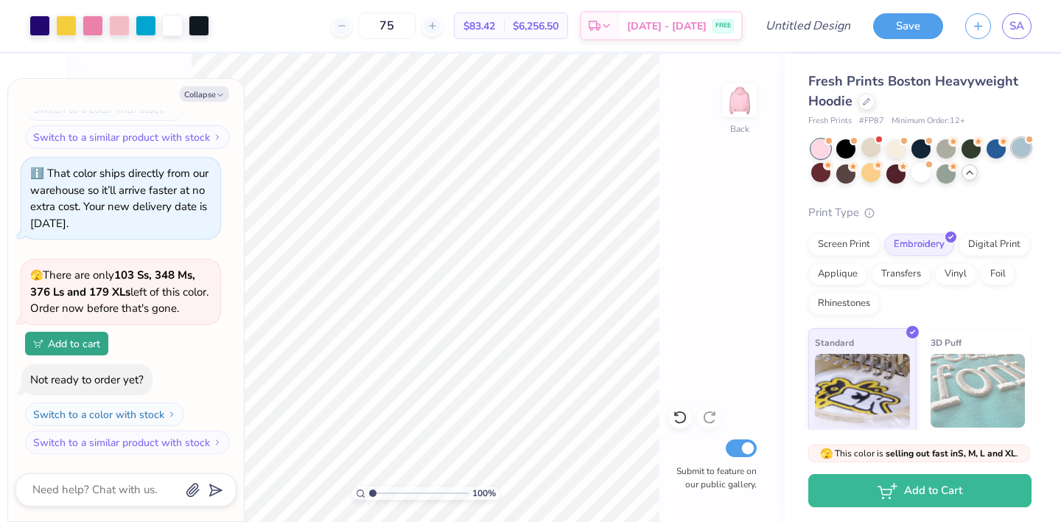
click at [1026, 144] on div at bounding box center [1021, 147] width 19 height 19
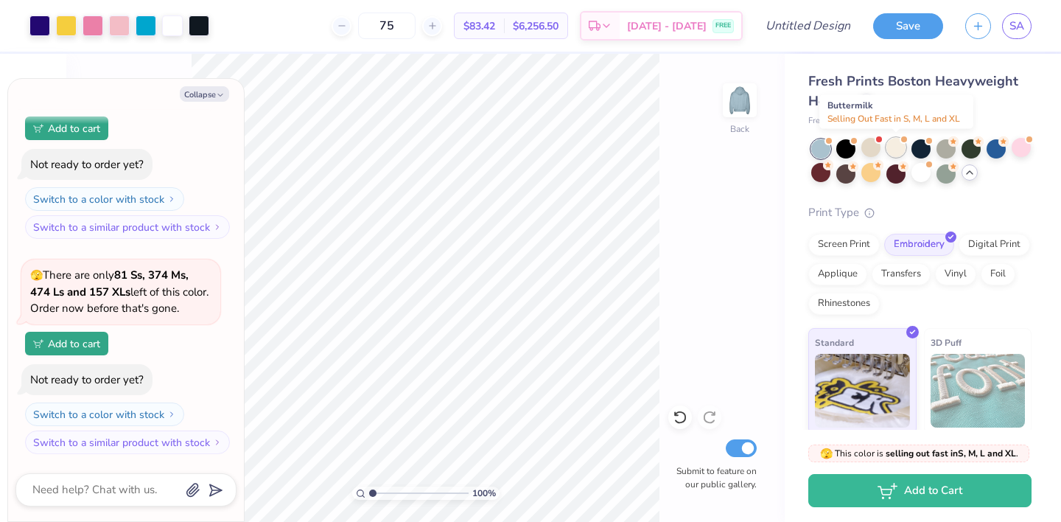
click at [895, 153] on div at bounding box center [896, 147] width 19 height 19
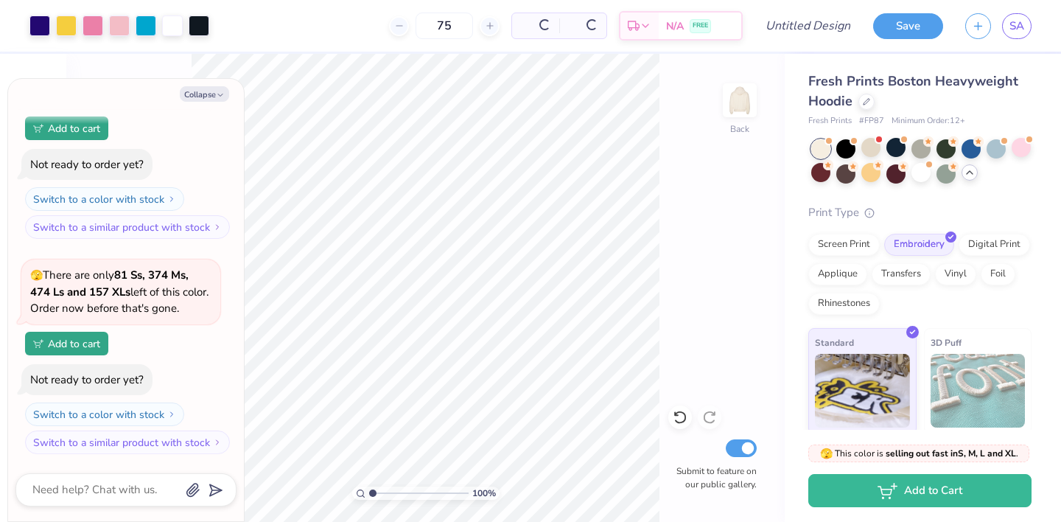
type textarea "x"
click at [801, 25] on input "Design Title" at bounding box center [826, 25] width 72 height 29
type input "p"
type textarea "x"
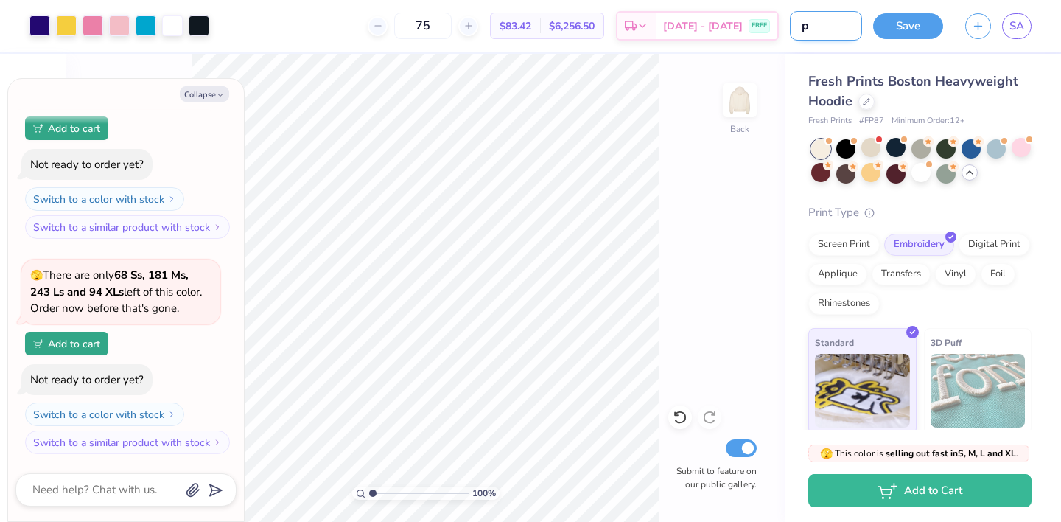
type input "pa"
type textarea "x"
type input "par"
type textarea "x"
type input "park"
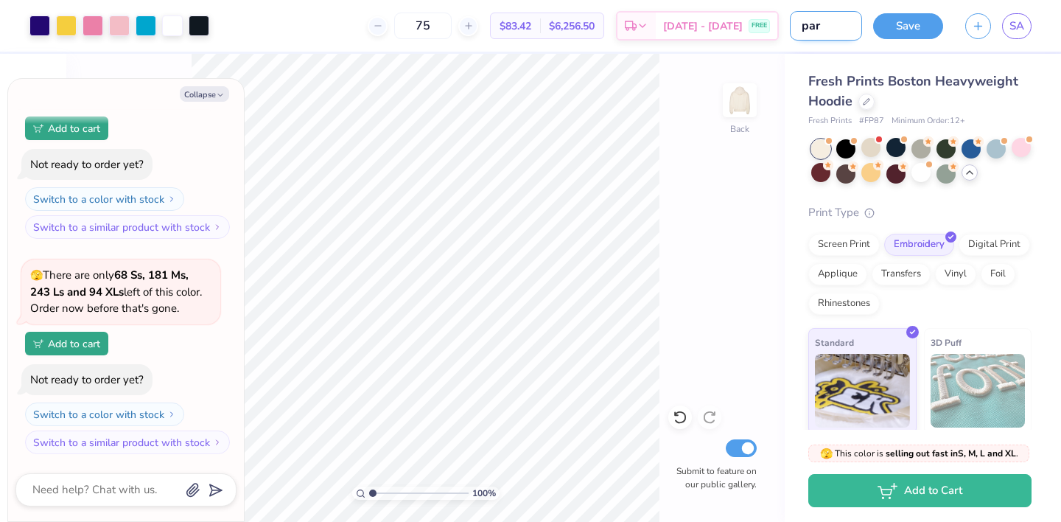
type textarea "x"
type input "parke"
type textarea "x"
type input "park"
type textarea "x"
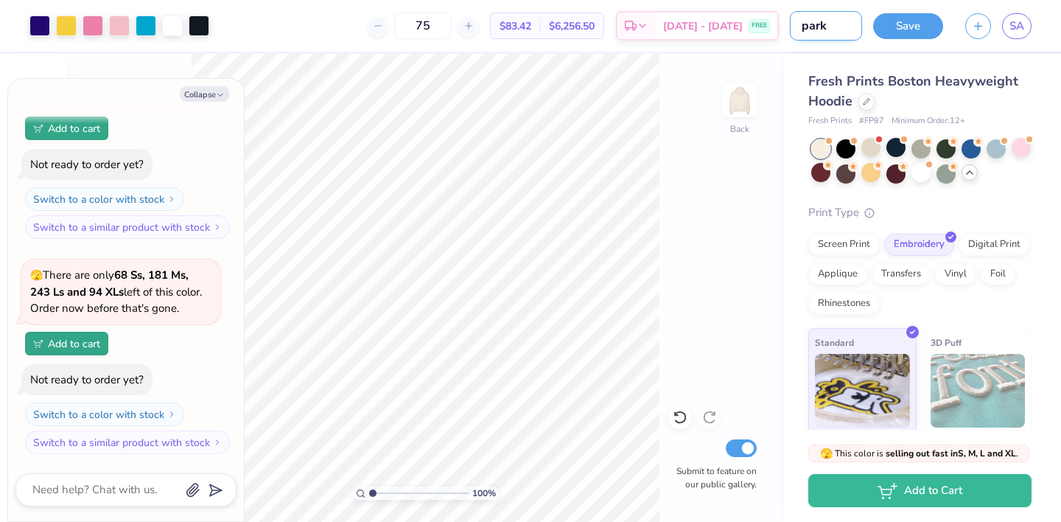
type input "par"
type textarea "x"
type input "pa"
type textarea "x"
type input "p"
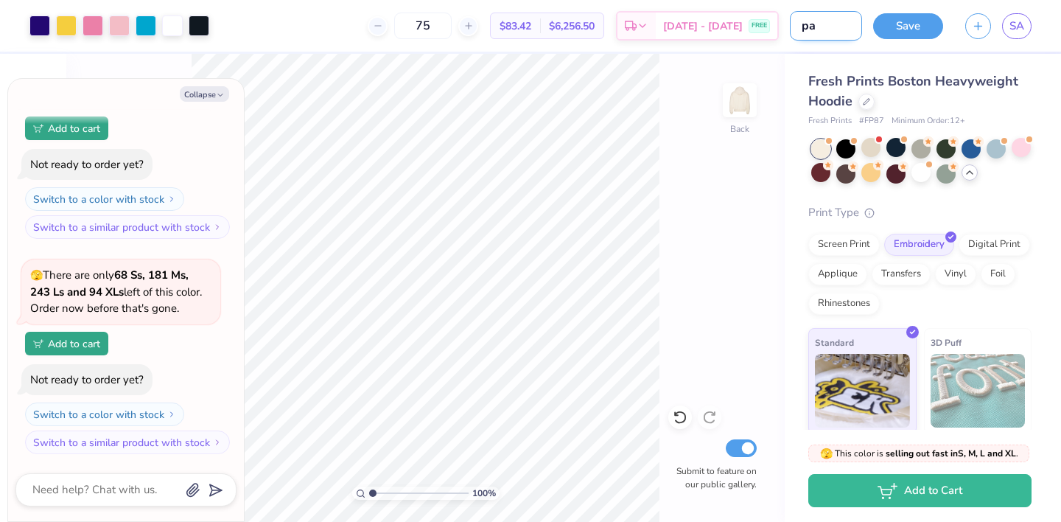
type textarea "x"
type input "p"
type textarea "x"
type input "pe"
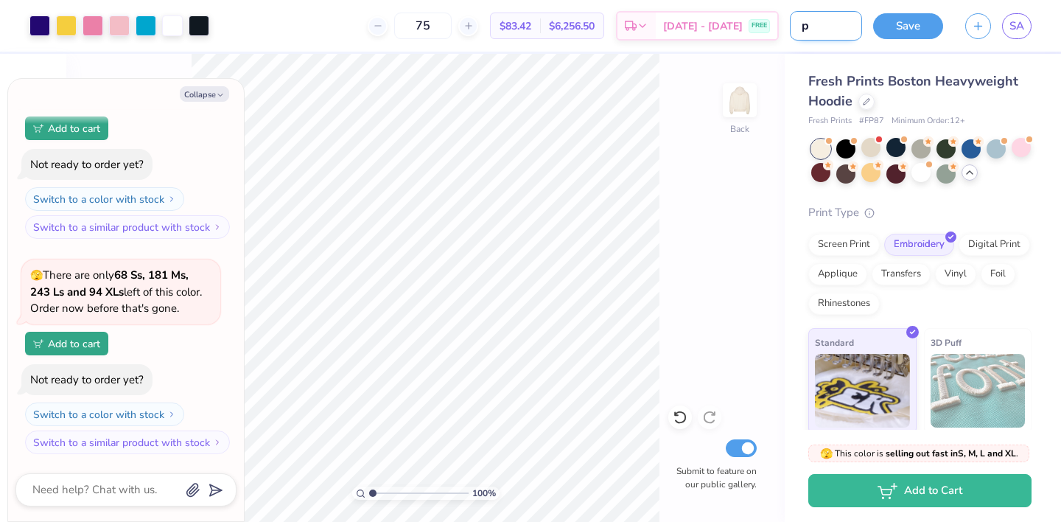
type textarea "x"
type input "pen"
type textarea "x"
type input "pend"
type textarea "x"
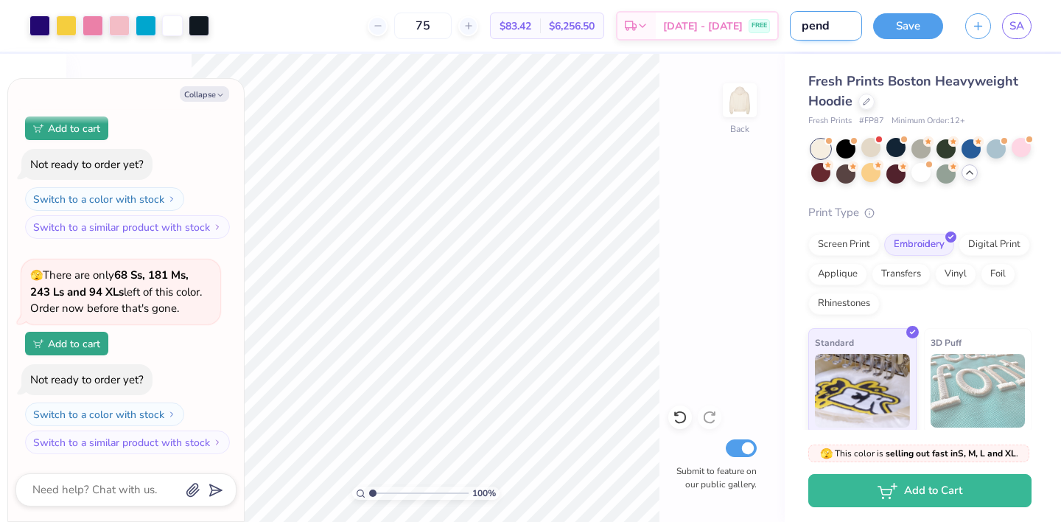
type input "penda"
type textarea "x"
type input "pend"
type textarea "x"
type input "pen"
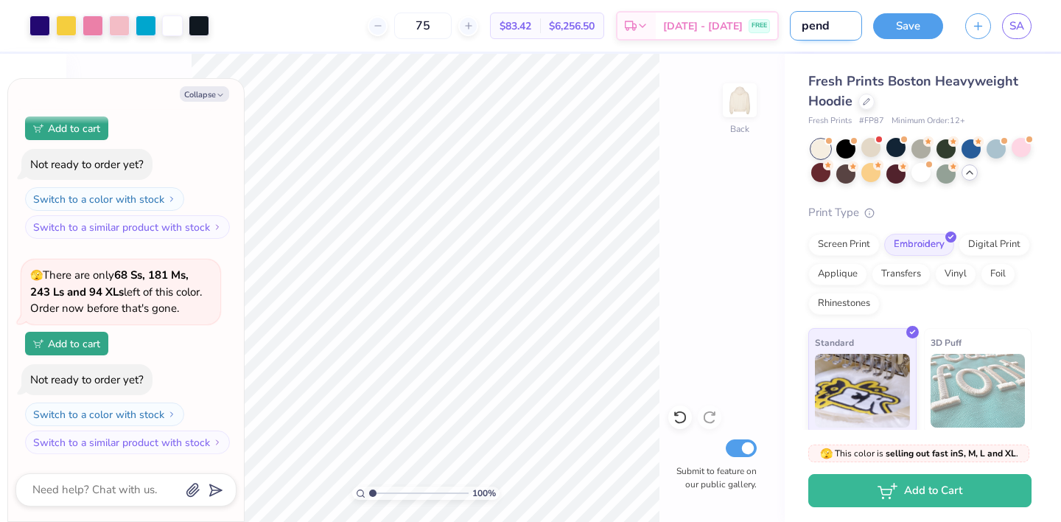
type textarea "x"
type input "penn"
type textarea "x"
type input "penna"
type textarea "x"
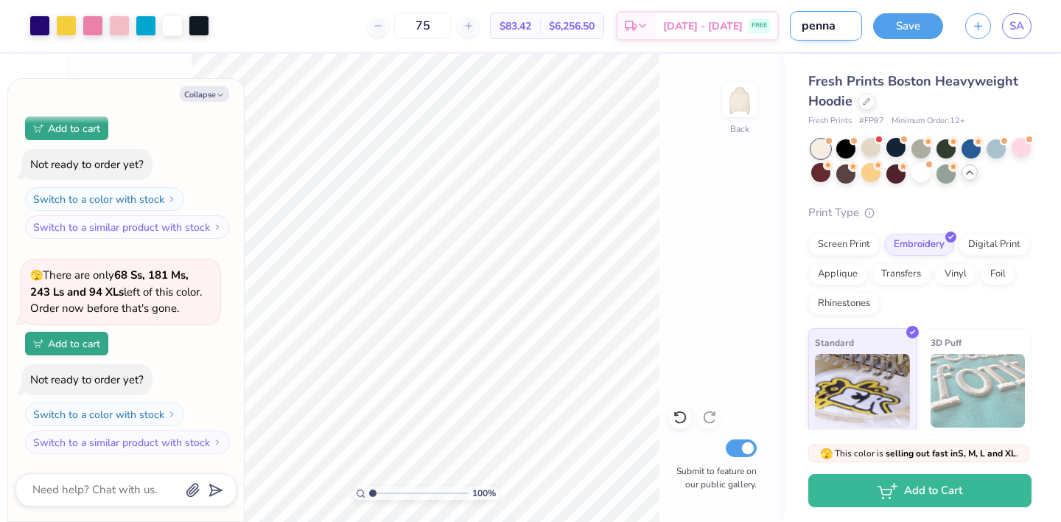
type input "pennan"
type textarea "x"
type input "pennant"
type textarea "x"
type input "pennant"
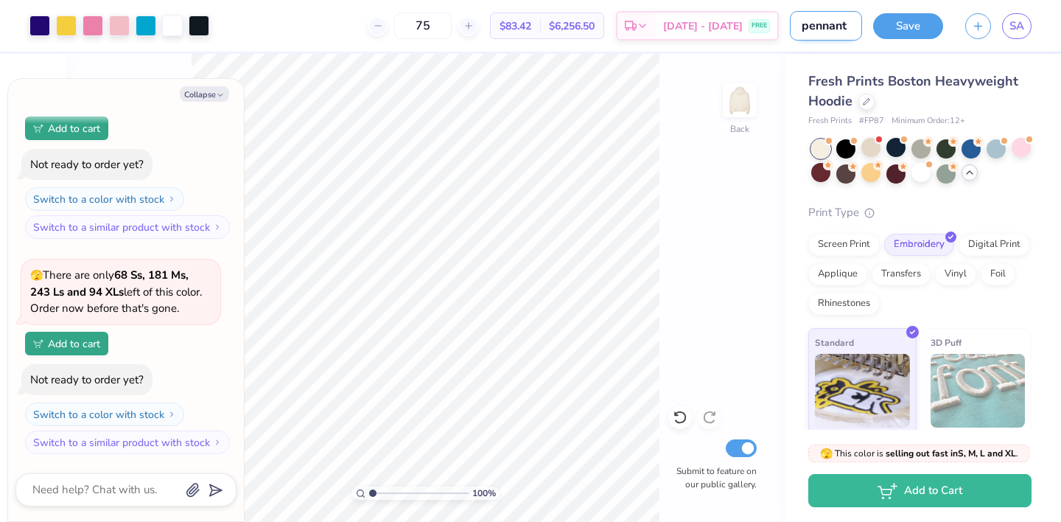
type textarea "x"
type input "pennant"
type textarea "x"
type input "pennan"
type textarea "x"
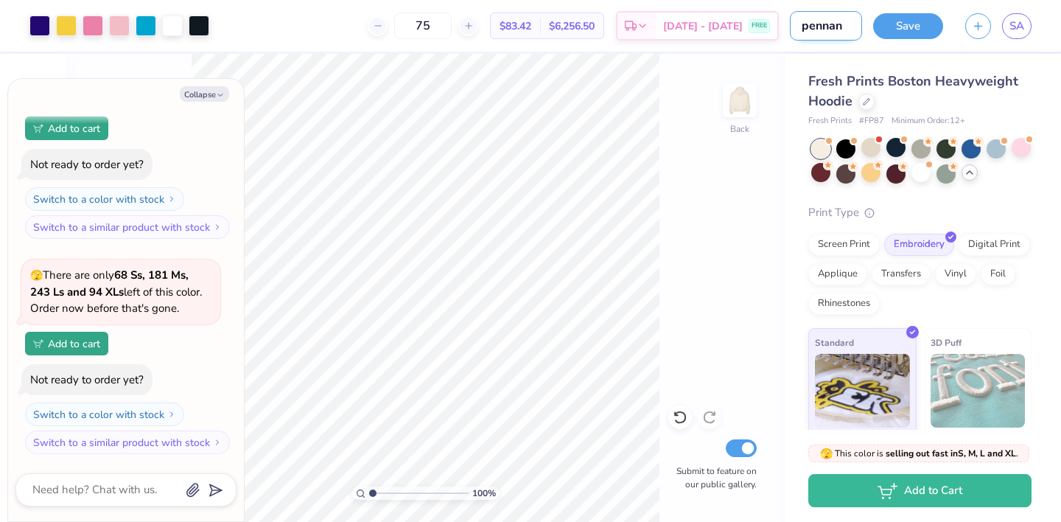
type input "penna"
type textarea "x"
type input "penn"
type textarea "x"
type input "penna"
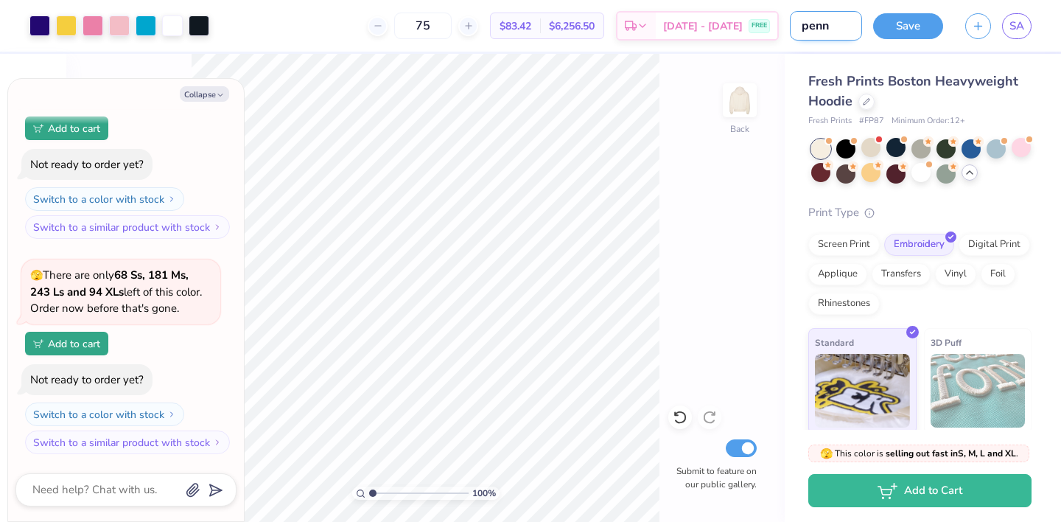
type textarea "x"
type input "penn"
type textarea "x"
type input "pen"
type textarea "x"
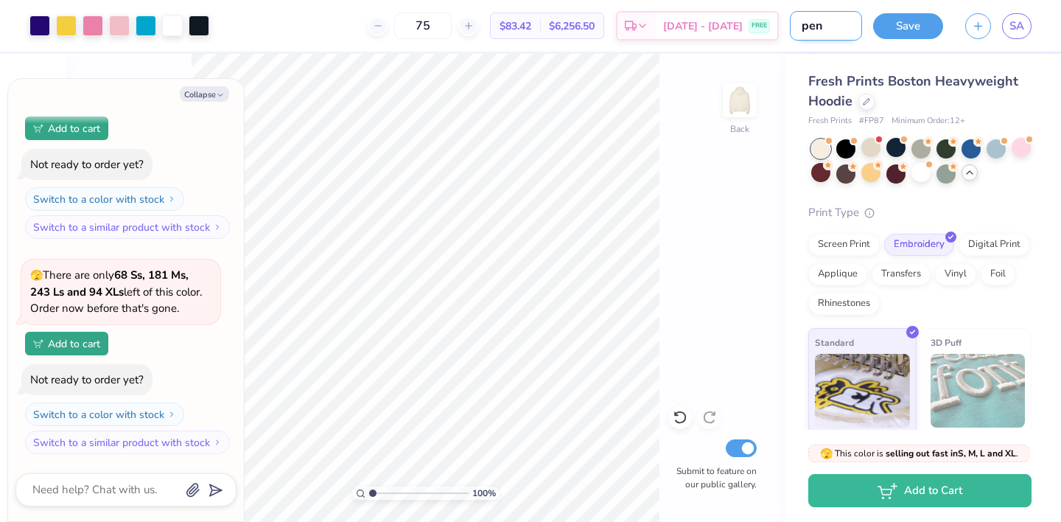
type input "pena"
type textarea "x"
type input "penan"
type textarea "x"
type input "penant"
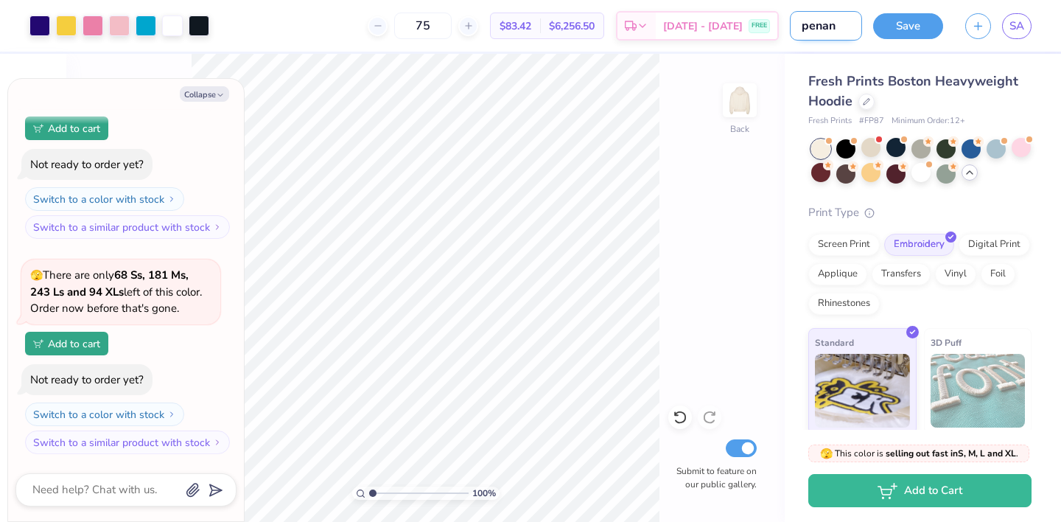
type textarea "x"
type input "penant"
type textarea "x"
type input "penant f"
type textarea "x"
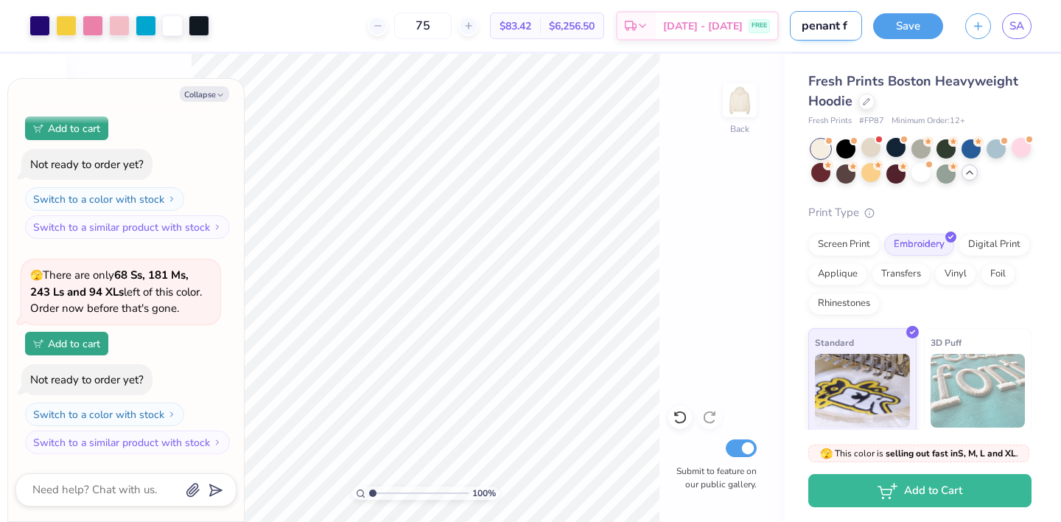
type input "penant fa"
type textarea "x"
type input "penant fal"
type textarea "x"
type input "penant fall"
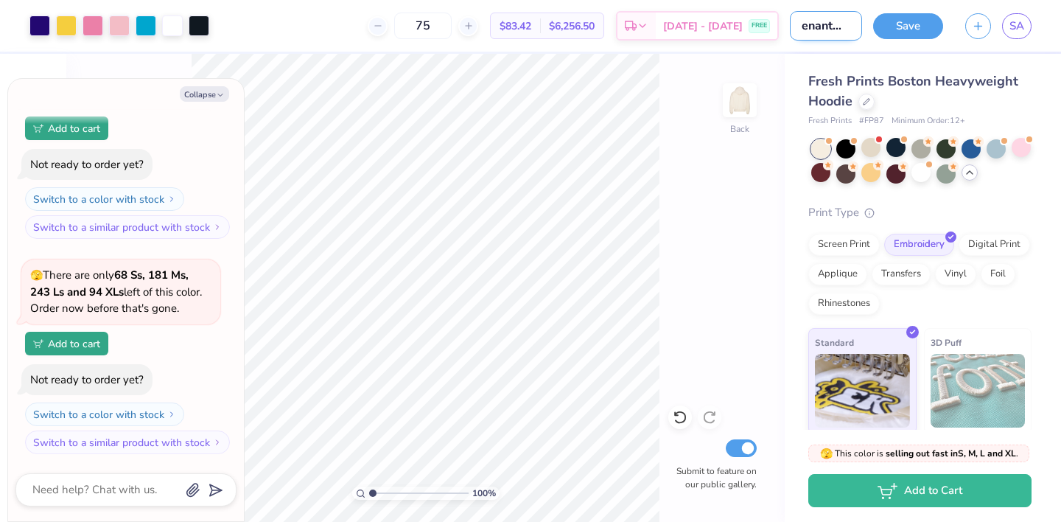
type textarea "x"
click at [807, 31] on input "penant fall" at bounding box center [826, 25] width 72 height 29
type input "pennant fall"
type textarea "x"
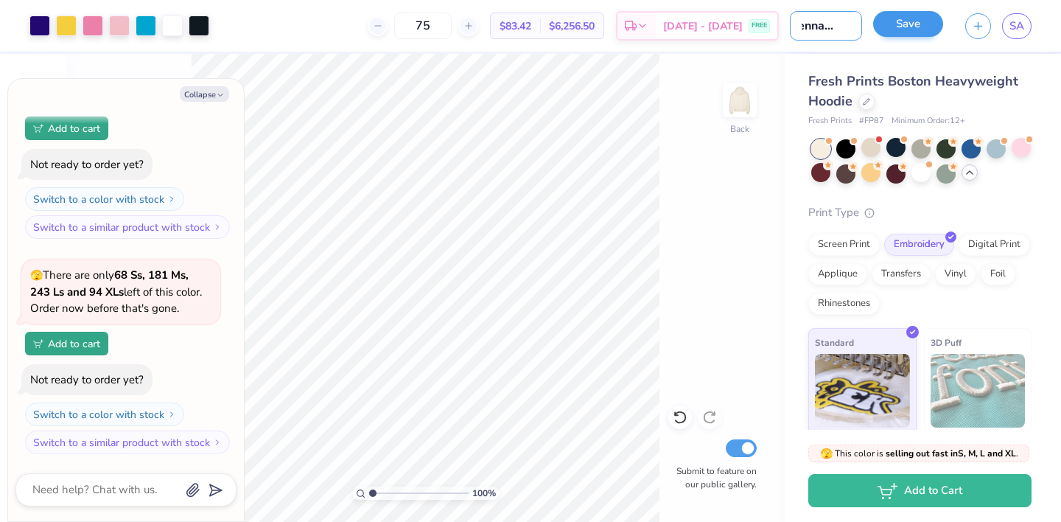
type input "pennant fall"
click at [899, 24] on button "Save" at bounding box center [908, 24] width 70 height 26
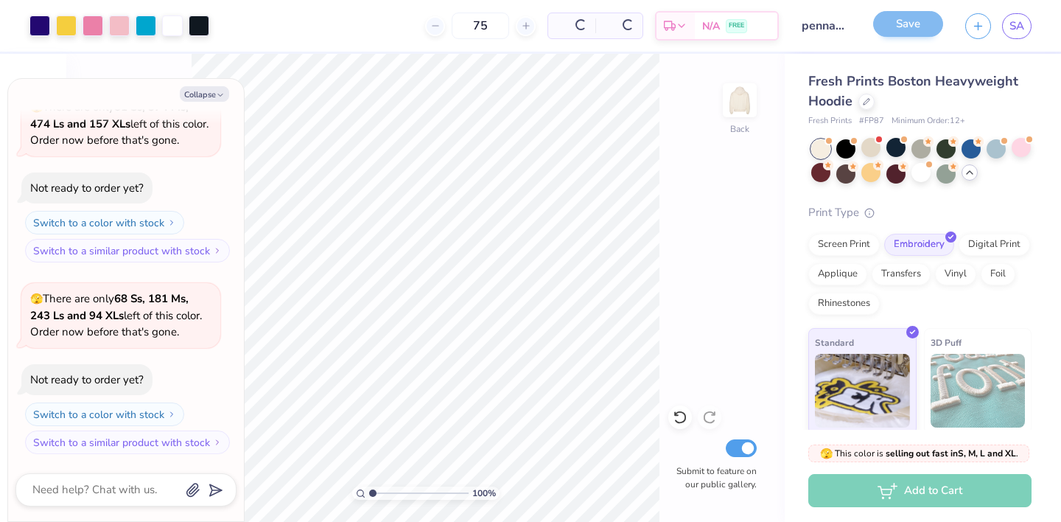
scroll to position [1424, 0]
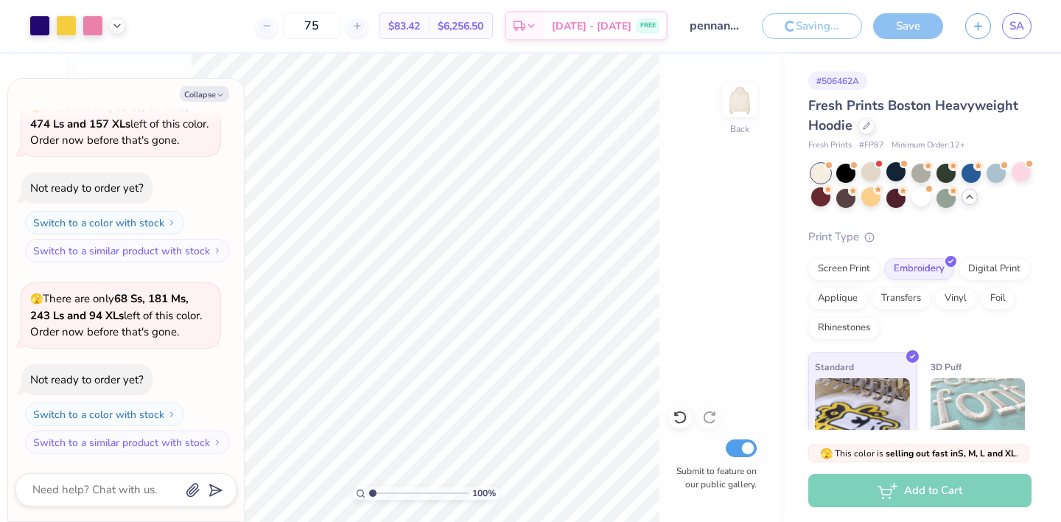
type textarea "x"
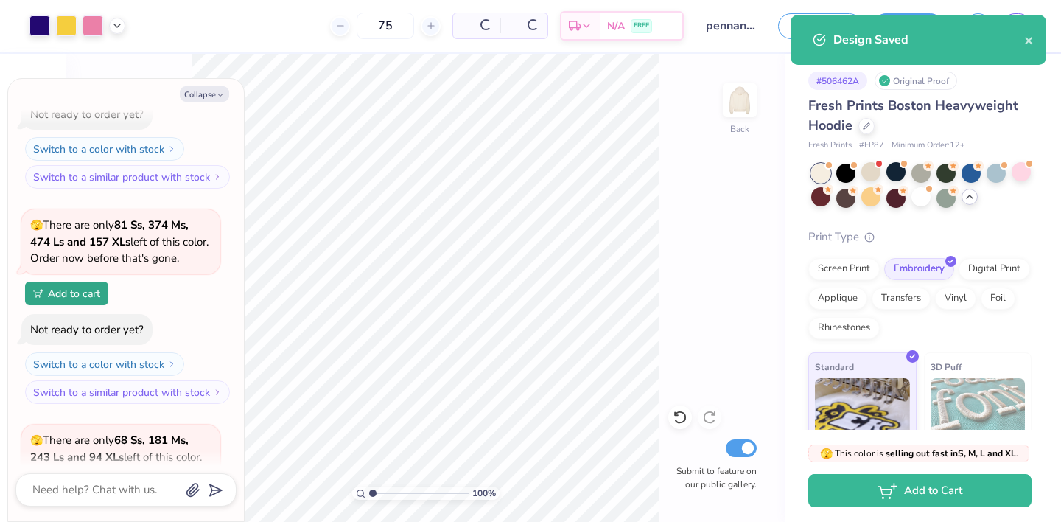
scroll to position [1589, 0]
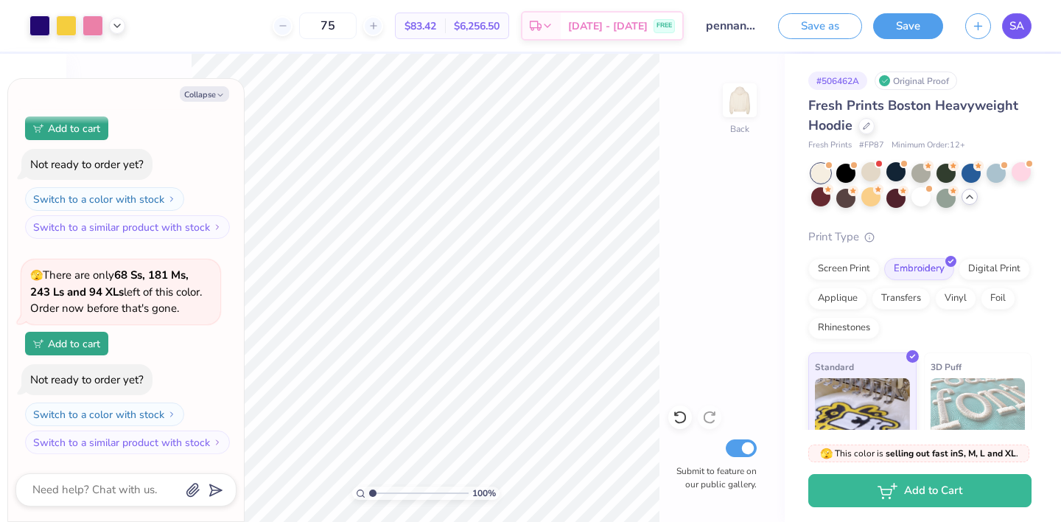
click at [1020, 24] on span "SA" at bounding box center [1017, 26] width 15 height 17
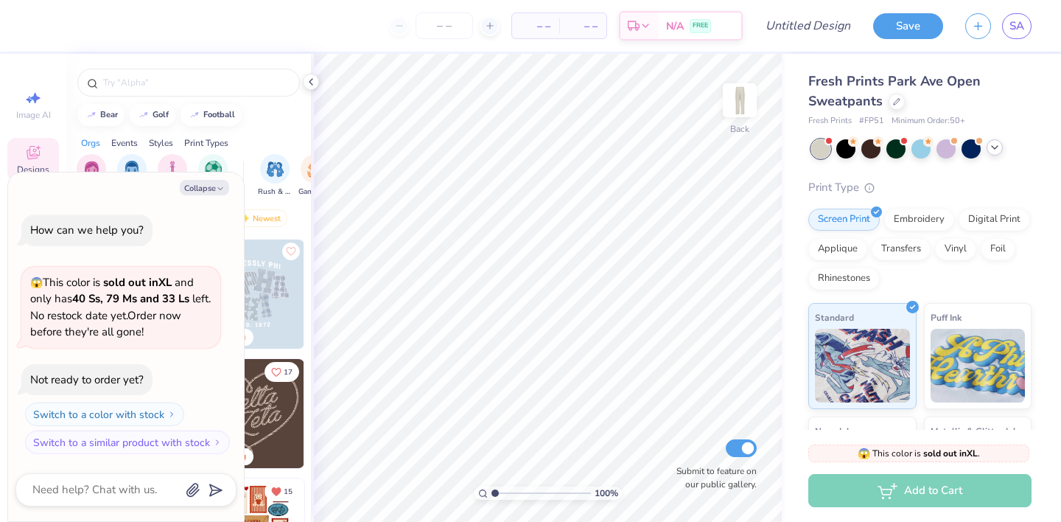
click at [995, 153] on div at bounding box center [995, 147] width 16 height 16
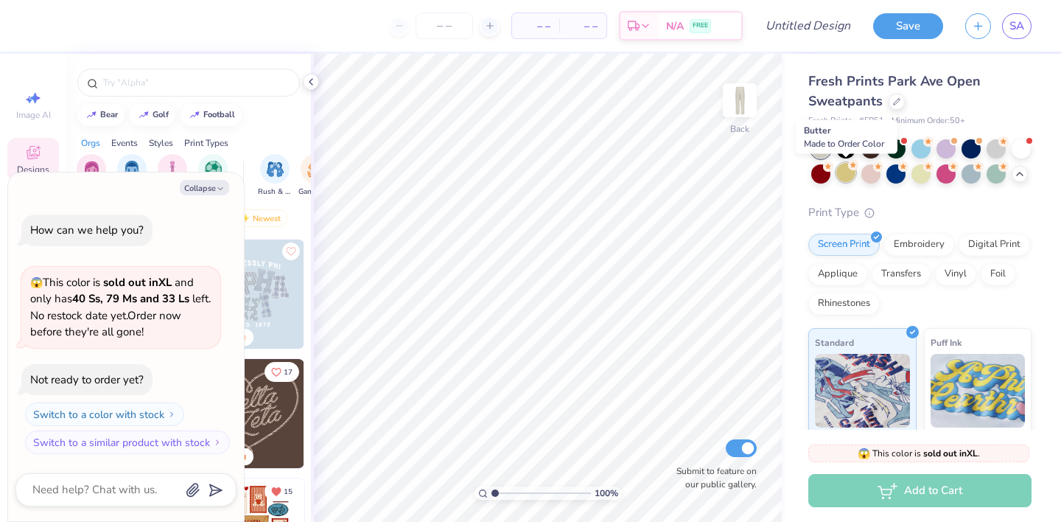
click at [840, 171] on div at bounding box center [846, 172] width 19 height 19
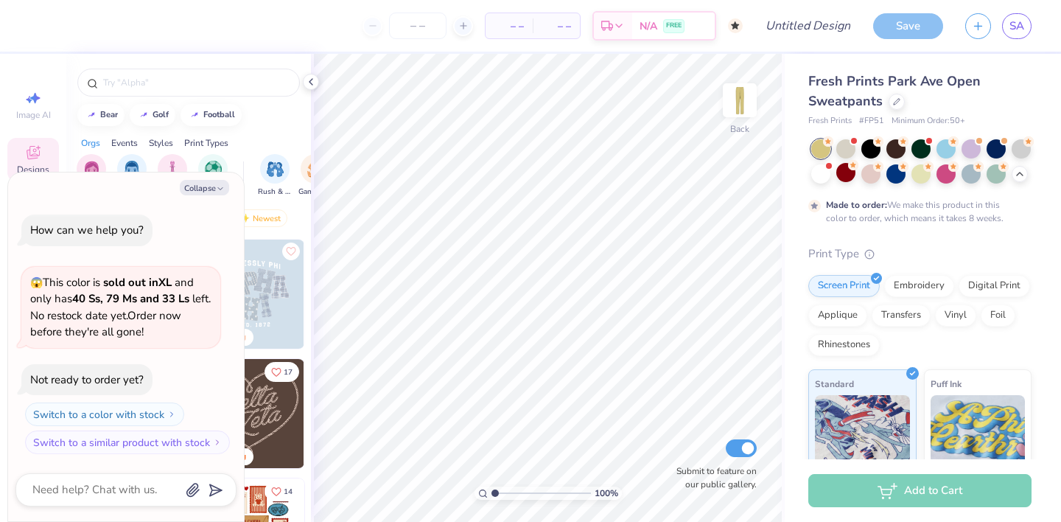
scroll to position [29, 0]
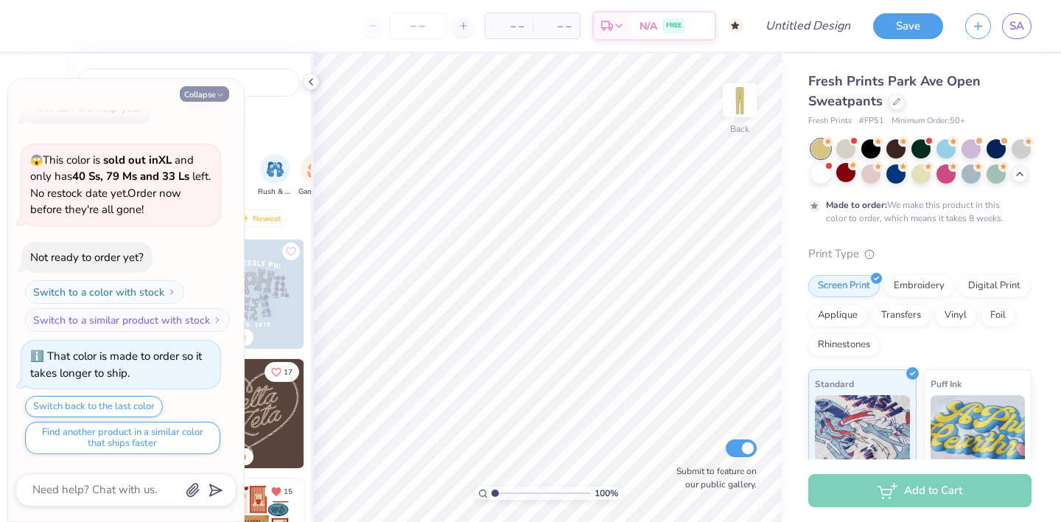
click at [200, 96] on button "Collapse" at bounding box center [204, 93] width 49 height 15
type textarea "x"
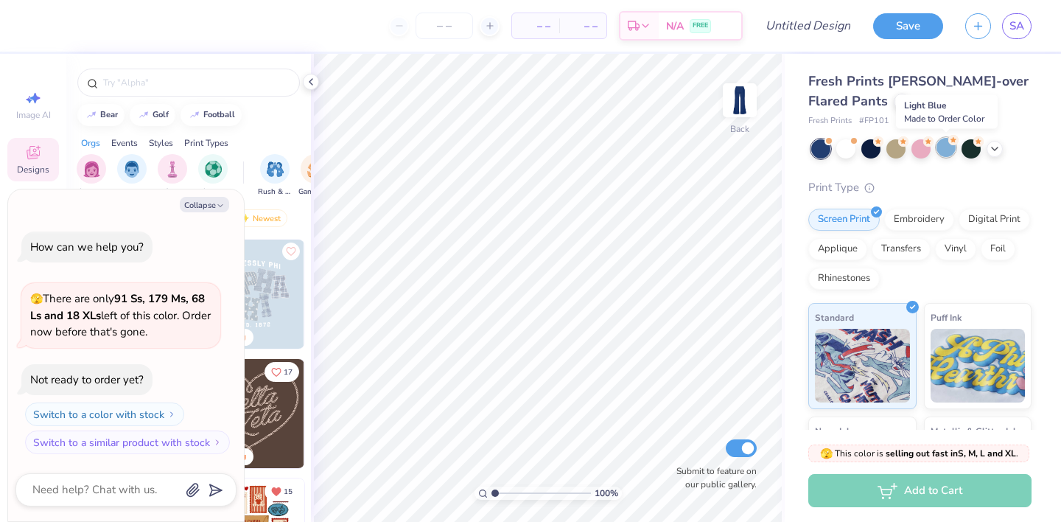
click at [945, 147] on div at bounding box center [946, 147] width 19 height 19
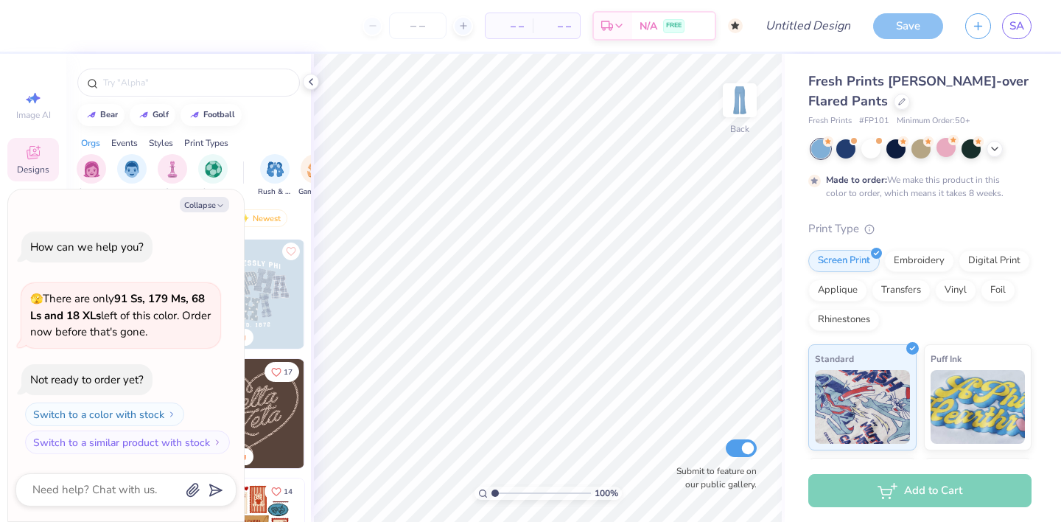
scroll to position [12, 0]
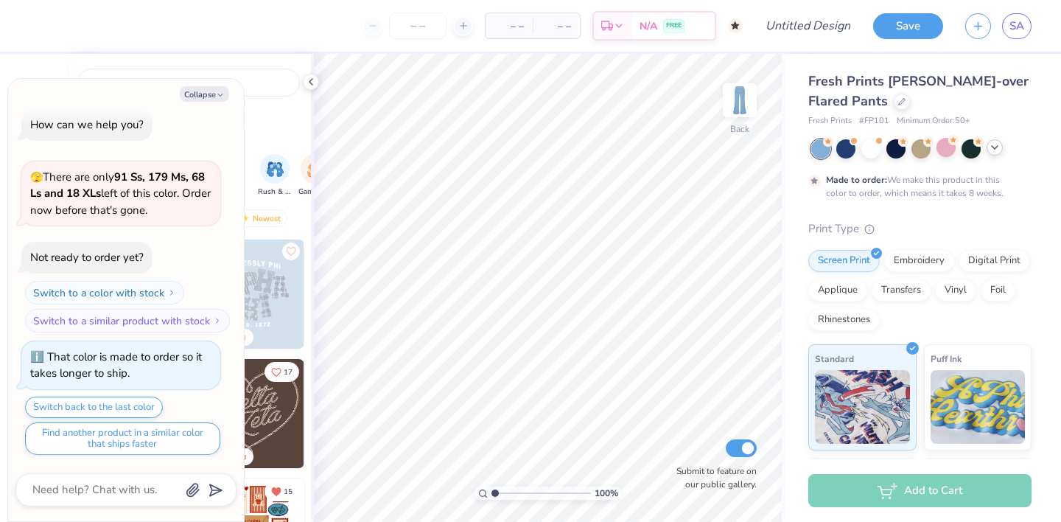
click at [1000, 145] on icon at bounding box center [995, 148] width 12 height 12
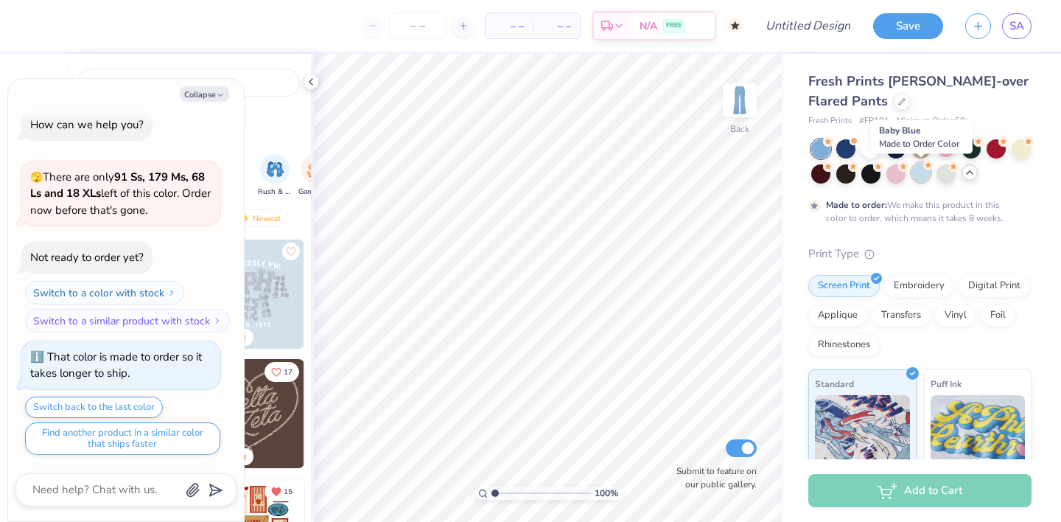
click at [927, 170] on div at bounding box center [921, 172] width 19 height 19
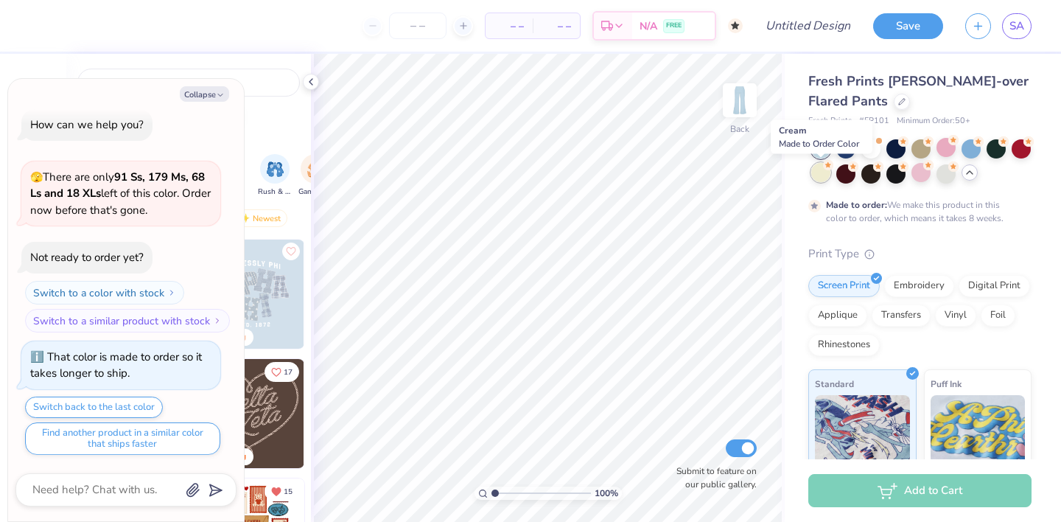
click at [817, 178] on div at bounding box center [821, 172] width 19 height 19
click at [203, 94] on button "Collapse" at bounding box center [204, 93] width 49 height 15
type textarea "x"
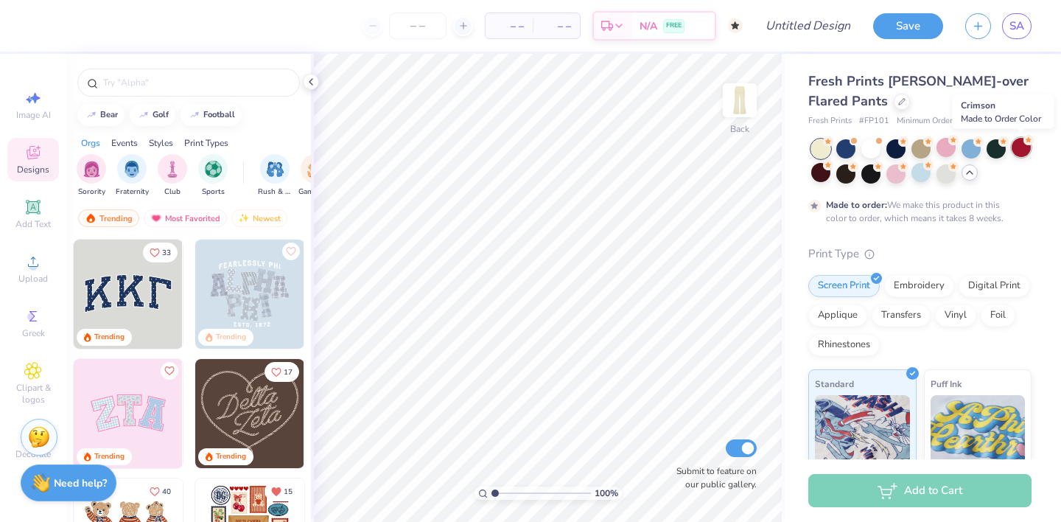
click at [1026, 149] on div at bounding box center [1021, 147] width 19 height 19
click at [821, 175] on div at bounding box center [821, 172] width 19 height 19
click at [734, 108] on img at bounding box center [740, 100] width 59 height 59
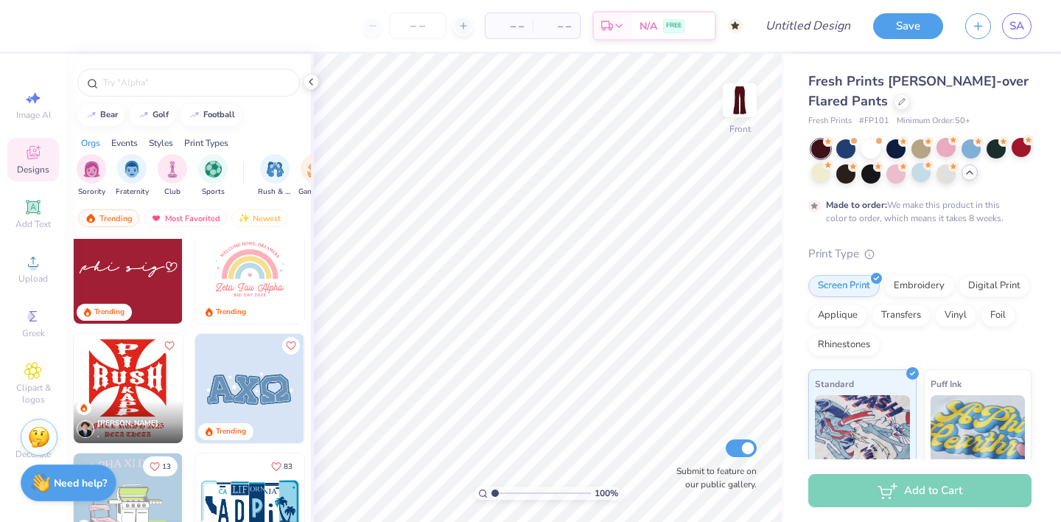
scroll to position [1938, 0]
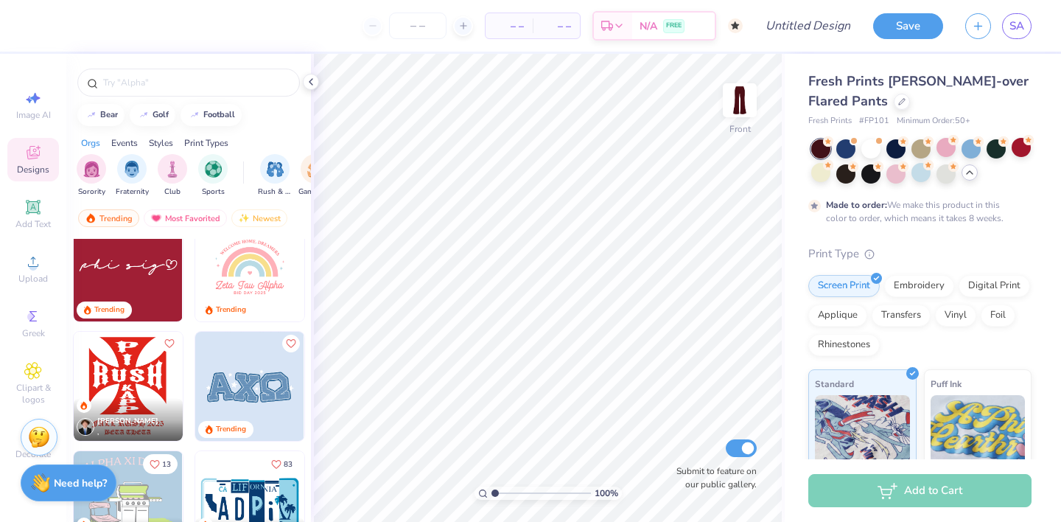
click at [156, 297] on img at bounding box center [128, 266] width 109 height 109
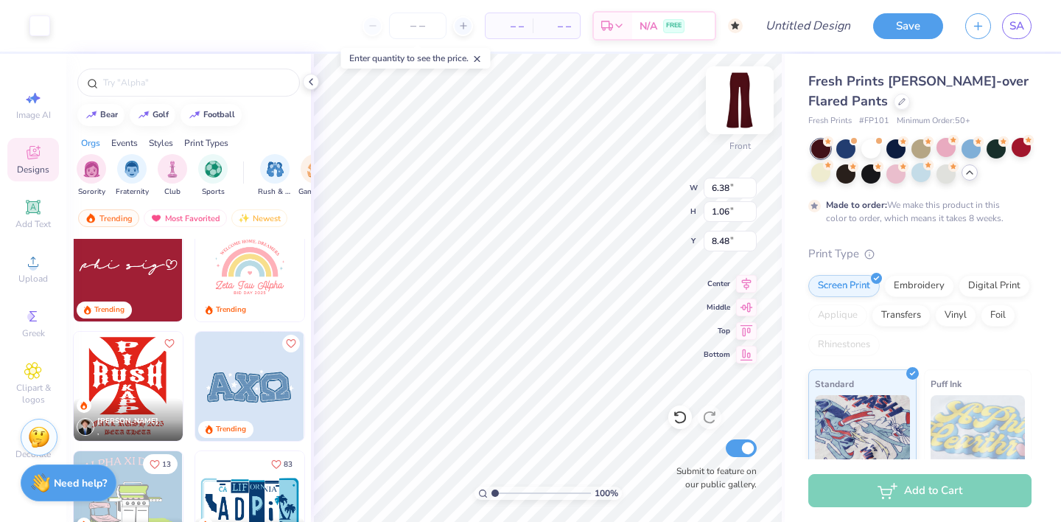
type input "8.55"
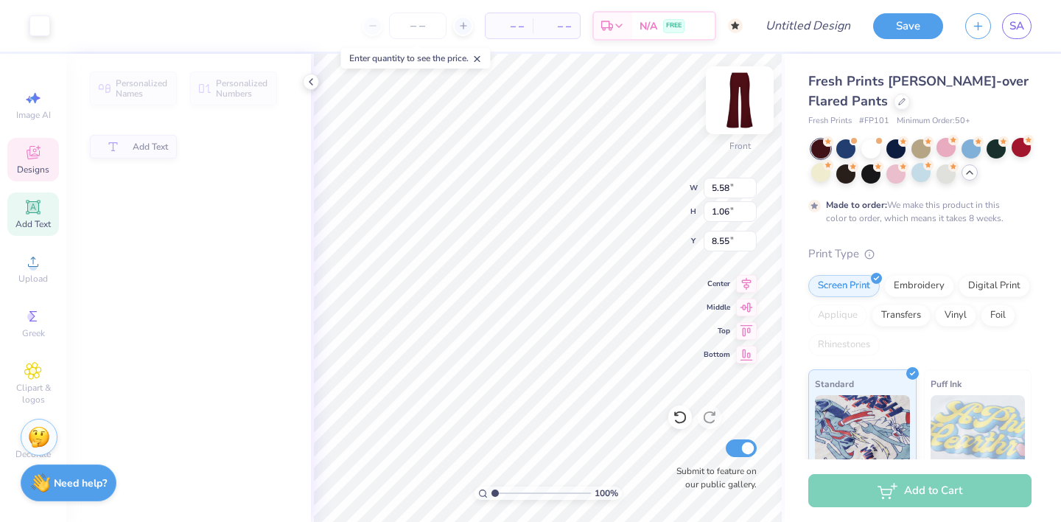
type input "5.58"
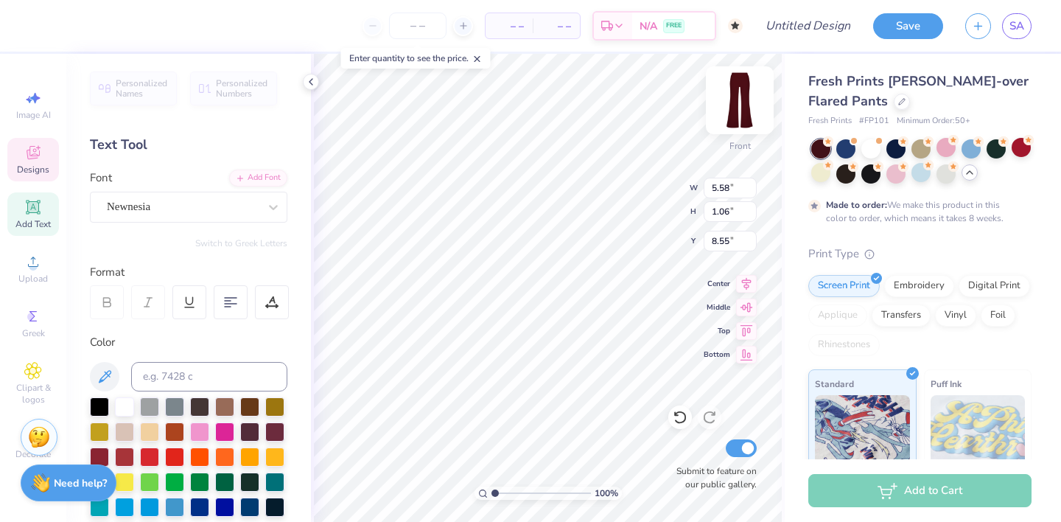
scroll to position [0, 1]
type input "8.58"
click at [680, 418] on icon at bounding box center [680, 417] width 15 height 15
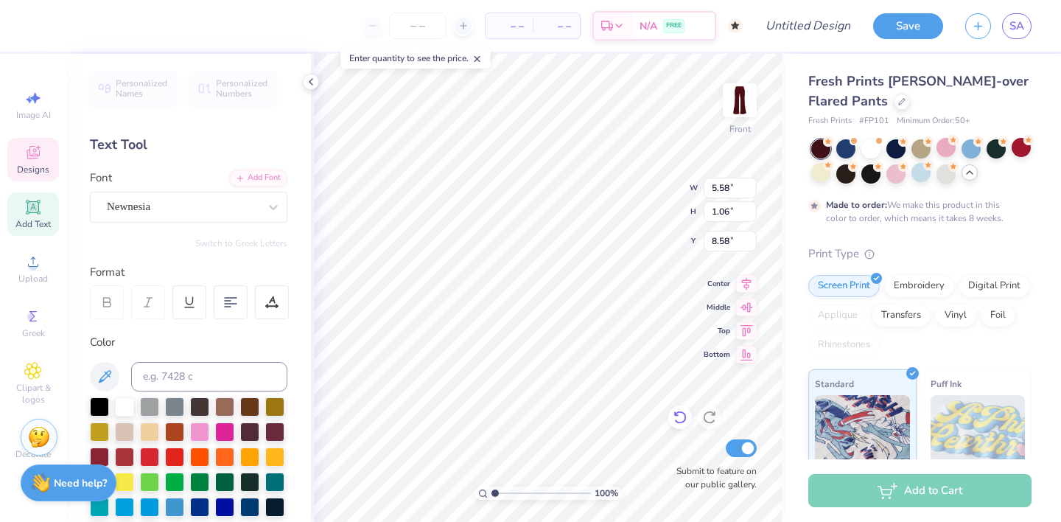
click at [680, 418] on icon at bounding box center [680, 417] width 15 height 15
type input "6.38"
type input "16.97"
click at [680, 418] on icon at bounding box center [680, 417] width 15 height 15
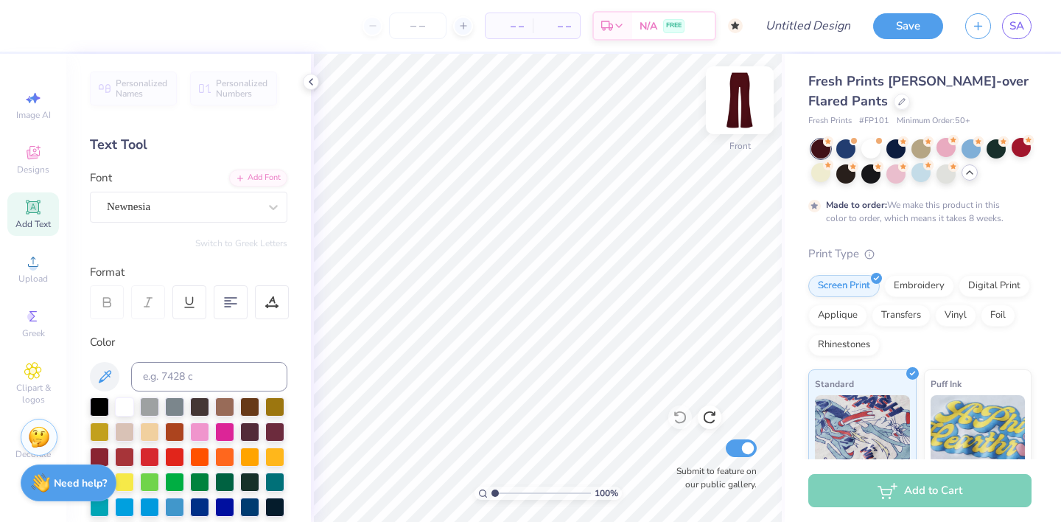
click at [731, 119] on img at bounding box center [740, 100] width 59 height 59
click at [32, 147] on icon at bounding box center [33, 153] width 18 height 18
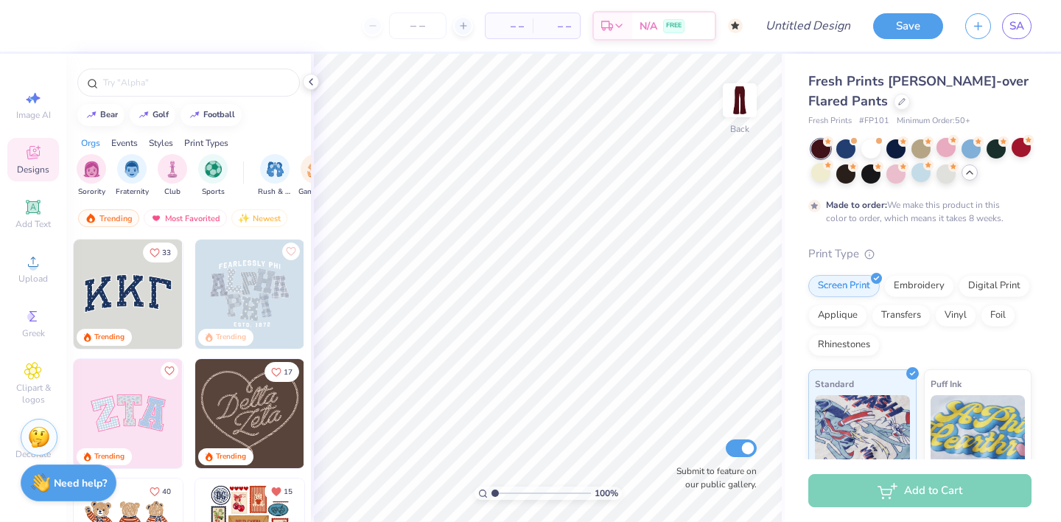
click at [105, 300] on img at bounding box center [128, 294] width 109 height 109
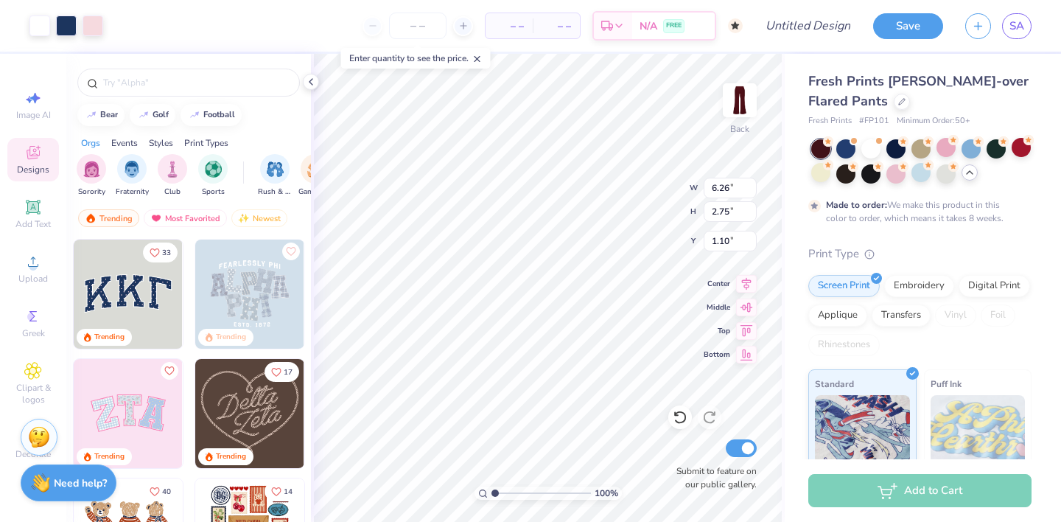
type input "1.10"
type input "6.15"
type input "2.62"
type input "1.17"
type input "6.26"
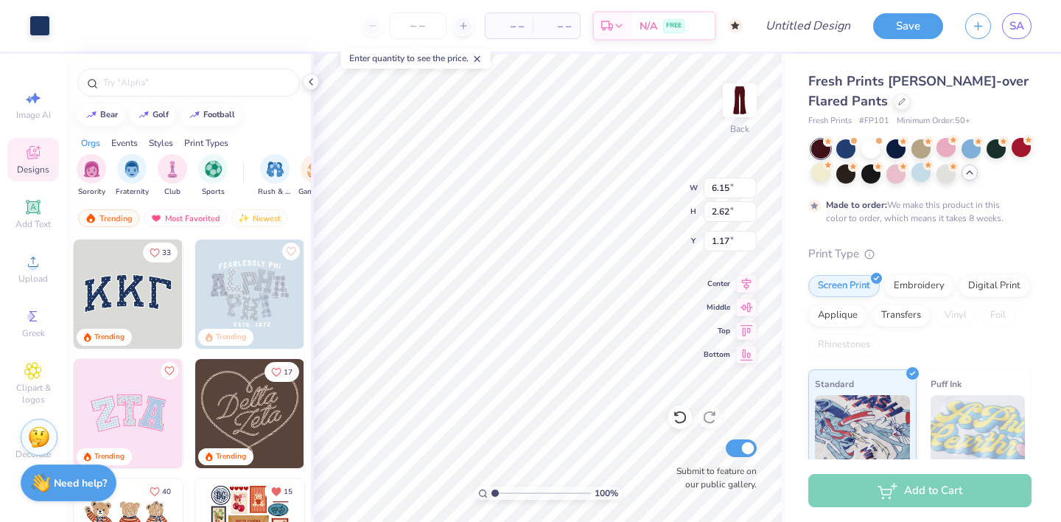
type input "2.75"
type input "1.07"
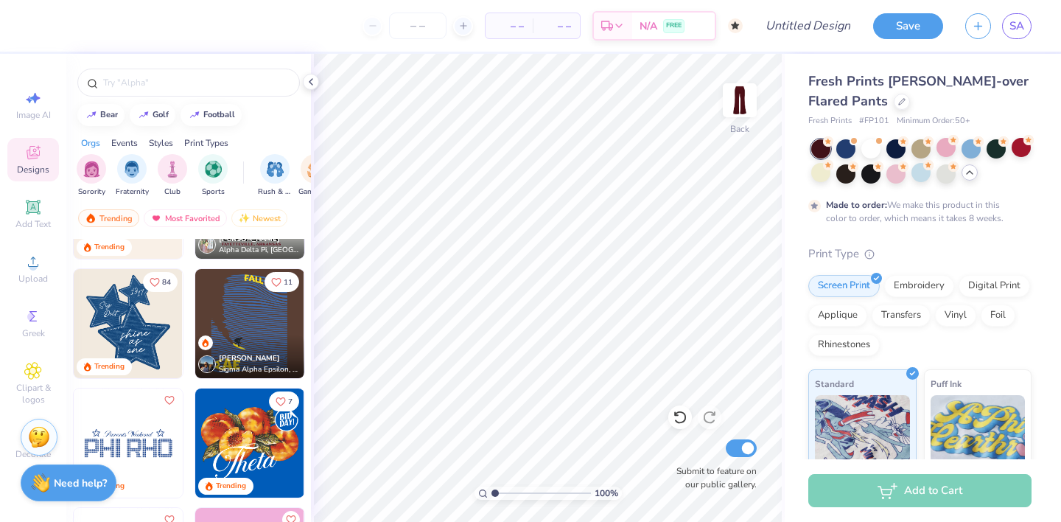
scroll to position [931, 0]
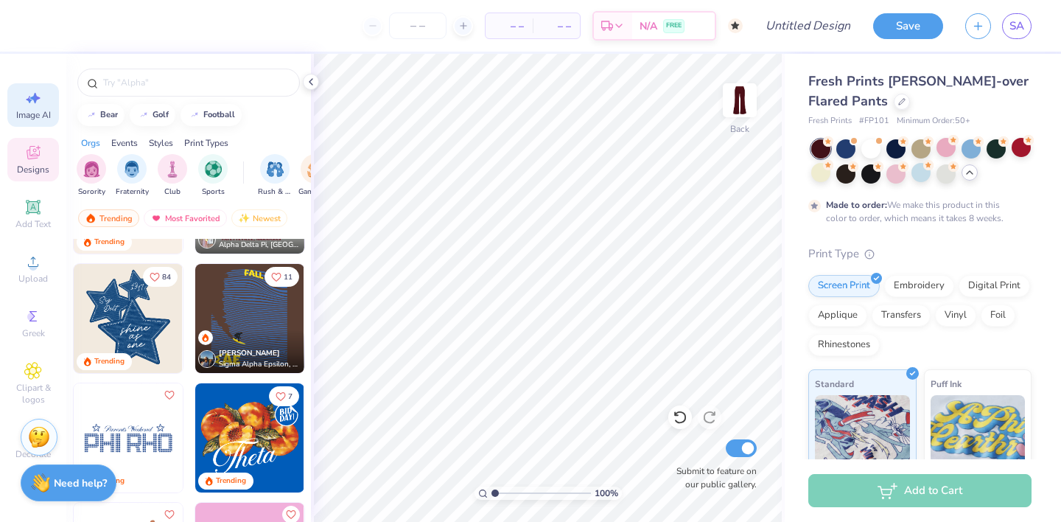
click at [34, 102] on icon at bounding box center [33, 98] width 18 height 18
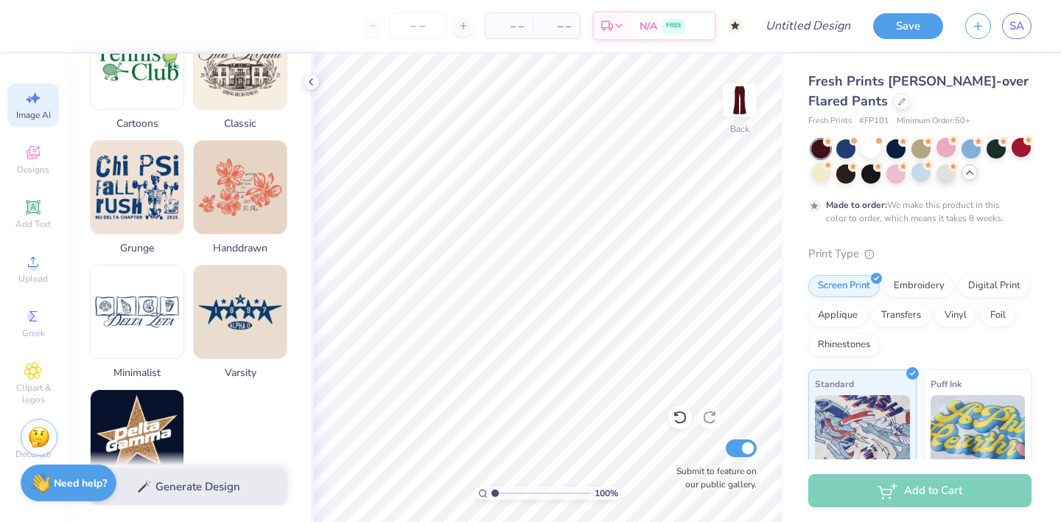
scroll to position [739, 0]
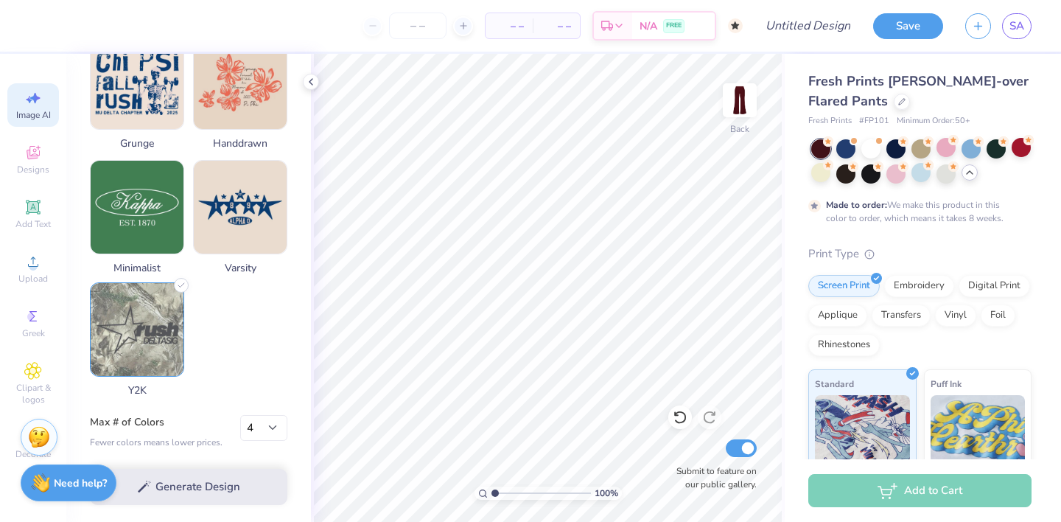
click at [165, 313] on img at bounding box center [137, 329] width 93 height 93
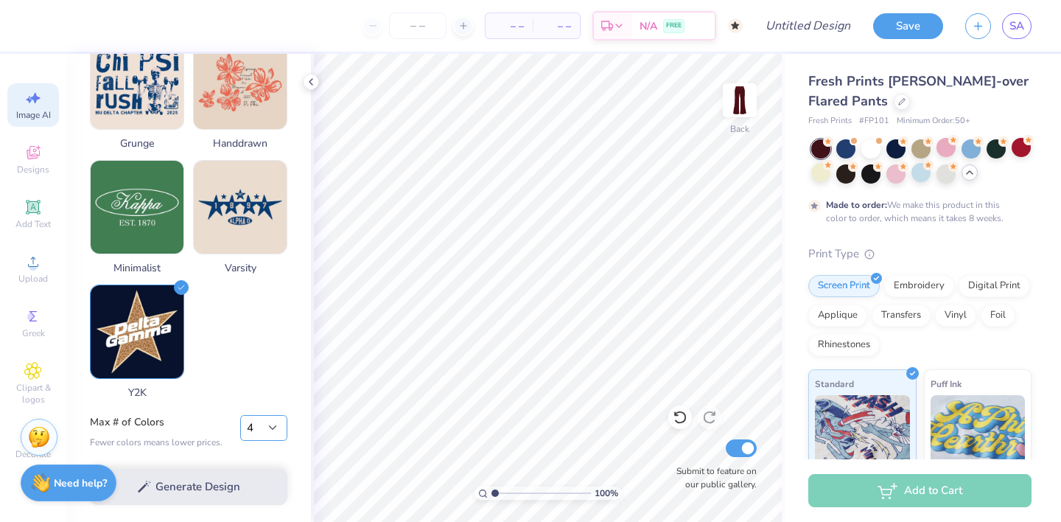
click at [248, 425] on select "1 2 3 4 5 6 7 8" at bounding box center [263, 428] width 47 height 27
select select "3"
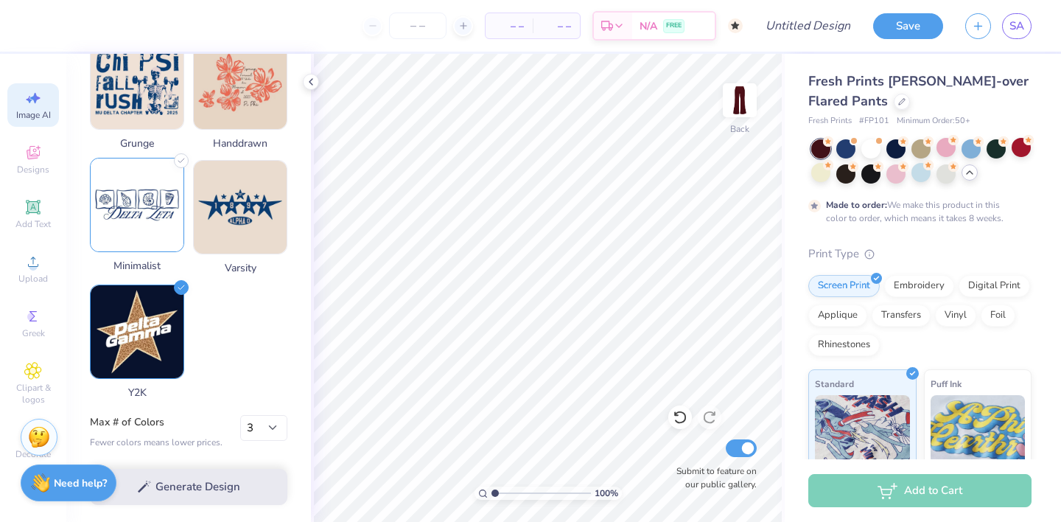
click at [161, 231] on img at bounding box center [137, 204] width 93 height 93
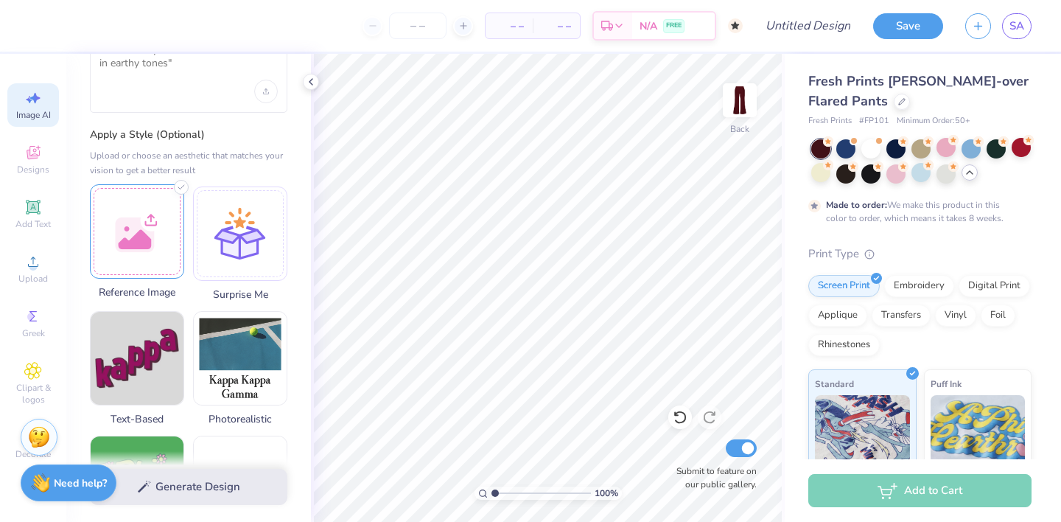
scroll to position [0, 0]
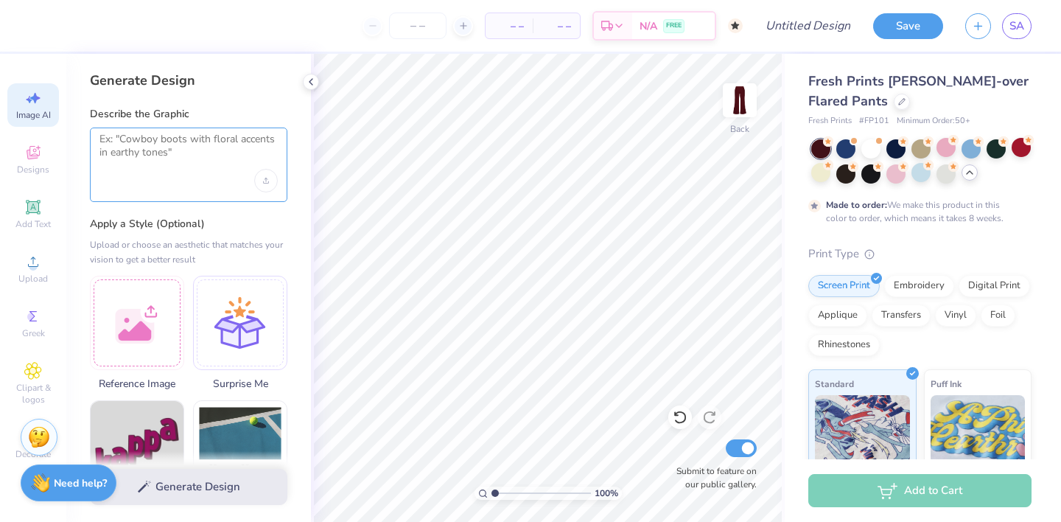
click at [178, 156] on textarea at bounding box center [189, 151] width 178 height 37
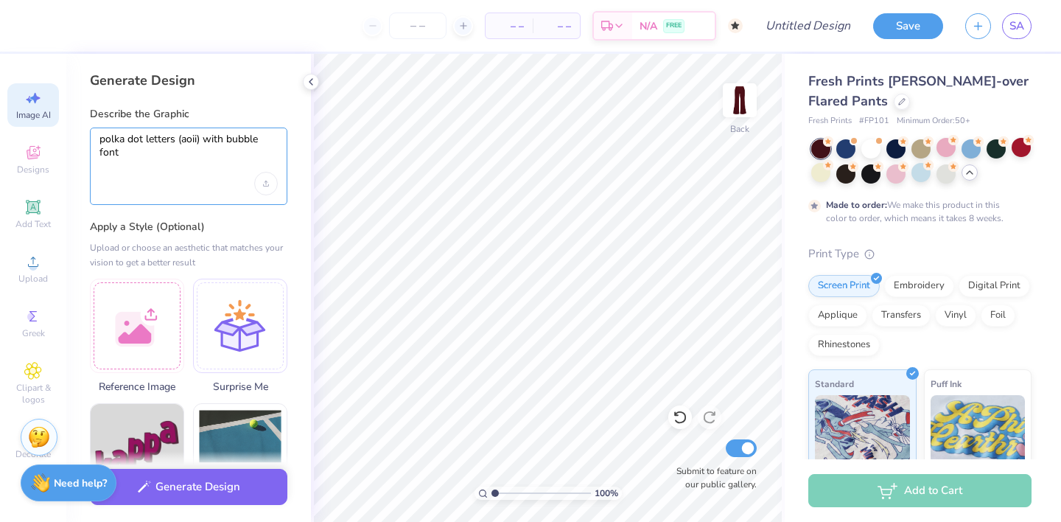
click at [195, 153] on textarea "polka dot letters (aoii) with bubble font" at bounding box center [189, 153] width 178 height 40
click at [100, 139] on textarea "polka dot letters (aoii) with bubble font" at bounding box center [189, 153] width 178 height 40
click at [128, 142] on textarea "navy and white polka dot letters (aoii) with bubble font" at bounding box center [189, 153] width 178 height 40
click at [217, 164] on textarea "navy and white polka dot letters (aoii) with bubble font" at bounding box center [189, 153] width 178 height 40
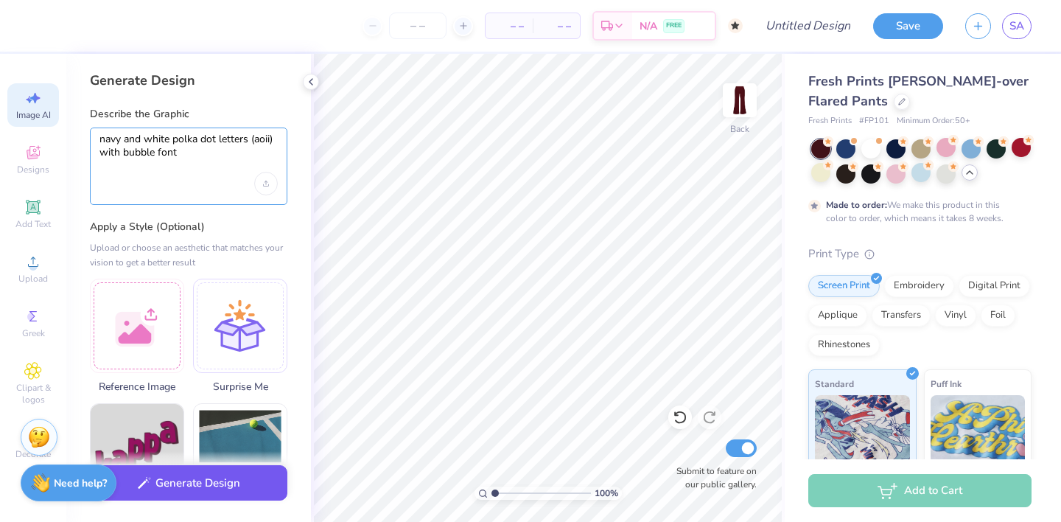
type textarea "navy and white polka dot letters (aoii) with bubble font"
click at [213, 476] on button "Generate Design" at bounding box center [189, 483] width 198 height 36
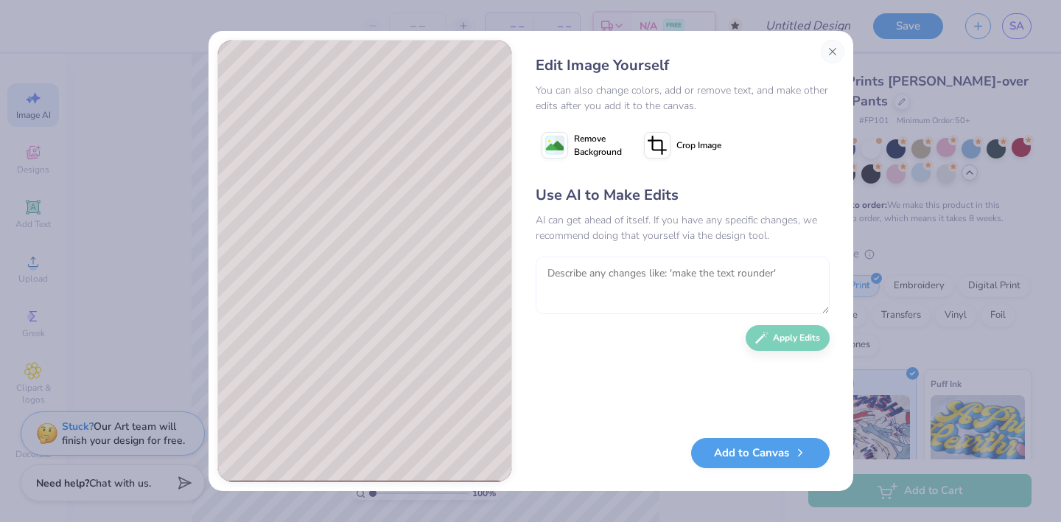
click at [666, 289] on textarea at bounding box center [683, 285] width 294 height 57
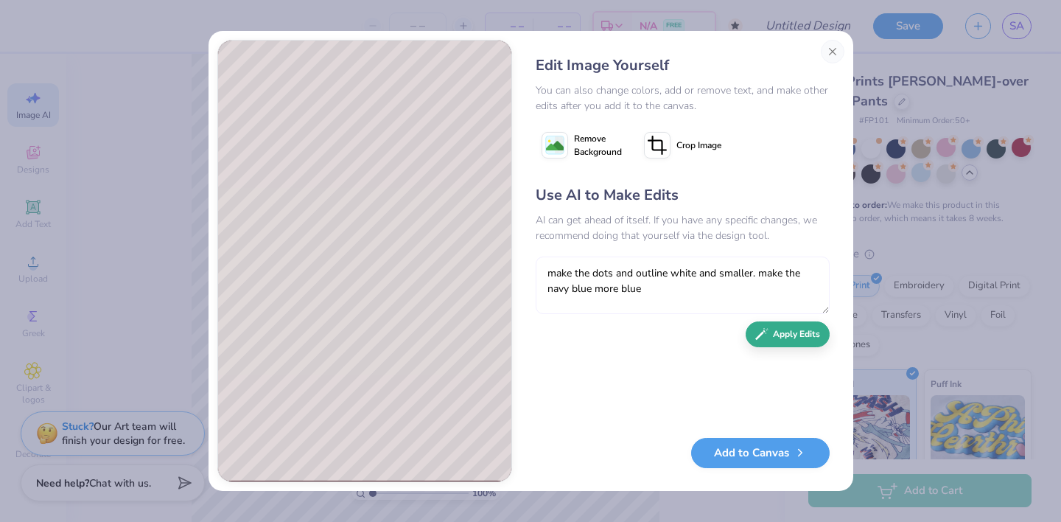
type textarea "make the dots and outline white and smaller. make the navy blue more blue"
click at [794, 338] on button "Apply Edits" at bounding box center [788, 334] width 84 height 26
